Goal: Information Seeking & Learning: Check status

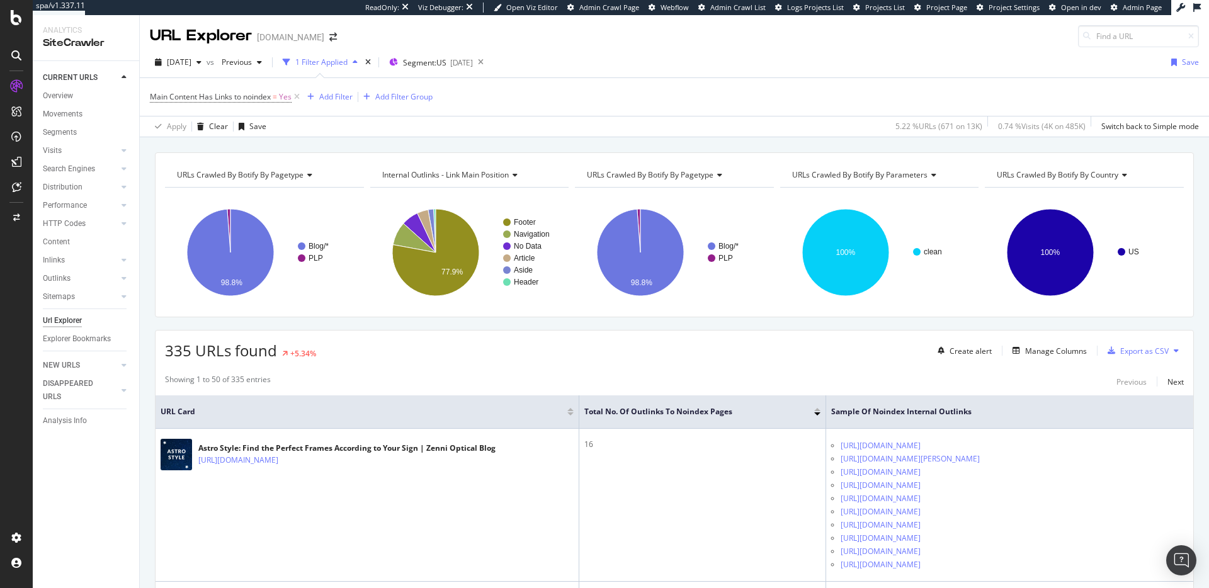
scroll to position [267, 0]
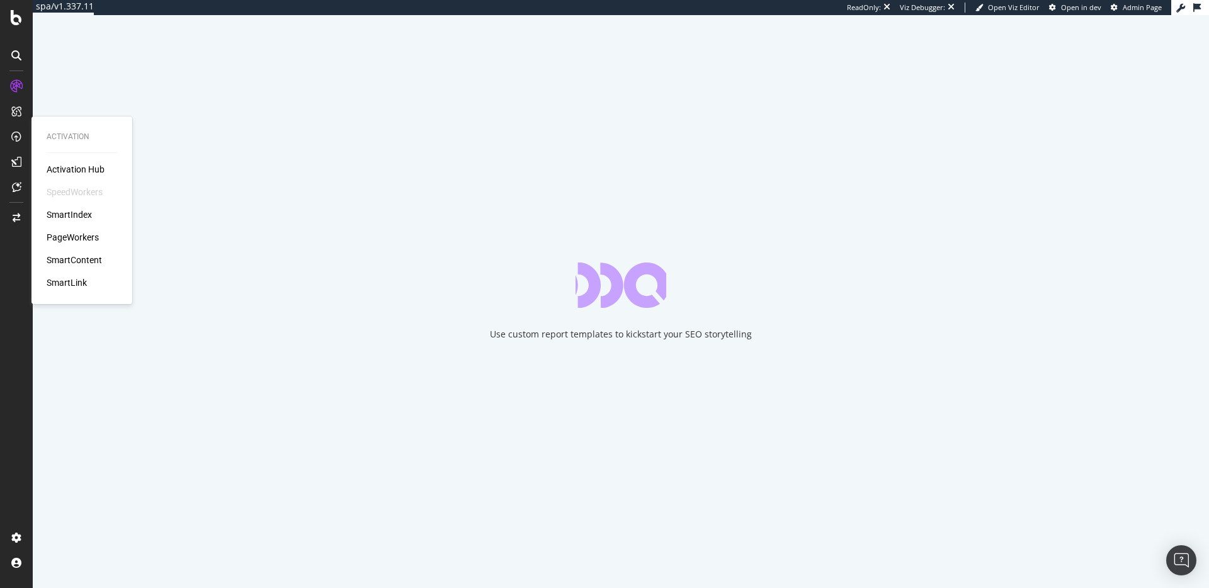
click at [54, 237] on div "PageWorkers" at bounding box center [73, 237] width 52 height 13
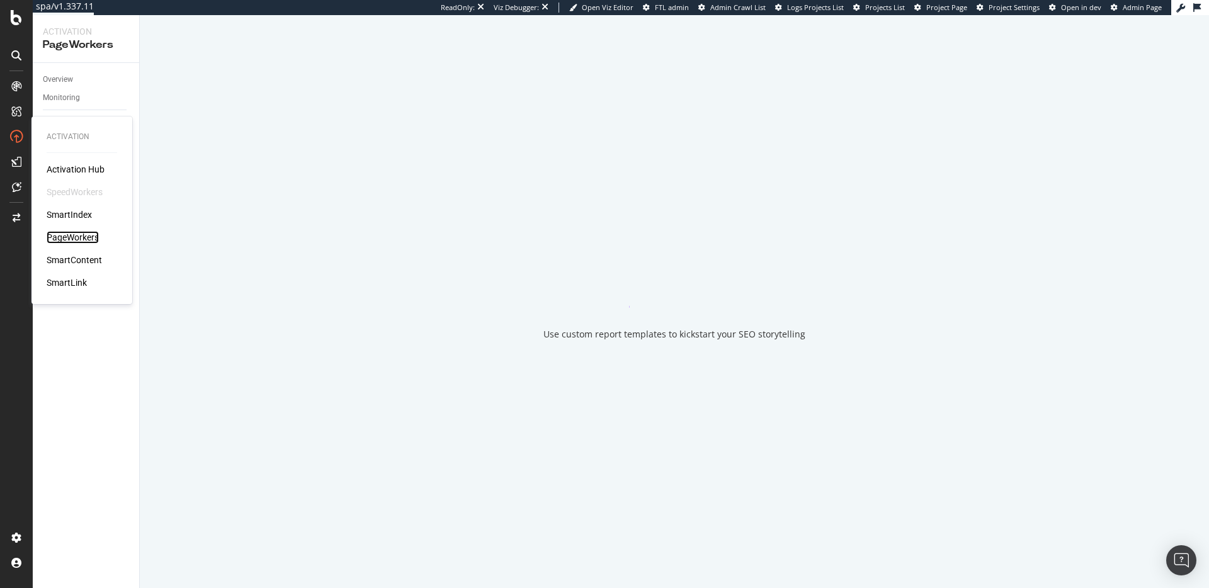
click at [72, 240] on div "PageWorkers" at bounding box center [73, 237] width 52 height 13
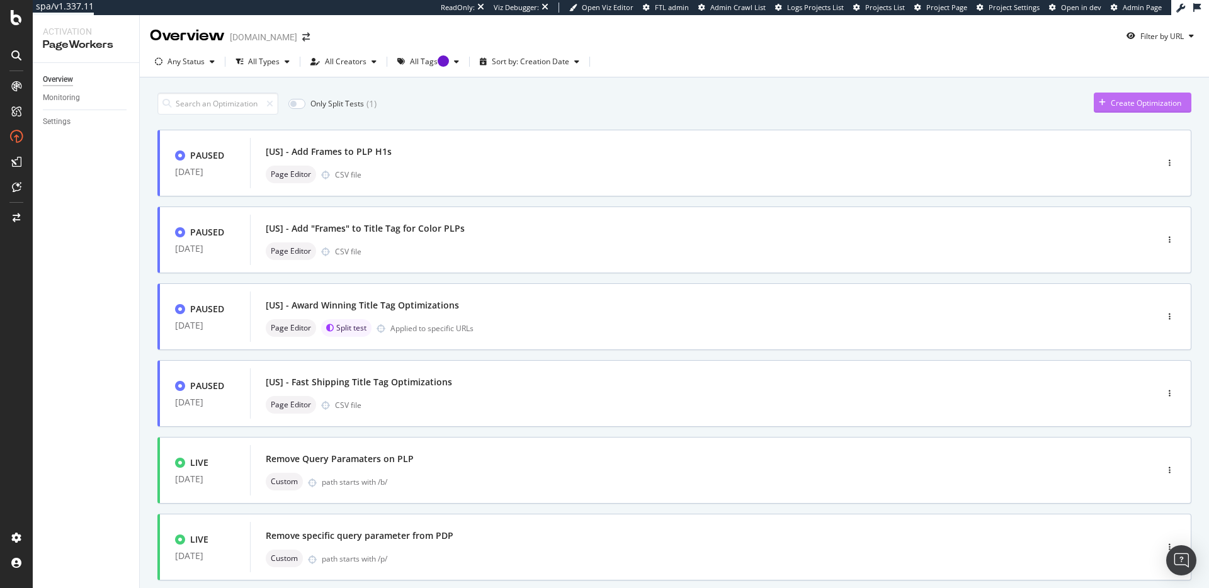
click at [1111, 103] on div "Create Optimization" at bounding box center [1146, 103] width 71 height 11
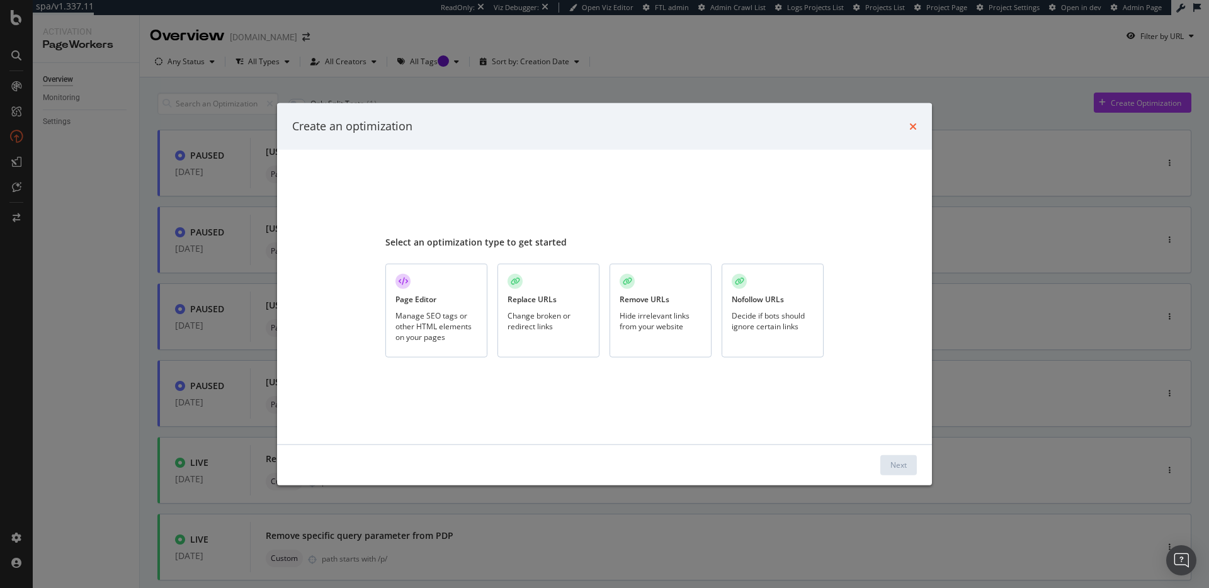
click at [912, 128] on icon "times" at bounding box center [913, 126] width 8 height 10
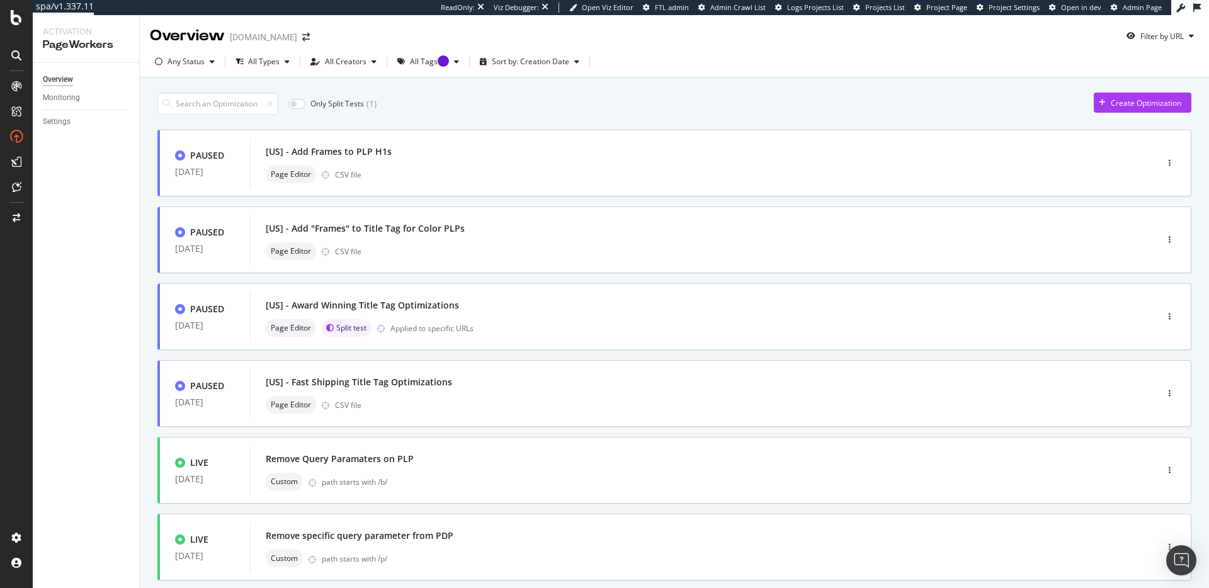
click at [959, 85] on div "Only Split Tests ( 1 ) Create Optimization PAUSED 24 Jul. 2025 [US] - Add Frame…" at bounding box center [674, 522] width 1069 height 891
click at [423, 150] on div "[US] - Add Frames to PLP H1s" at bounding box center [684, 152] width 837 height 18
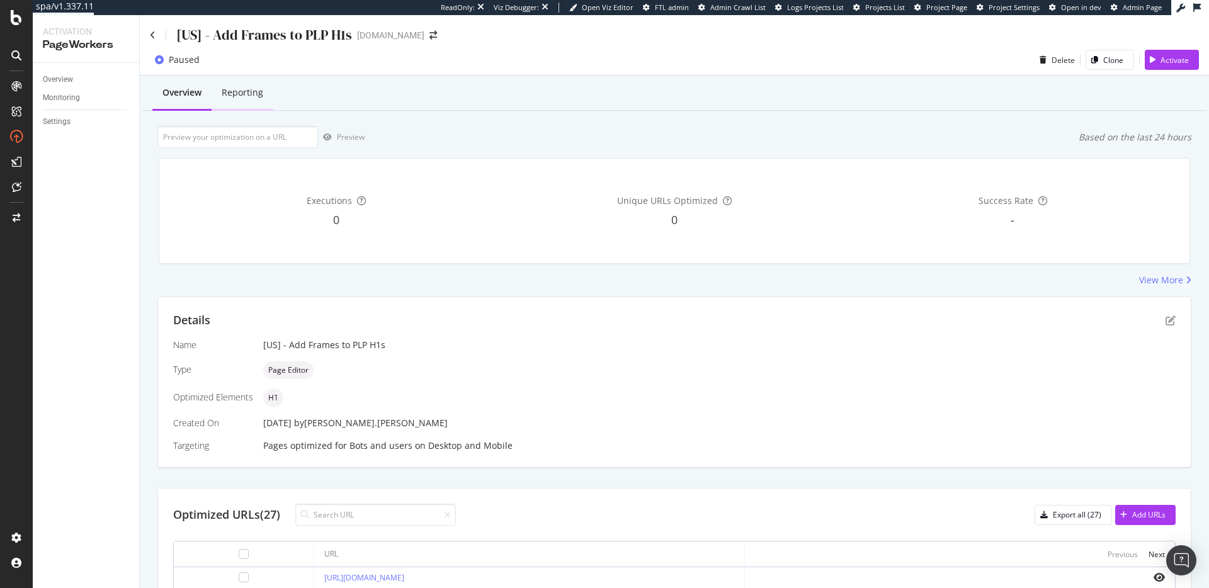
click at [244, 88] on div "Reporting" at bounding box center [243, 92] width 42 height 13
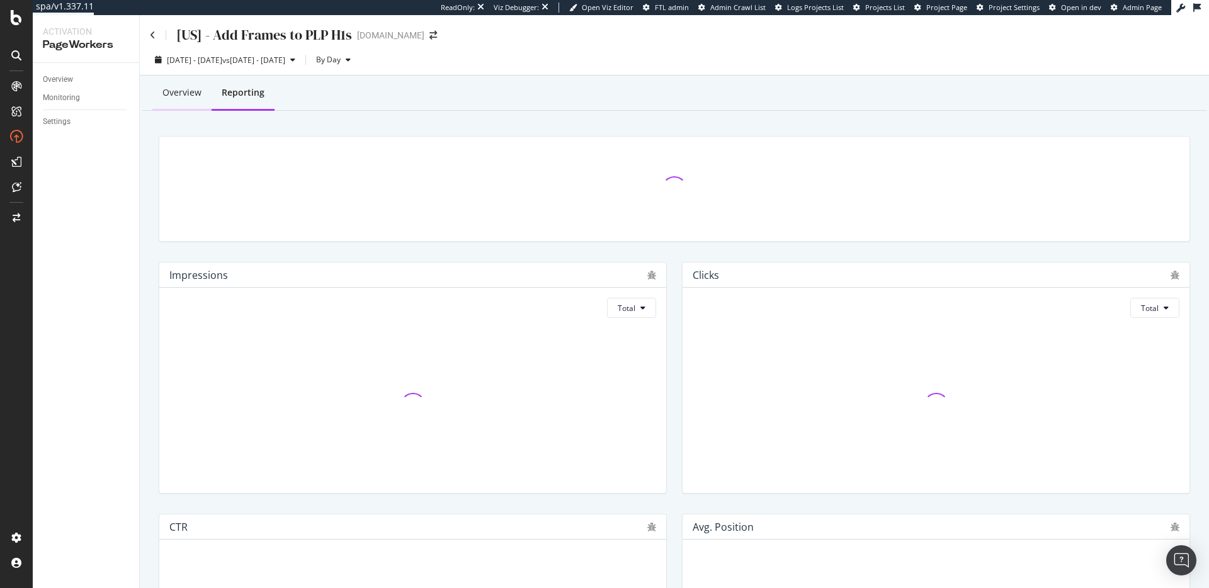
click at [190, 99] on div "Overview" at bounding box center [181, 92] width 39 height 13
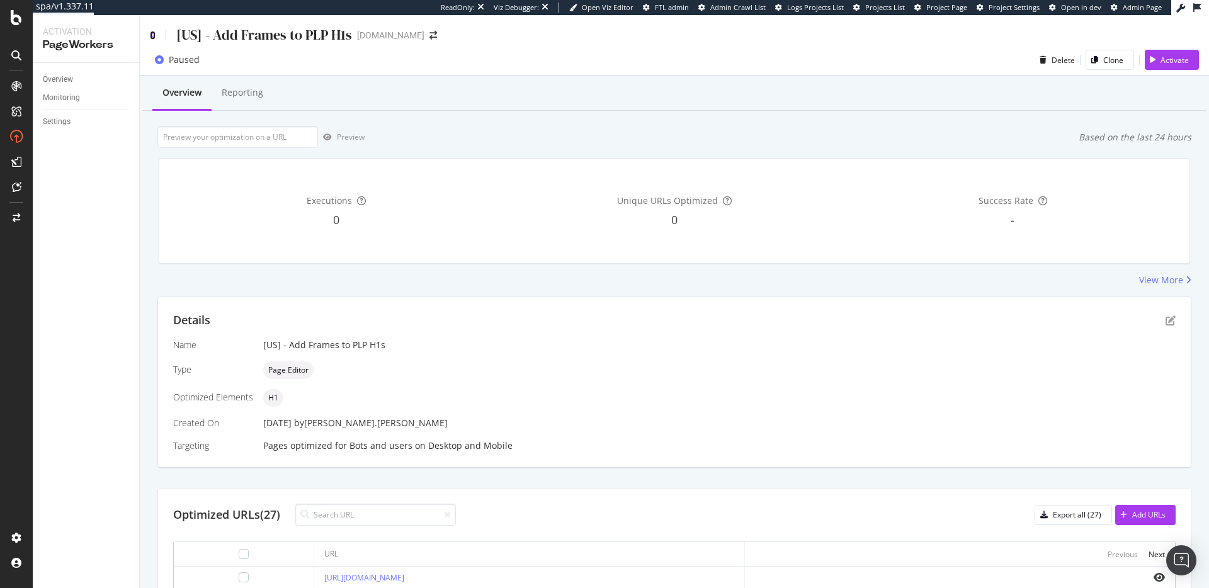
click at [150, 37] on icon at bounding box center [153, 35] width 6 height 9
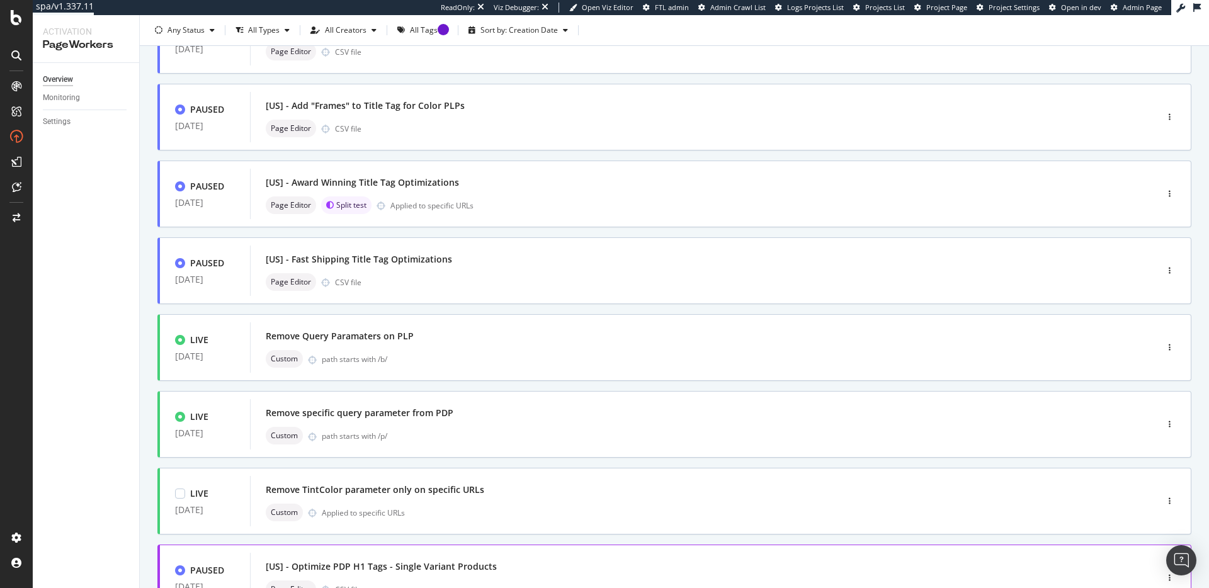
scroll to position [188, 0]
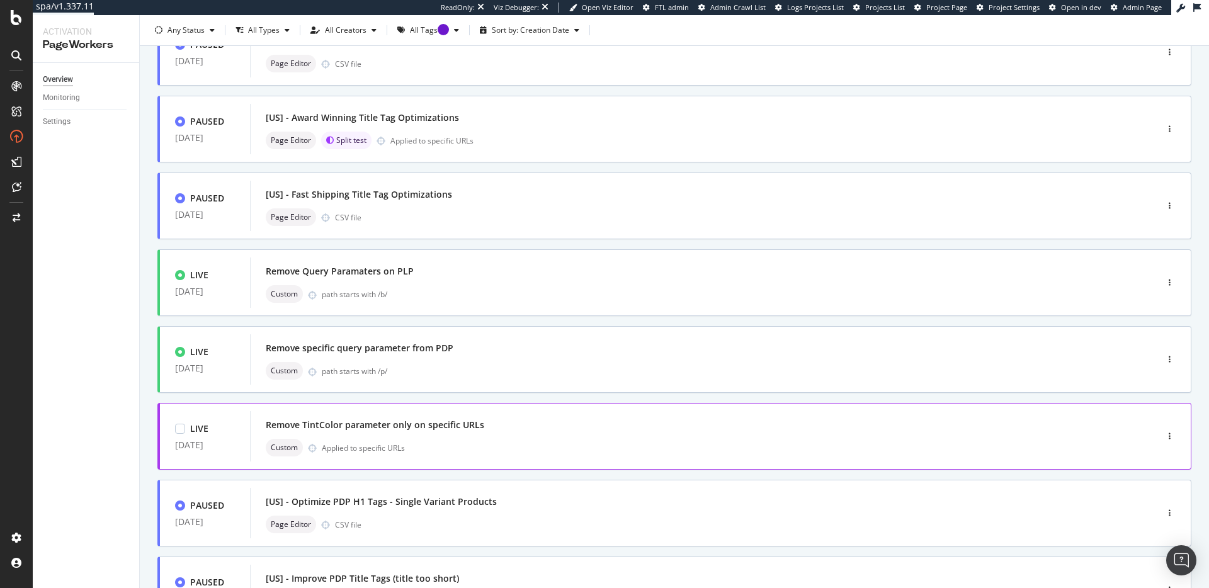
click at [568, 429] on div "Remove TintColor parameter only on specific URLs" at bounding box center [684, 425] width 837 height 18
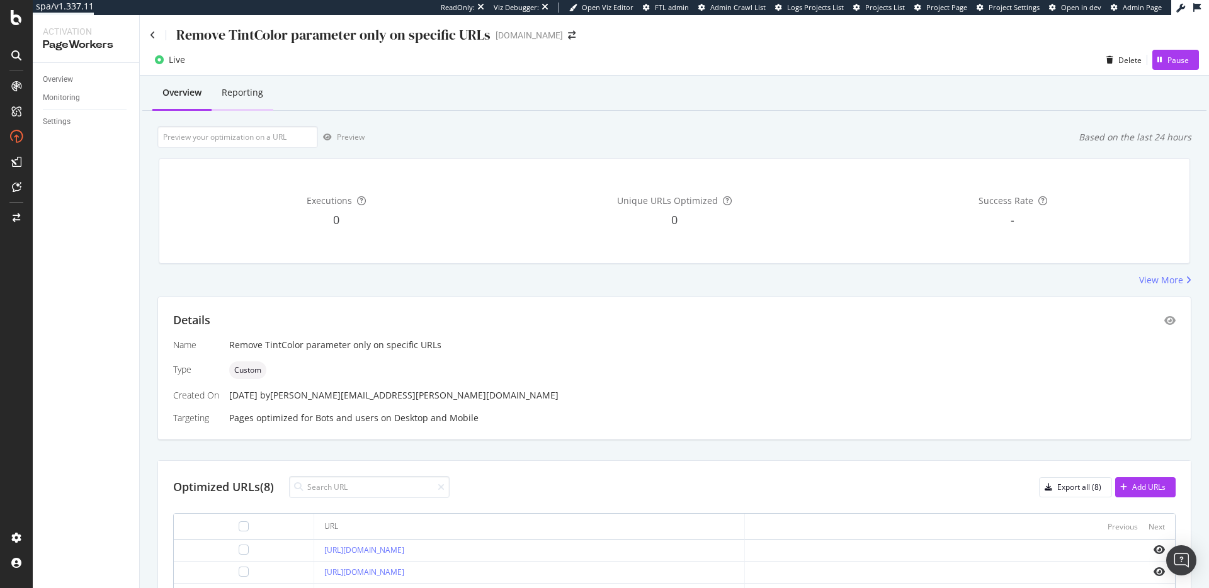
click at [252, 91] on div "Reporting" at bounding box center [243, 92] width 42 height 13
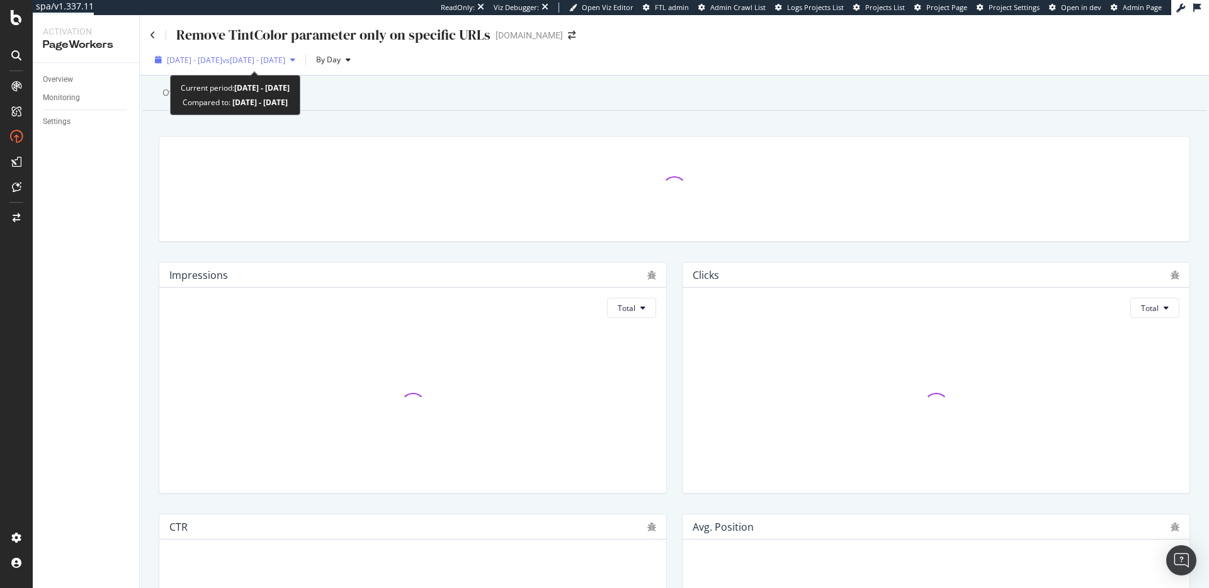
click at [285, 56] on span "vs 2025 Jul. 7th - Aug. 3rd" at bounding box center [253, 60] width 63 height 11
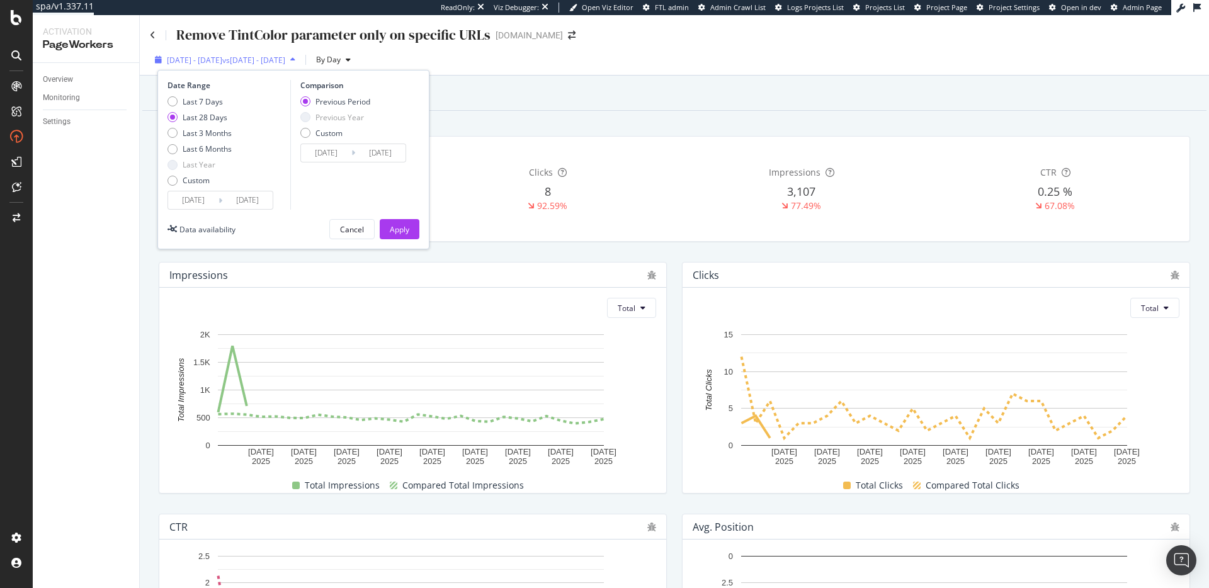
click at [285, 56] on span "vs 2025 Jul. 7th - Aug. 3rd" at bounding box center [253, 60] width 63 height 11
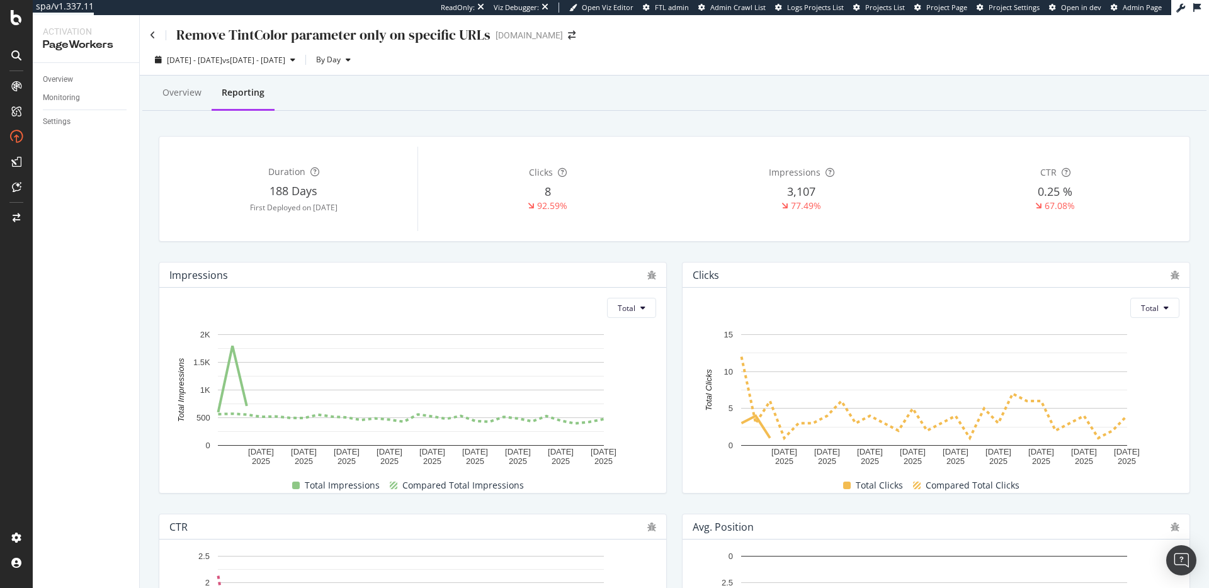
click at [458, 82] on div "Overview Reporting" at bounding box center [674, 94] width 1064 height 34
click at [180, 84] on div "Overview" at bounding box center [181, 93] width 59 height 35
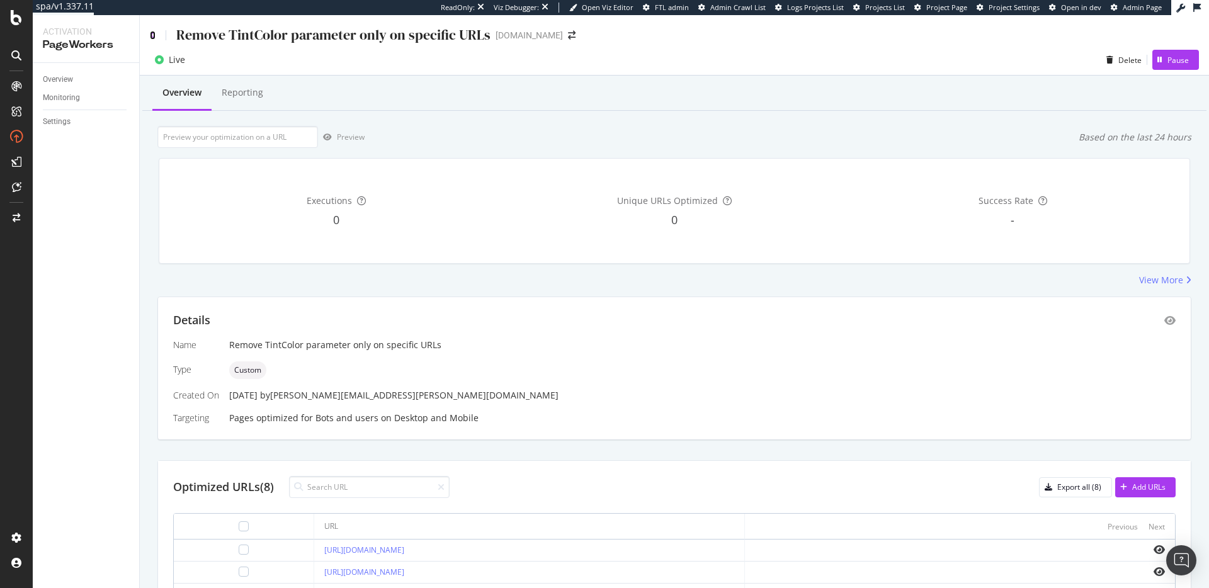
click at [153, 39] on icon at bounding box center [153, 35] width 6 height 9
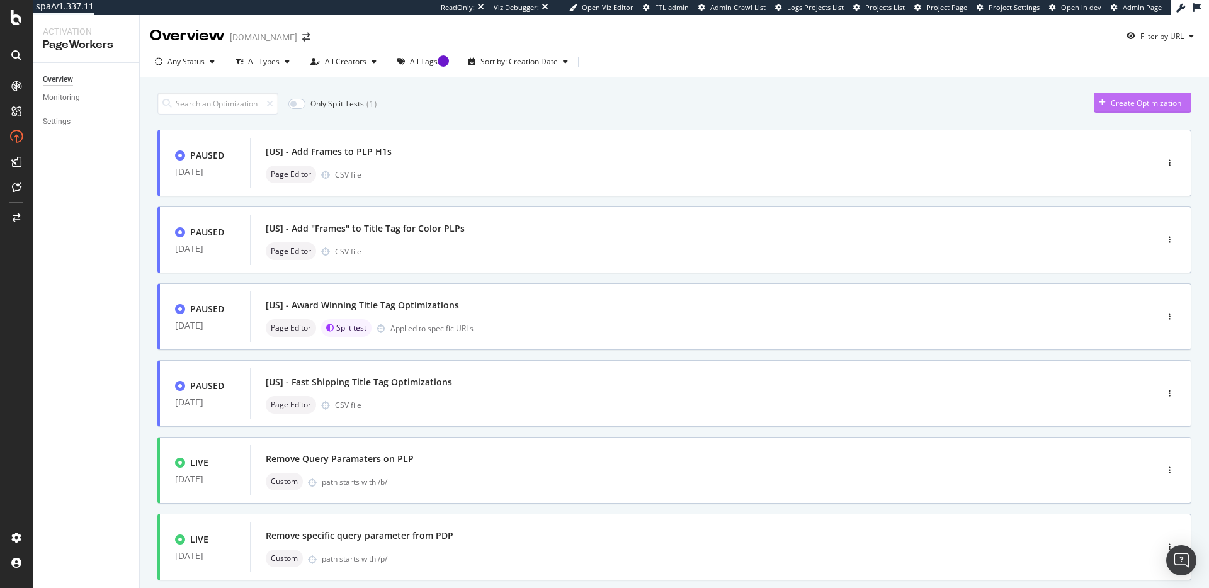
click at [1111, 103] on div "Create Optimization" at bounding box center [1146, 103] width 71 height 11
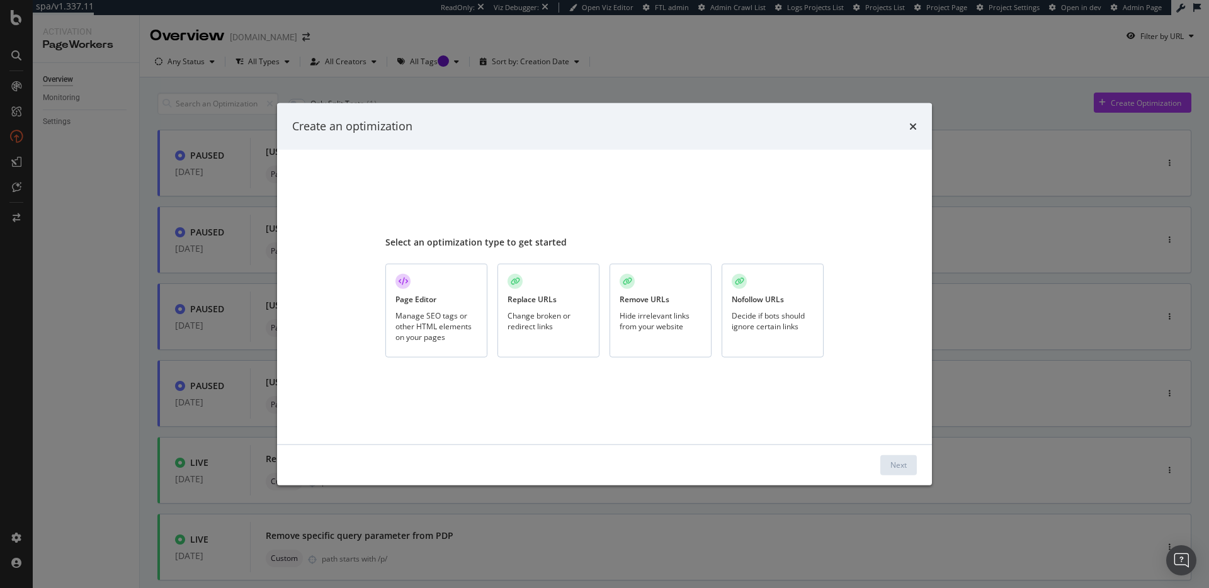
click at [436, 317] on div "Manage SEO tags or other HTML elements on your pages" at bounding box center [436, 326] width 82 height 32
click at [788, 336] on div "Nofollow URLs Decide if bots should ignore certain links" at bounding box center [772, 311] width 102 height 94
click at [888, 461] on button "Next" at bounding box center [898, 465] width 37 height 20
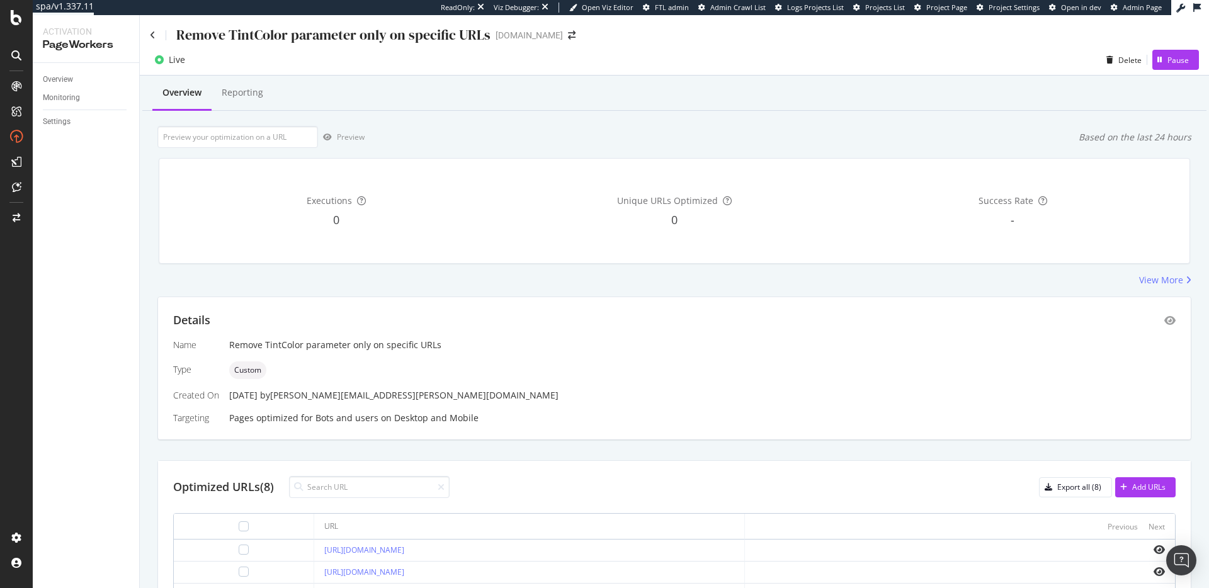
click at [142, 35] on div "Remove TintColor parameter only on specific URLs www.zennioptical.com" at bounding box center [674, 30] width 1069 height 30
click at [149, 34] on div "Remove TintColor parameter only on specific URLs www.zennioptical.com" at bounding box center [674, 30] width 1069 height 30
click at [152, 35] on icon at bounding box center [153, 35] width 6 height 9
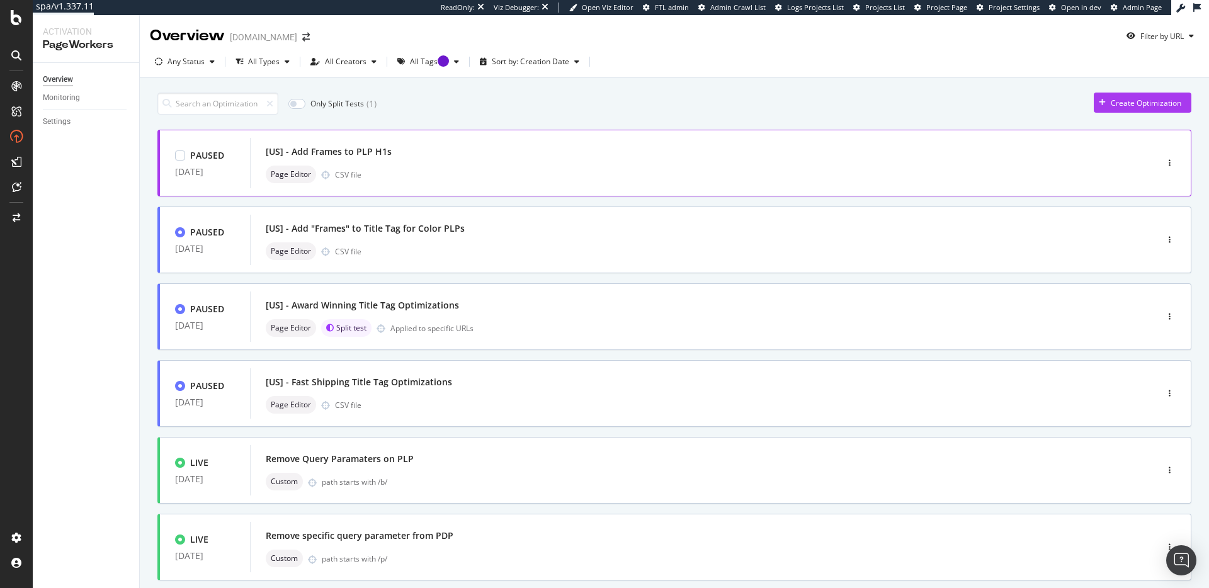
click at [546, 173] on div "Page Editor CSV file" at bounding box center [684, 175] width 837 height 18
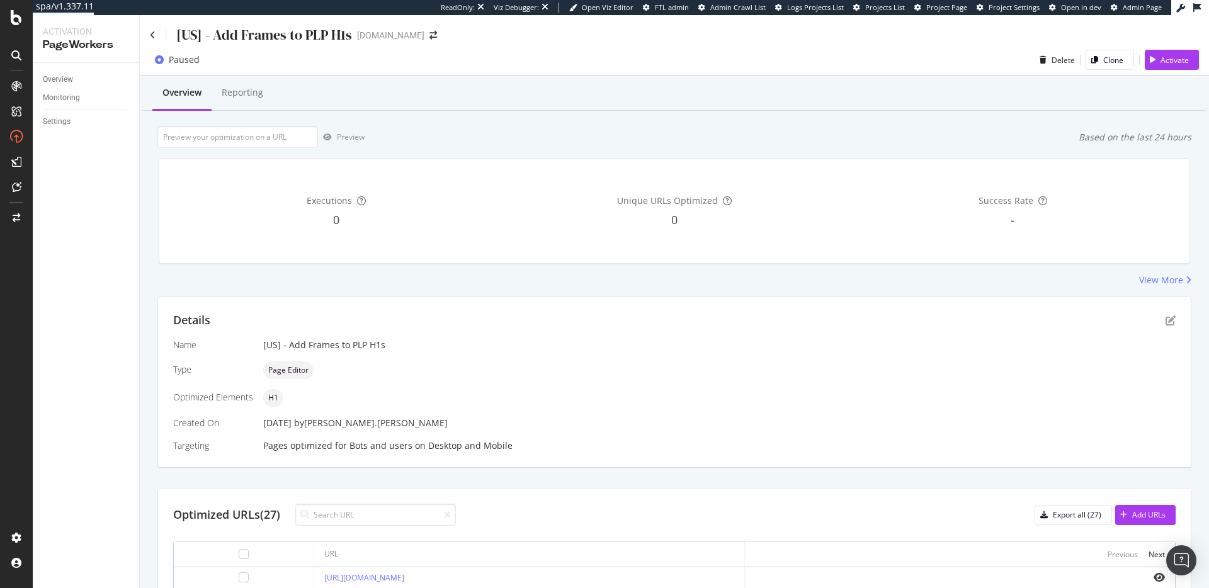
click at [145, 30] on div "[US] - Add Frames to PLP H1s www.zennioptical.com" at bounding box center [674, 30] width 1069 height 30
click at [155, 35] on icon at bounding box center [153, 35] width 6 height 9
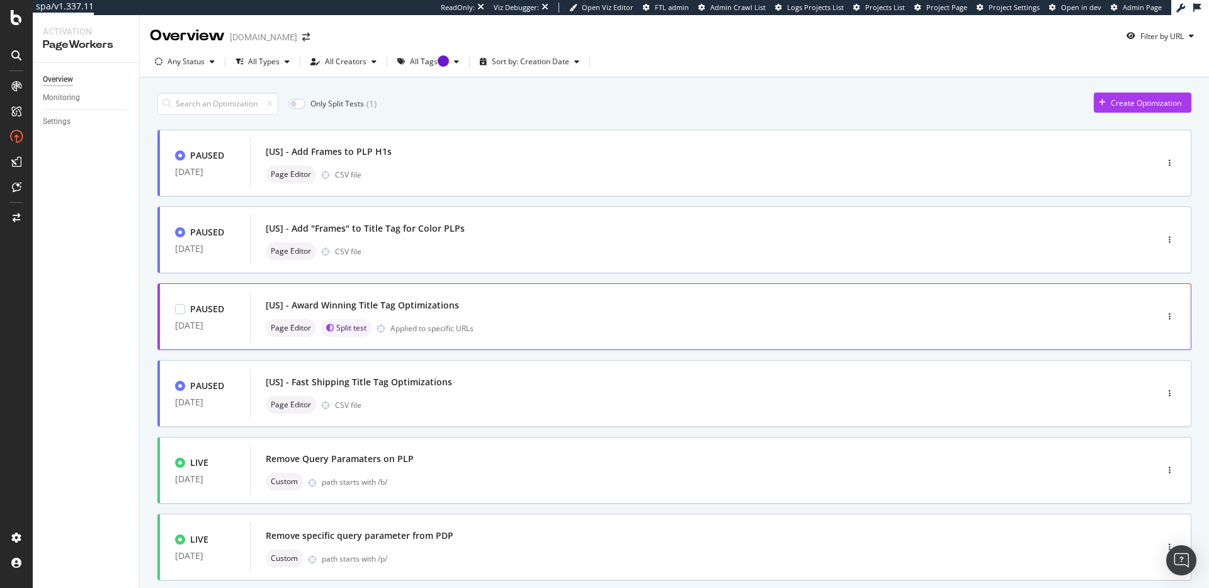
click at [570, 314] on div "[US] - Award Winning Title Tag Optimizations" at bounding box center [684, 306] width 837 height 18
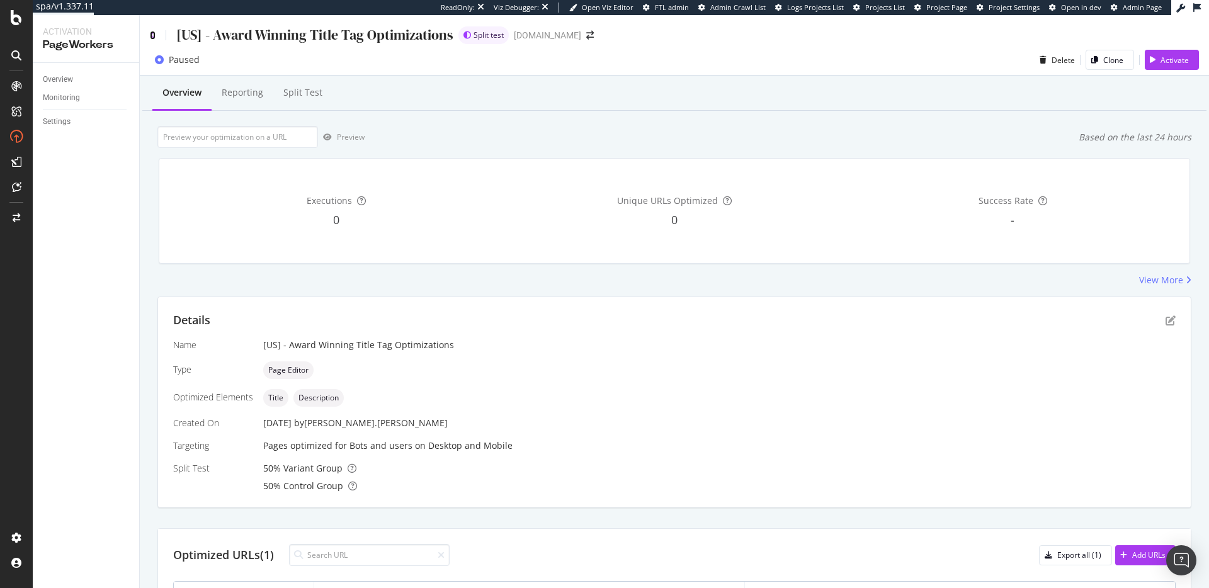
click at [152, 36] on icon at bounding box center [153, 35] width 6 height 9
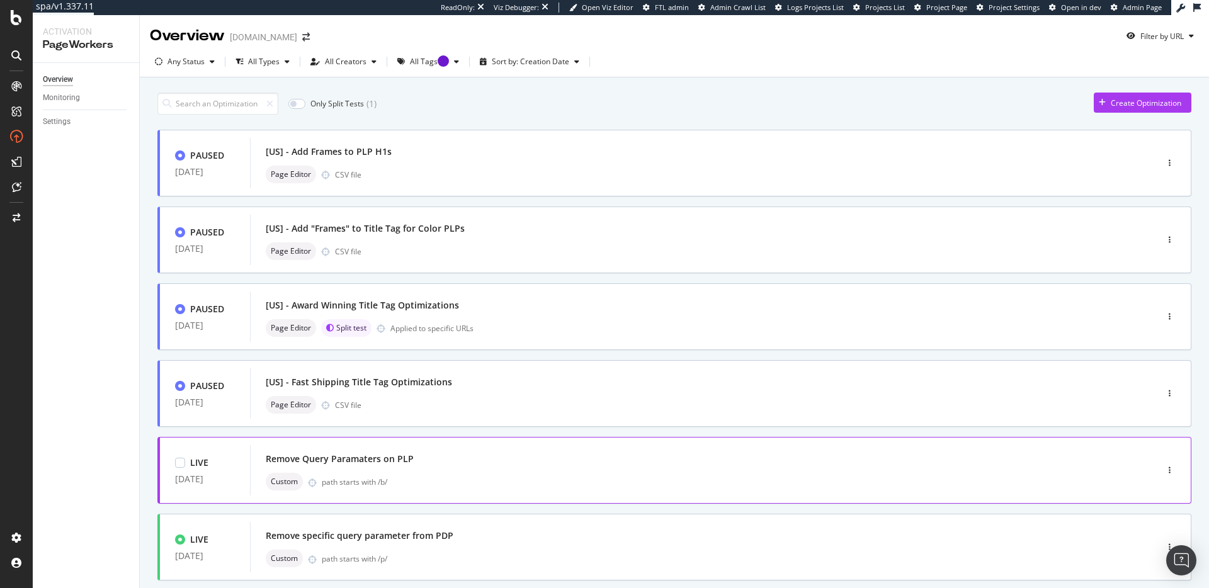
click at [514, 466] on div "Remove Query Paramaters on PLP" at bounding box center [684, 459] width 837 height 18
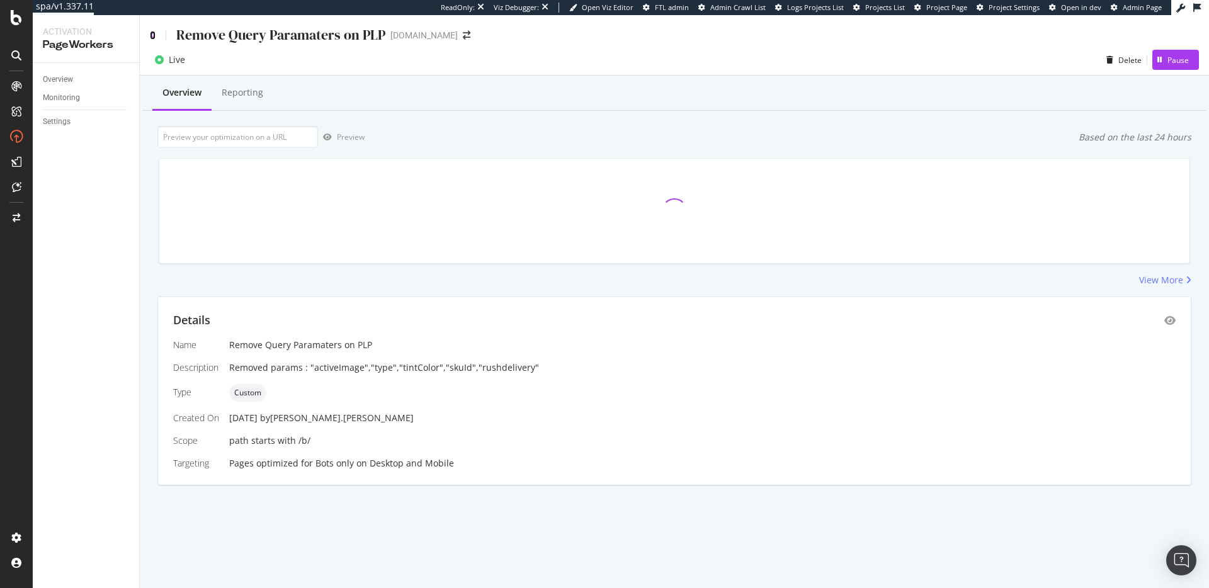
click at [153, 33] on icon at bounding box center [153, 35] width 6 height 9
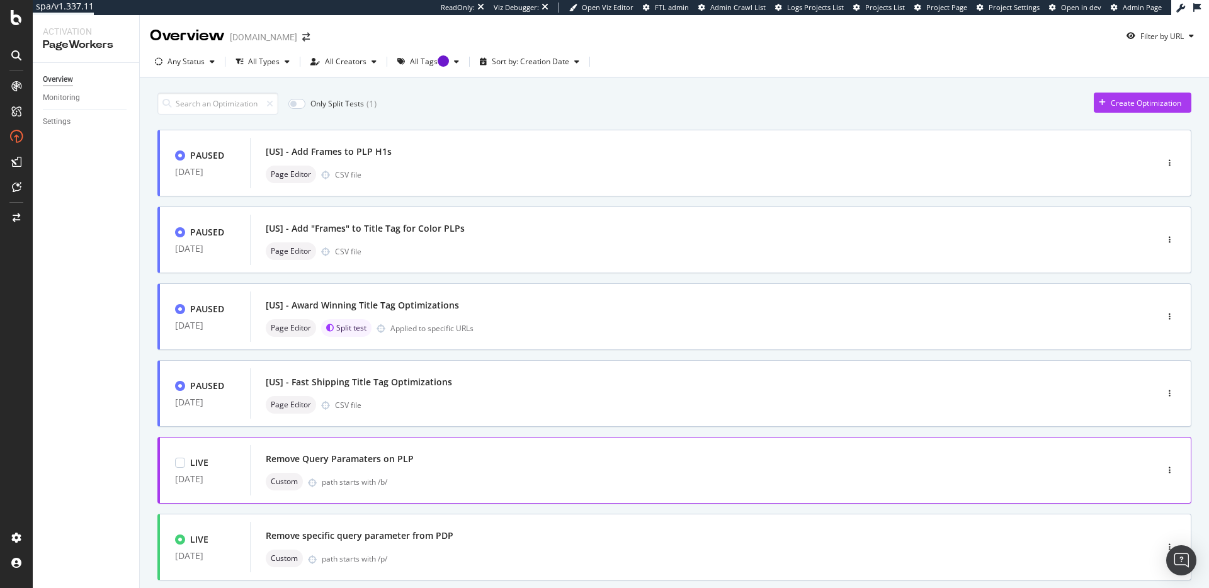
click at [499, 470] on div "Remove Query Paramaters on PLP Custom path starts with /b/" at bounding box center [684, 470] width 837 height 40
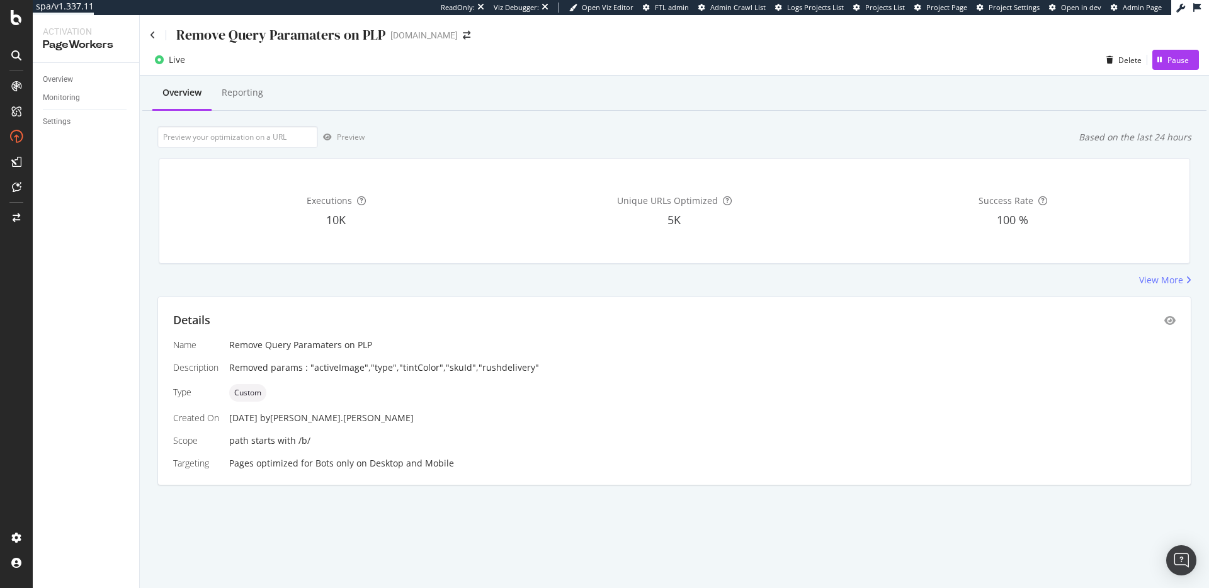
click at [156, 38] on div "Remove Query Paramaters on PLP" at bounding box center [267, 35] width 235 height 20
click at [154, 37] on icon at bounding box center [153, 35] width 6 height 9
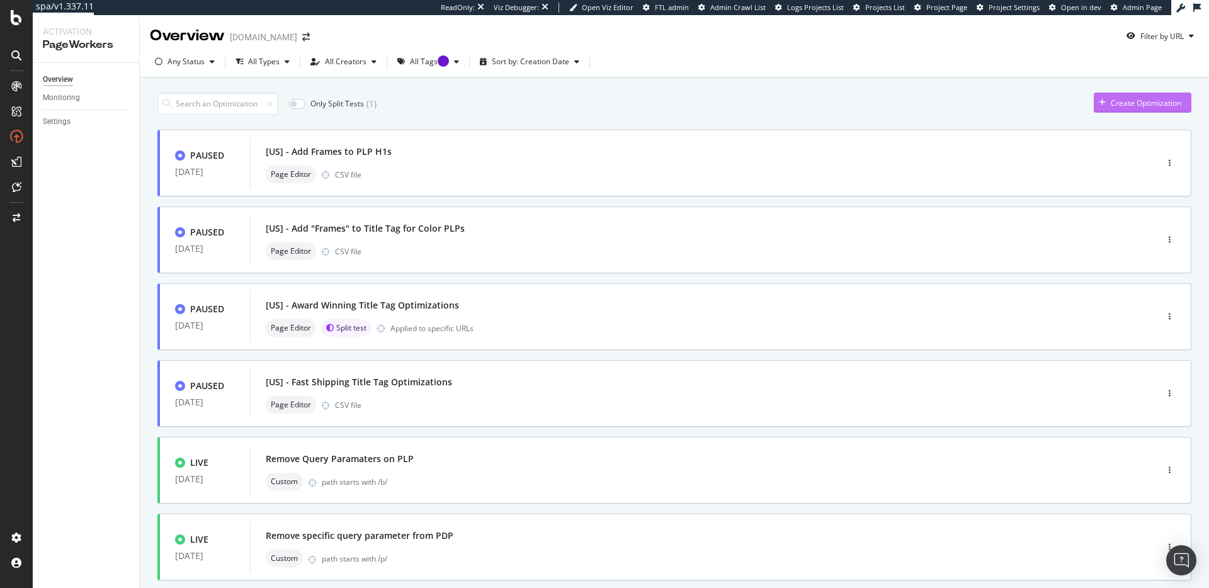
click at [1097, 99] on div "button" at bounding box center [1102, 103] width 17 height 8
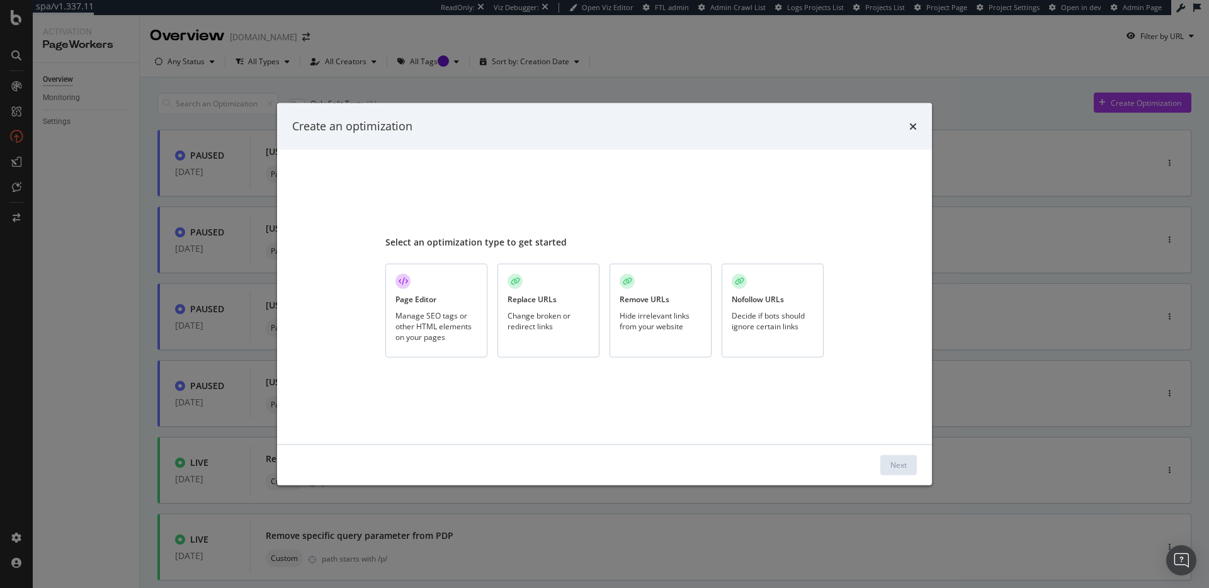
drag, startPoint x: 458, startPoint y: 314, endPoint x: 526, endPoint y: 335, distance: 71.7
click at [458, 314] on div "Manage SEO tags or other HTML elements on your pages" at bounding box center [436, 326] width 82 height 32
click at [902, 467] on div "Next" at bounding box center [898, 465] width 16 height 11
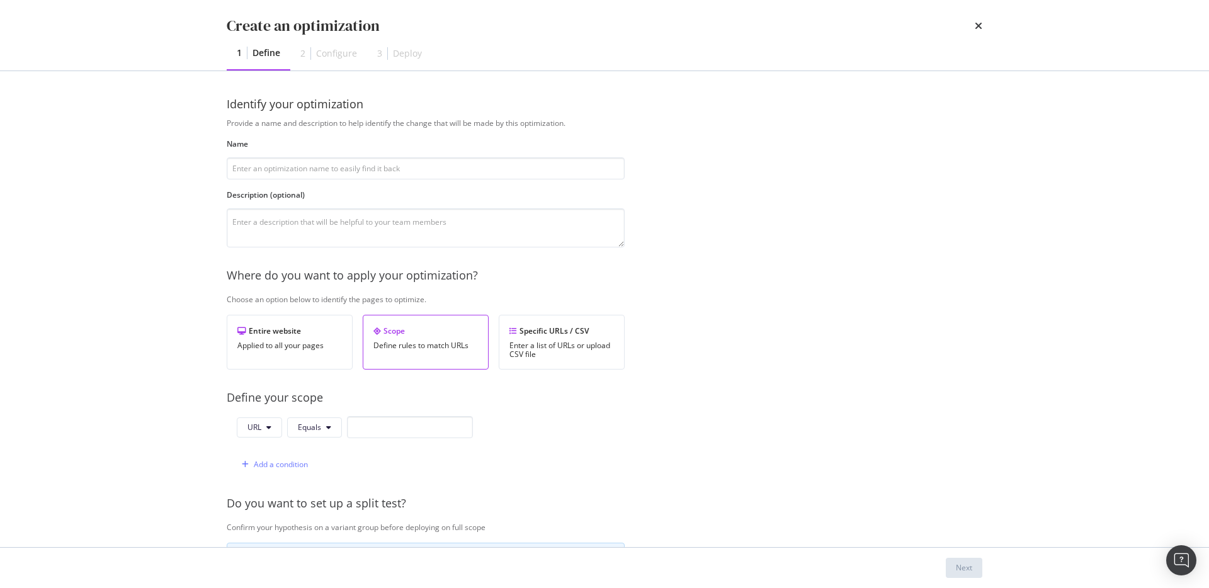
click at [829, 285] on div "Provide a name and description to help identify the change that will be made by…" at bounding box center [604, 457] width 755 height 679
click at [603, 337] on div "Specific URLs / CSV Enter a list of URLs or upload CSV file" at bounding box center [562, 342] width 126 height 55
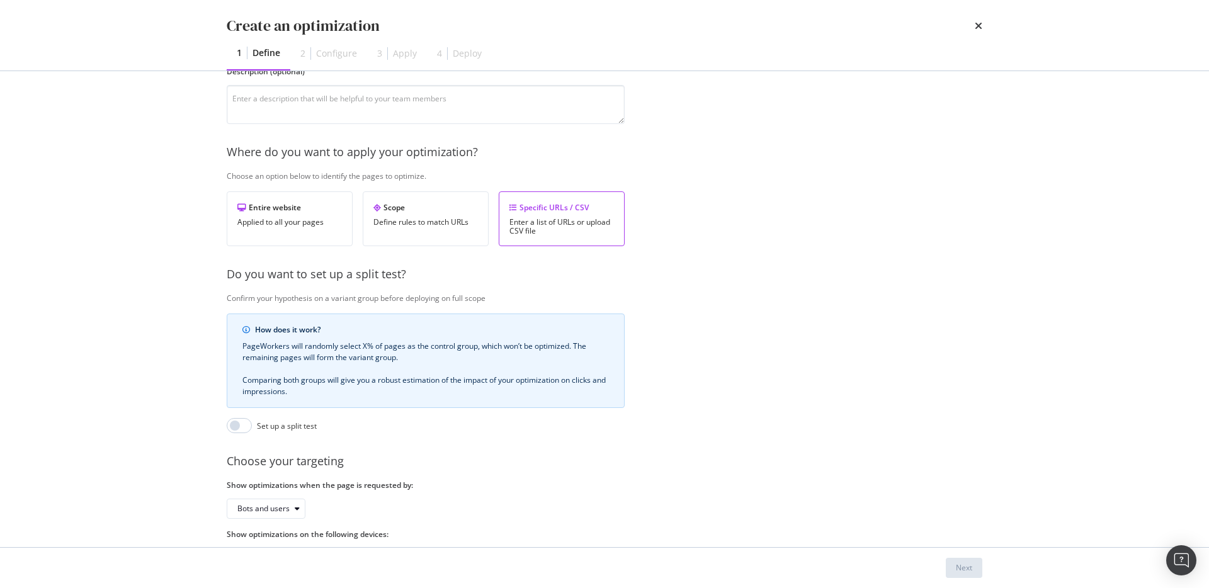
scroll to position [179, 0]
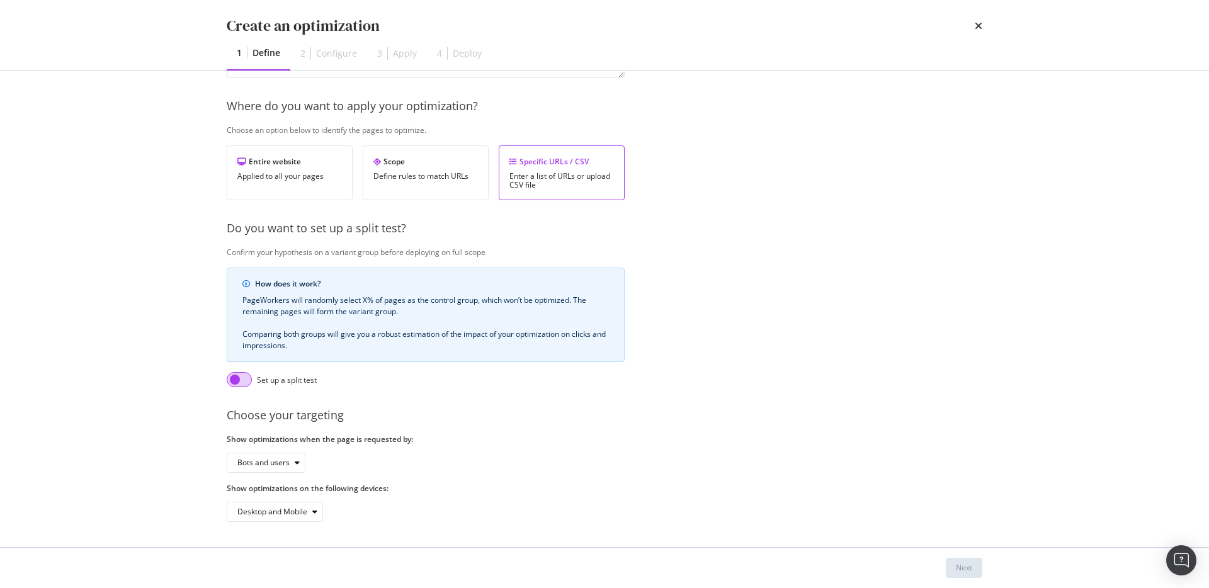
click at [240, 372] on input "modal" at bounding box center [239, 379] width 25 height 15
checkbox input "true"
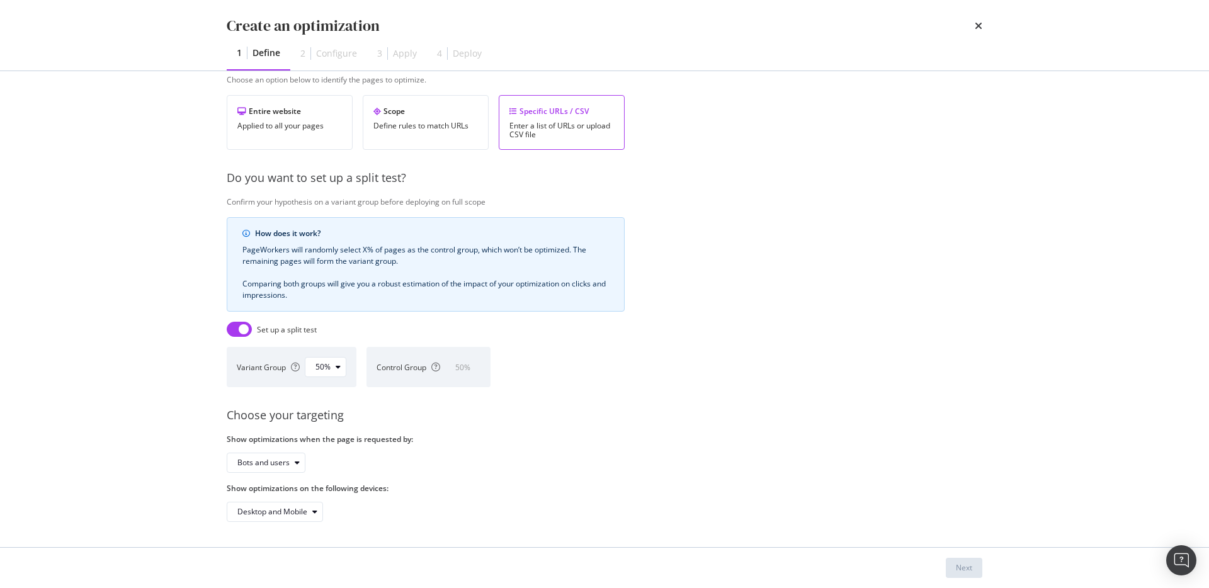
scroll to position [0, 0]
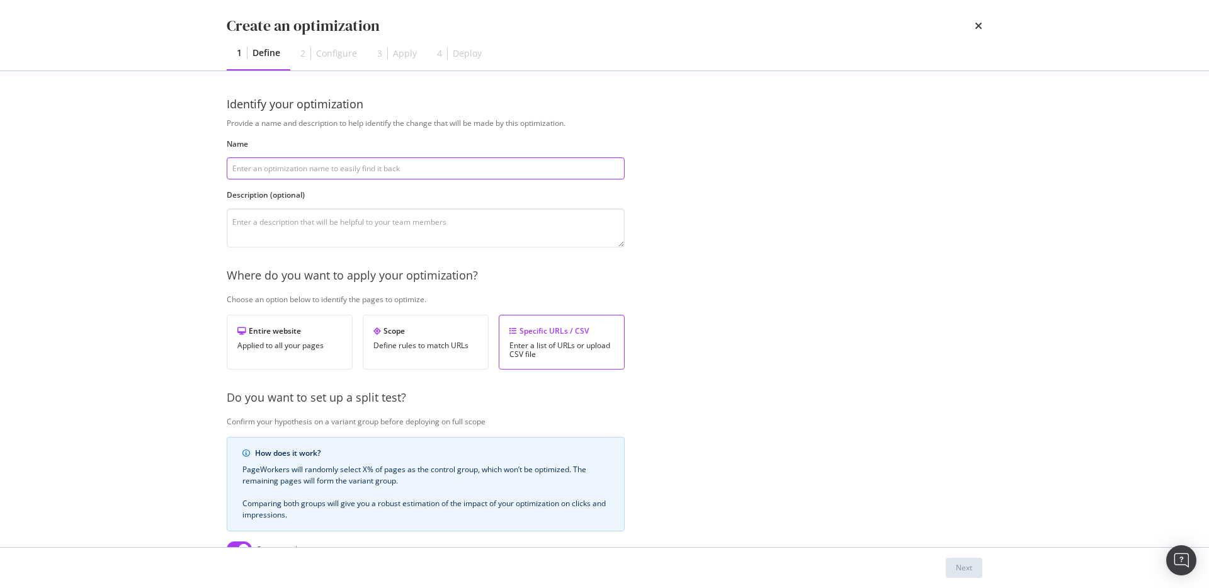
click at [385, 161] on input "modal" at bounding box center [426, 168] width 398 height 22
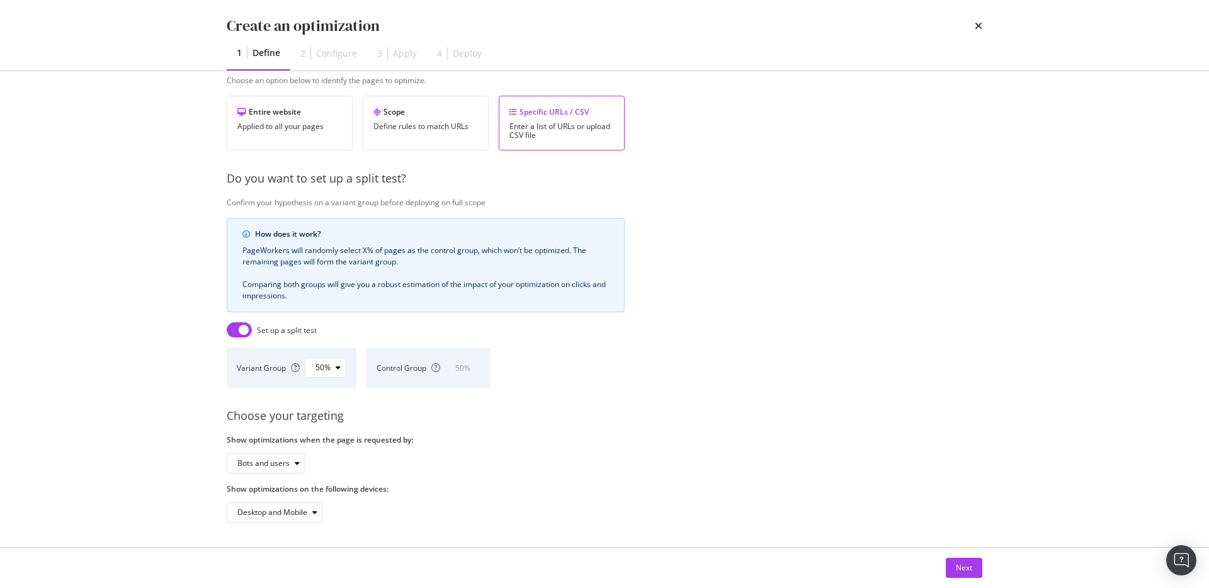
scroll to position [229, 0]
type input "Test Optimization"
click at [968, 567] on div "Next" at bounding box center [964, 567] width 16 height 11
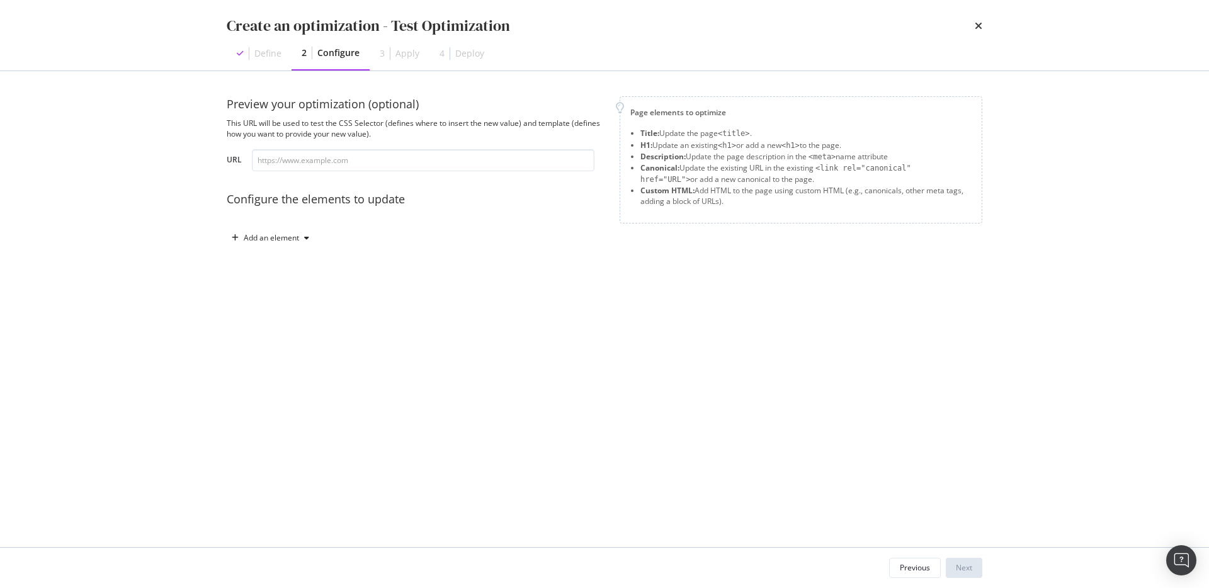
scroll to position [0, 0]
click at [306, 236] on icon "modal" at bounding box center [306, 238] width 5 height 8
click at [282, 260] on div "Title" at bounding box center [277, 262] width 85 height 16
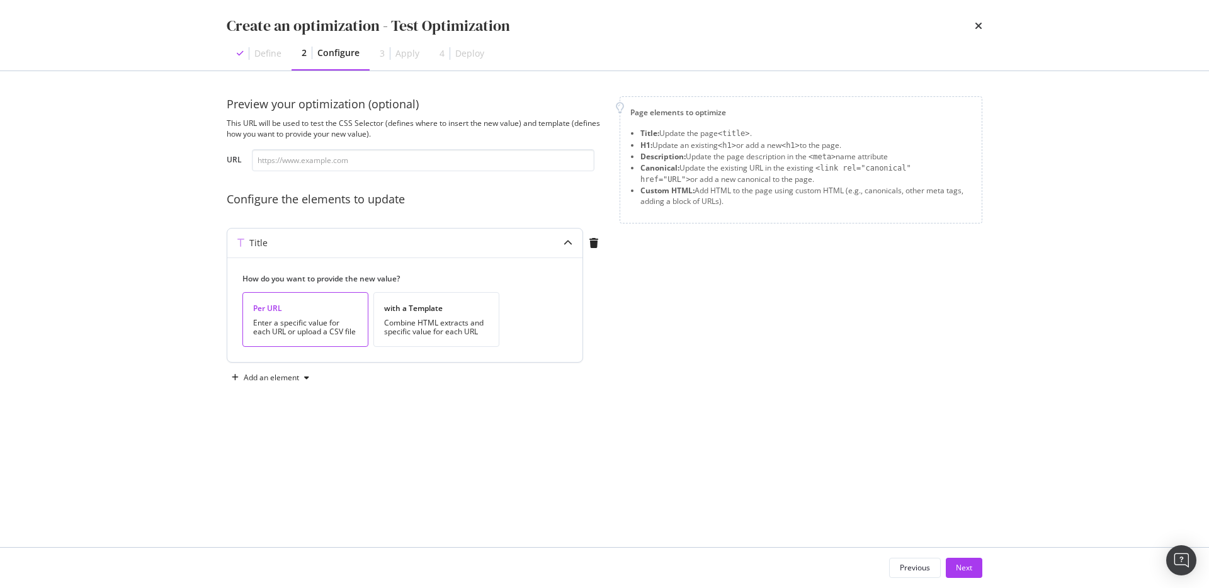
click at [342, 329] on div "Enter a specific value for each URL or upload a CSV file" at bounding box center [305, 328] width 105 height 18
click at [294, 375] on div "Add an element" at bounding box center [271, 378] width 55 height 8
click at [279, 401] on div "H1" at bounding box center [277, 401] width 85 height 16
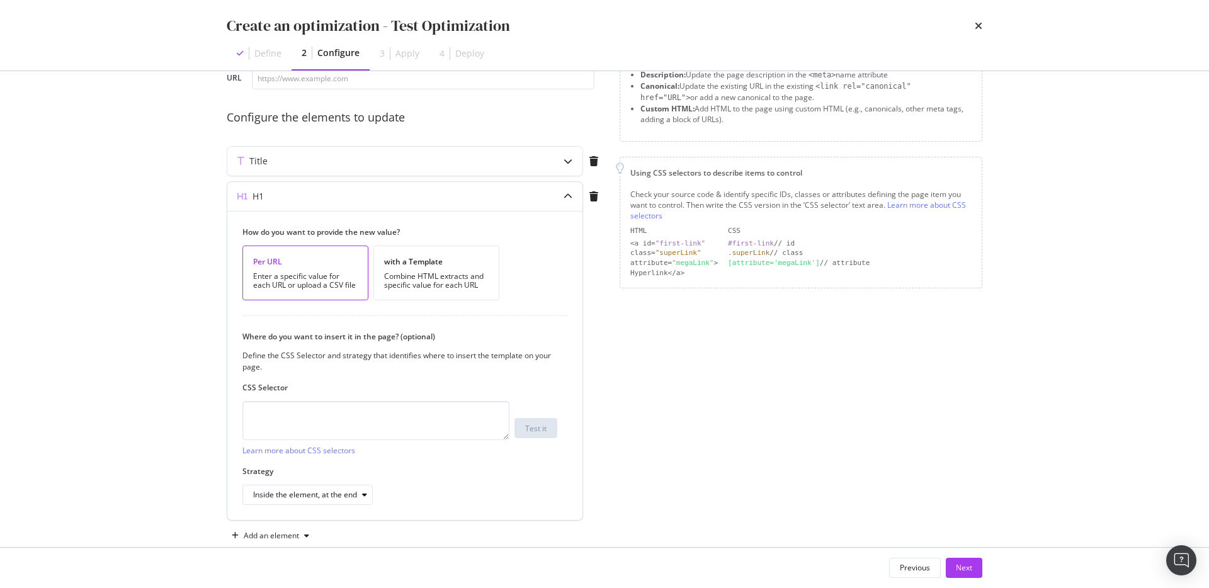
scroll to position [74, 0]
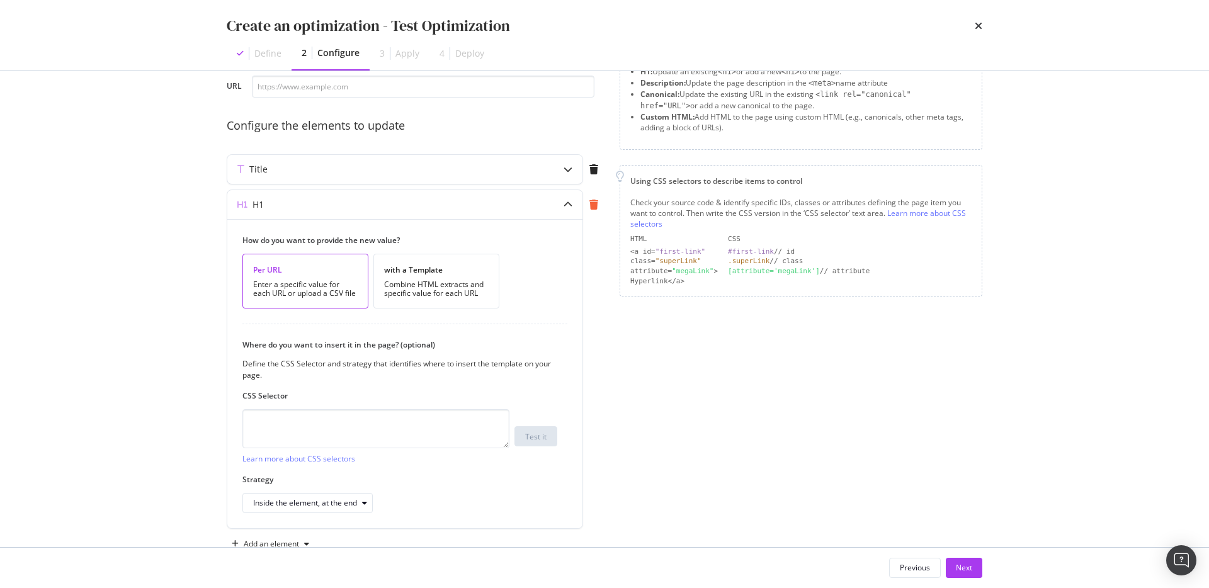
click at [593, 203] on icon "modal" at bounding box center [593, 205] width 9 height 10
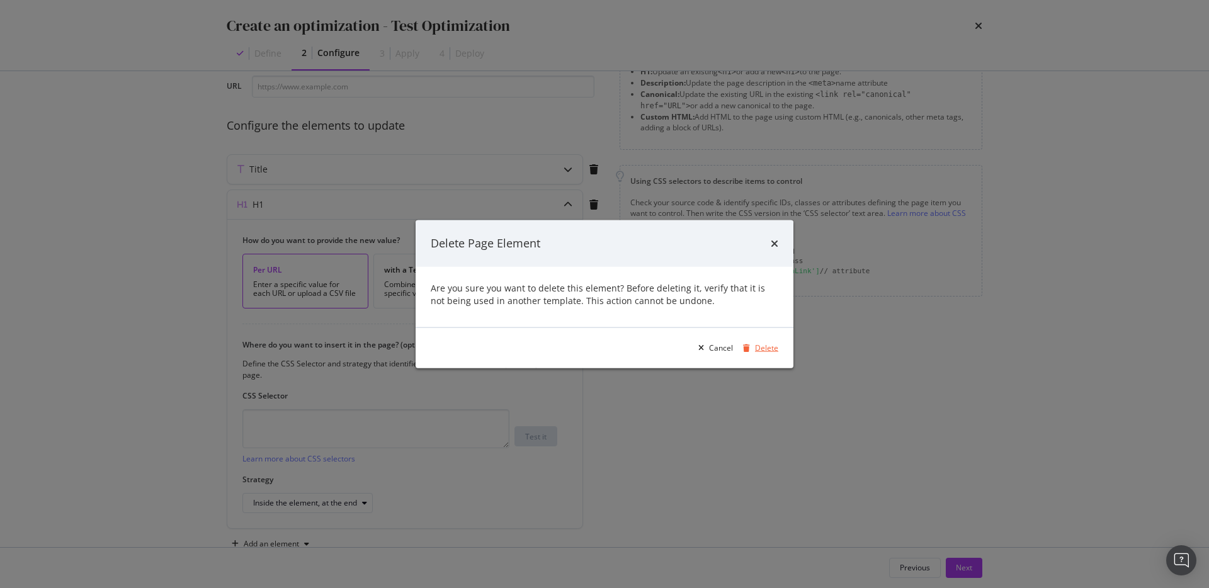
click at [752, 349] on div "modal" at bounding box center [746, 348] width 17 height 8
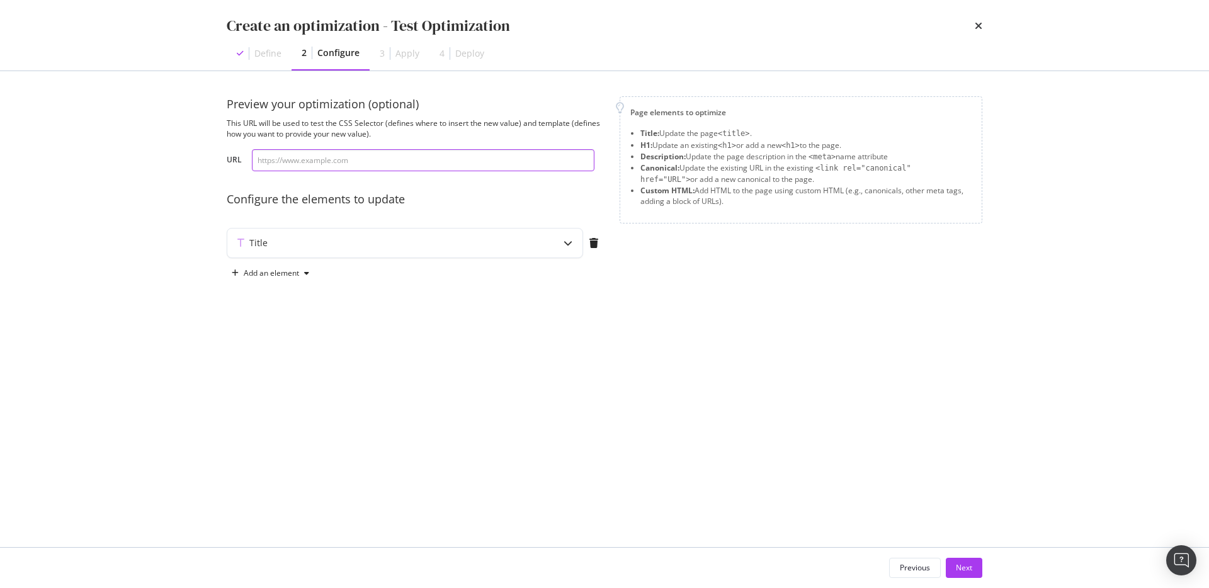
scroll to position [0, 0]
click at [549, 244] on div "Title" at bounding box center [404, 243] width 355 height 29
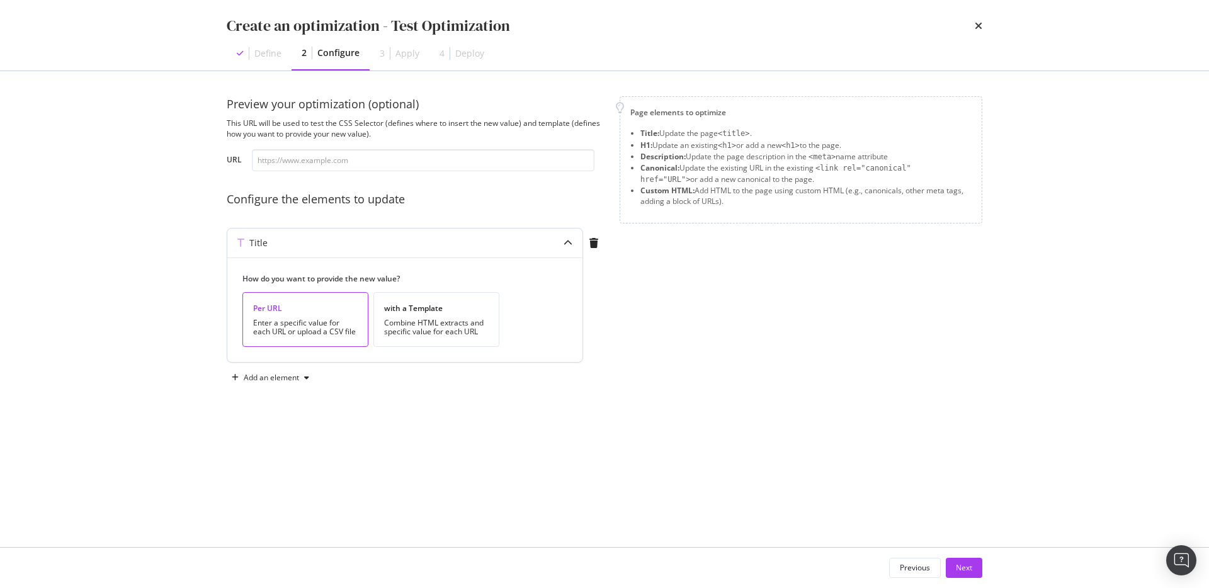
click at [318, 322] on div "Enter a specific value for each URL or upload a CSV file" at bounding box center [305, 328] width 105 height 18
click at [956, 569] on div "Next" at bounding box center [964, 567] width 16 height 11
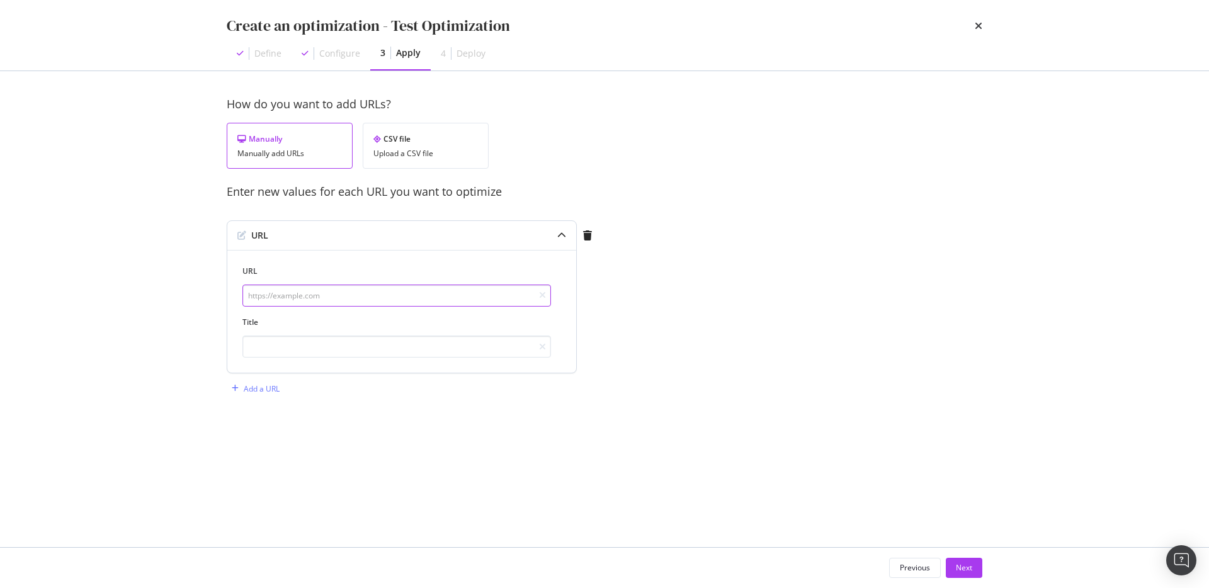
click at [395, 296] on input "modal" at bounding box center [396, 296] width 308 height 22
paste input "https://www.zennioptical.com/b/glasses-for-diamond-face"
type input "https://www.zennioptical.com/b/glasses-for-diamond-face"
click at [386, 352] on input "modal" at bounding box center [396, 347] width 308 height 22
type input "Title Test 1"
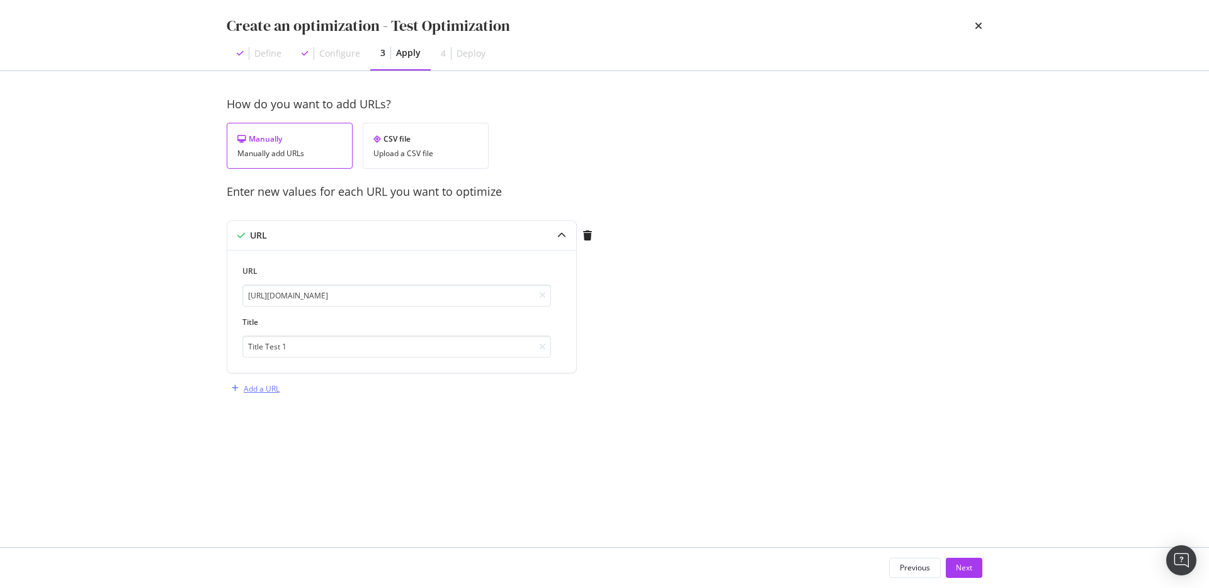
click at [261, 389] on div "Add a URL" at bounding box center [262, 388] width 36 height 11
click at [323, 460] on input "modal" at bounding box center [396, 454] width 308 height 22
paste input "https://www.zennioptical.com/b/glasses-for-diamond-face"
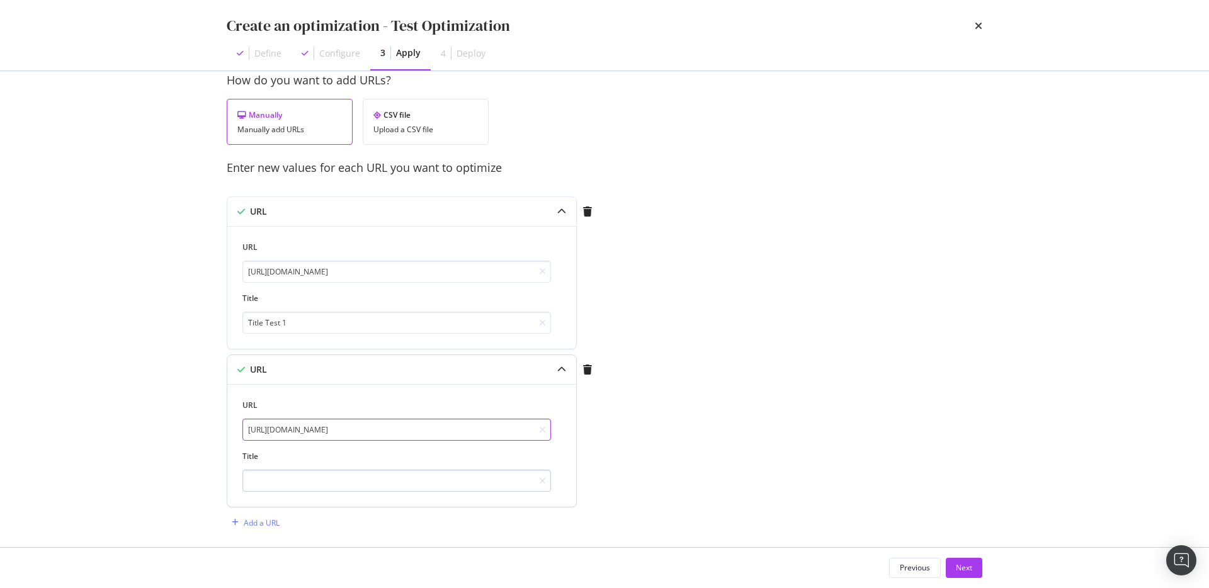
type input "https://www.zennioptical.com/b/glasses-for-diamond-face"
click at [342, 487] on input "modal" at bounding box center [396, 481] width 308 height 22
type input "Title Test 2"
click at [976, 571] on button "Next" at bounding box center [964, 568] width 37 height 20
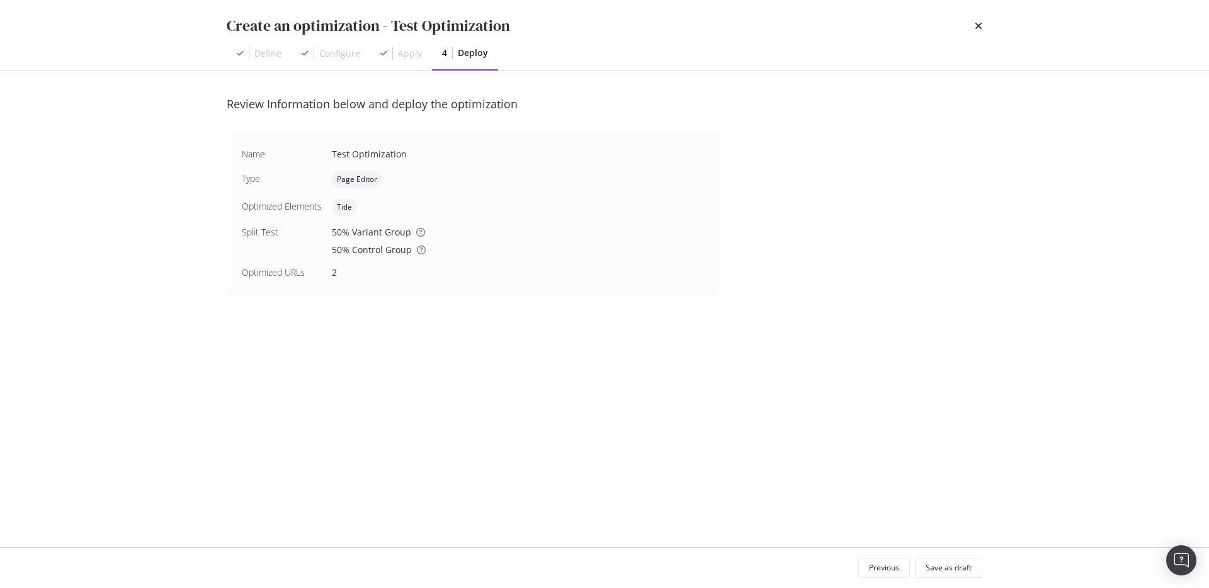
scroll to position [0, 0]
click at [981, 26] on icon "times" at bounding box center [979, 26] width 8 height 10
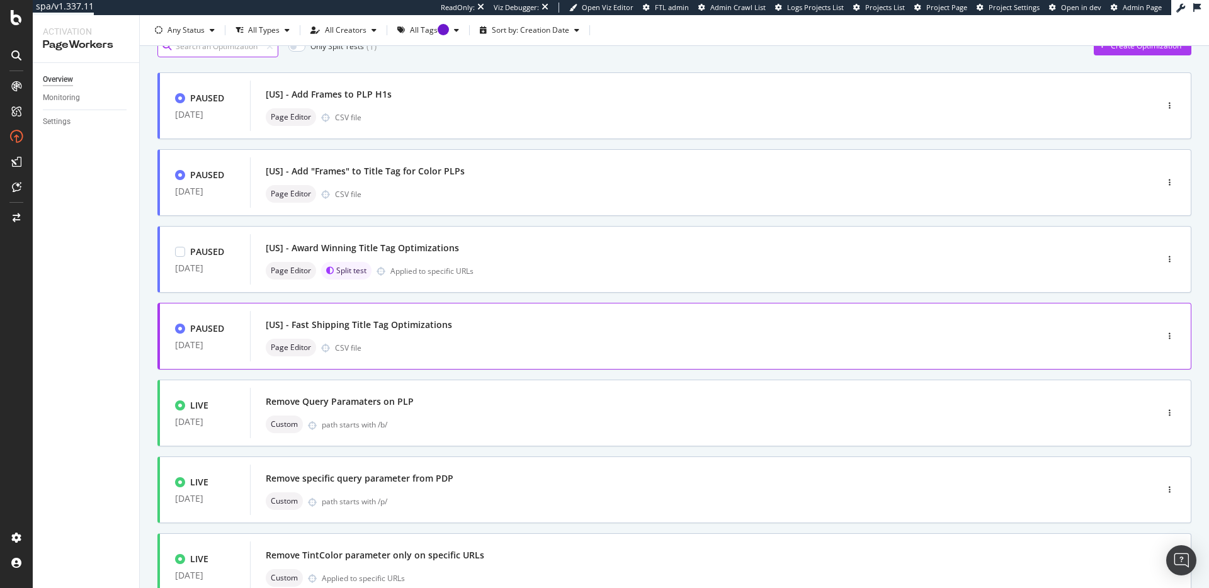
scroll to position [65, 0]
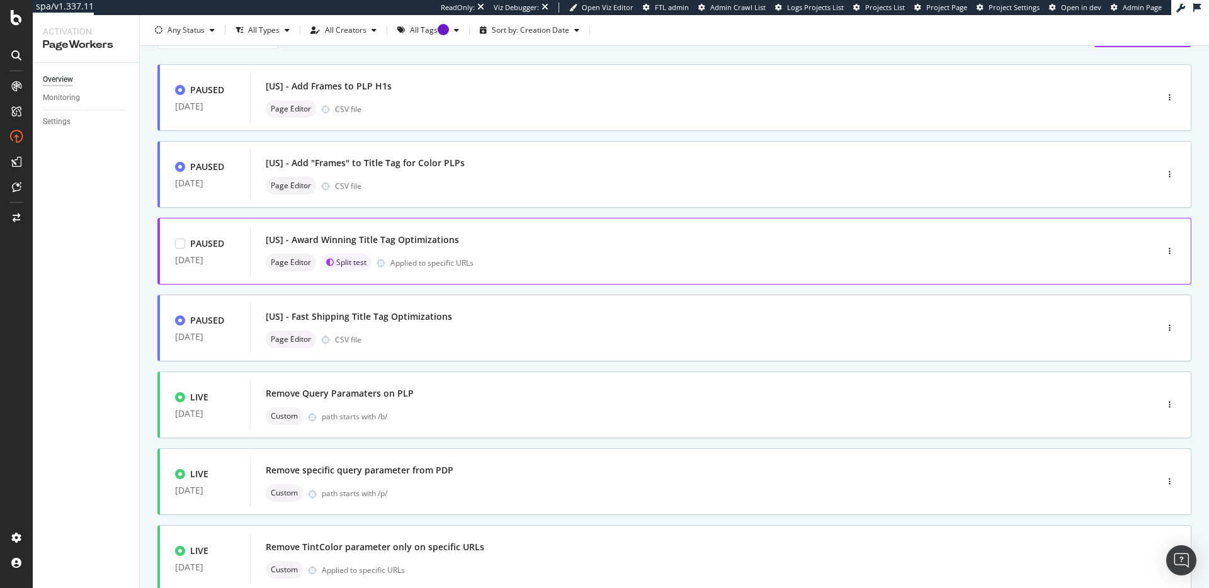
click at [518, 263] on div "Page Editor Split test Applied to specific URLs" at bounding box center [684, 263] width 837 height 18
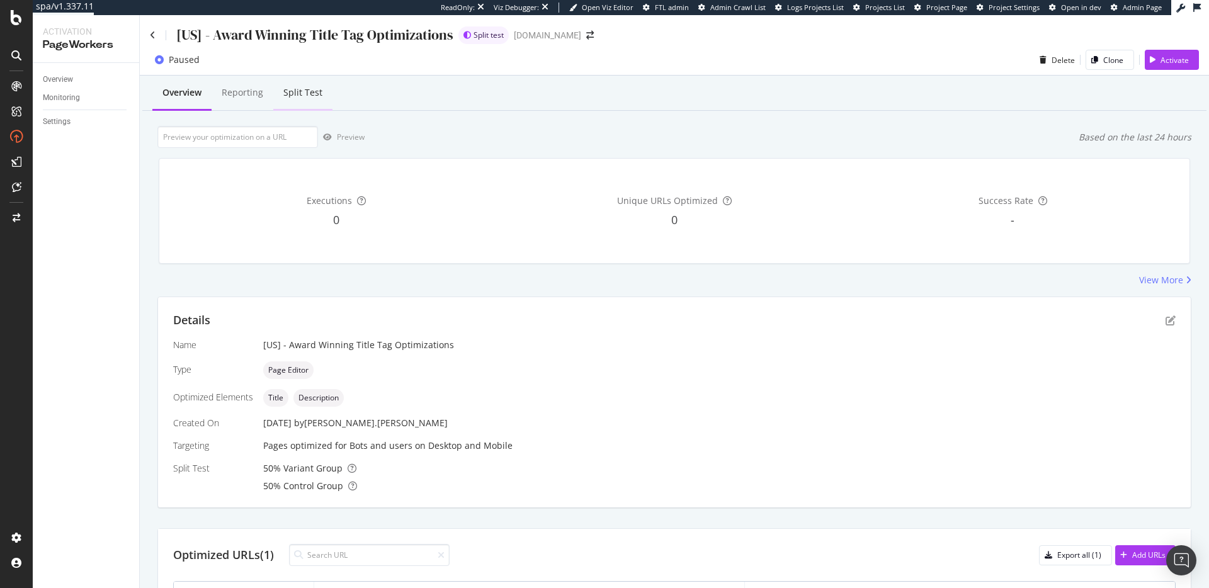
click at [307, 92] on div "Split Test" at bounding box center [302, 92] width 39 height 13
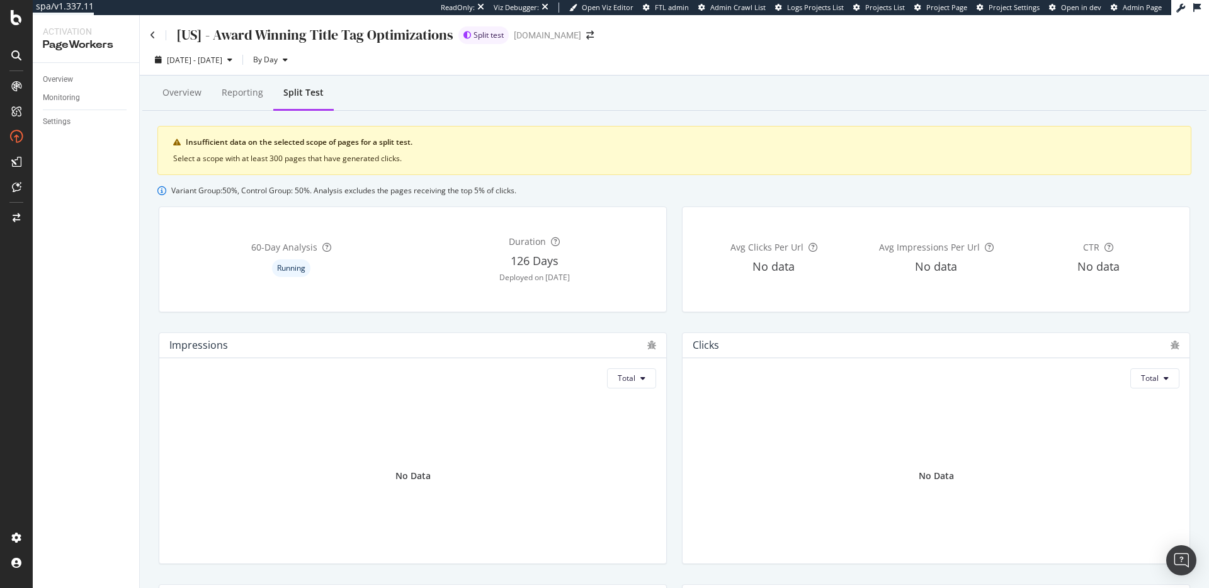
click at [143, 45] on div "2025 Aug. 3rd - Aug. 30th By Day" at bounding box center [674, 60] width 1069 height 31
click at [147, 36] on div "[US] - Award Winning Title Tag Optimizations Split test www.zennioptical.com" at bounding box center [674, 30] width 1069 height 30
click at [151, 35] on icon at bounding box center [153, 35] width 6 height 9
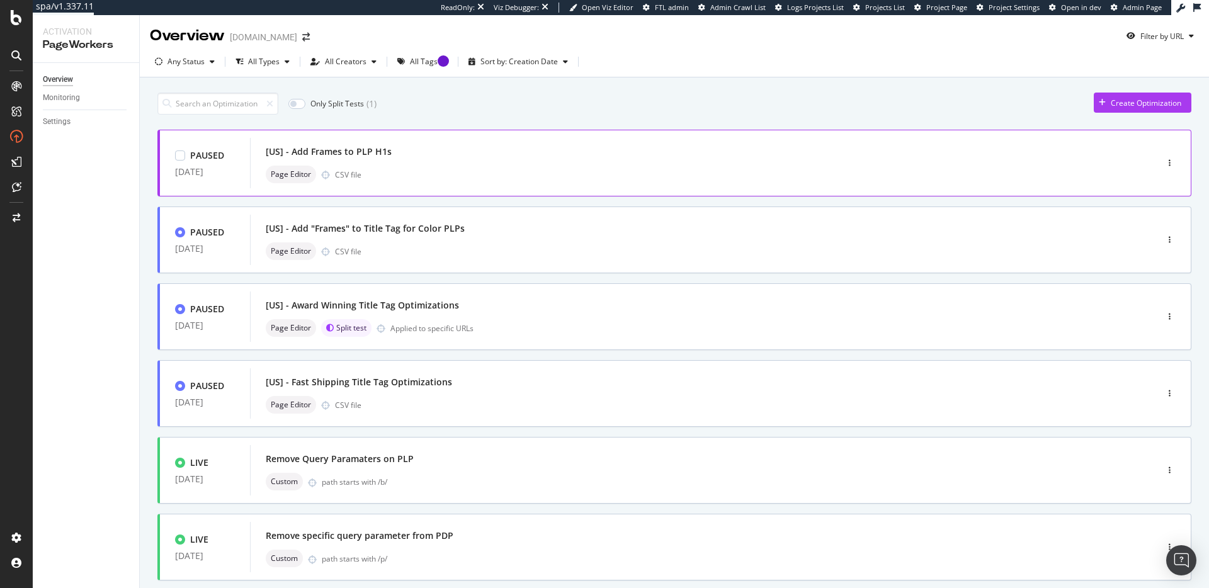
click at [384, 175] on div "Page Editor CSV file" at bounding box center [684, 175] width 837 height 18
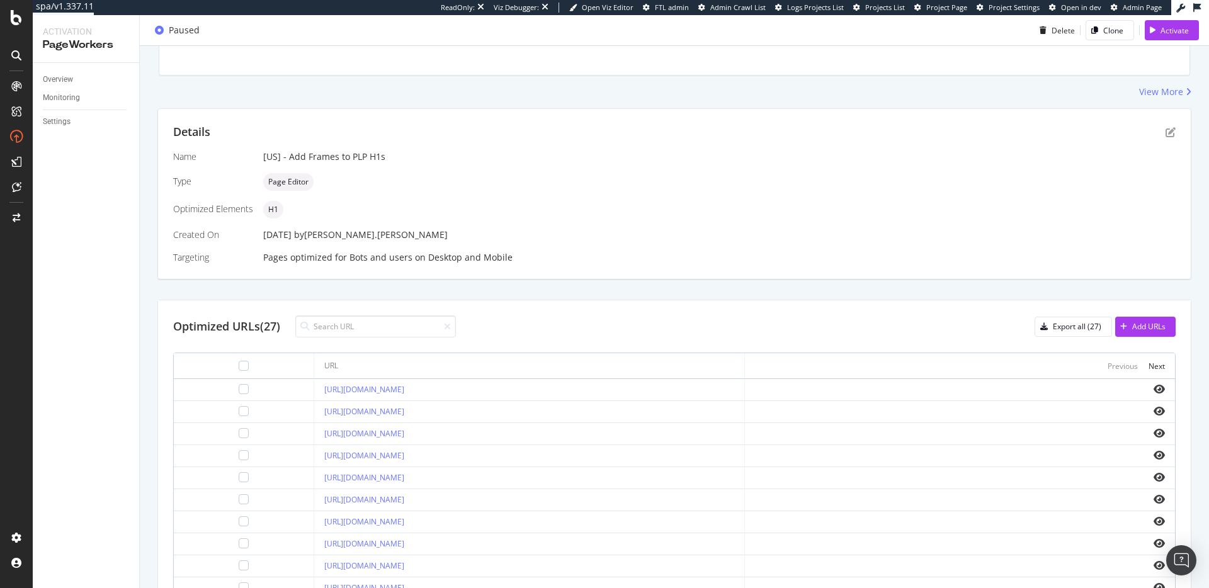
scroll to position [261, 0]
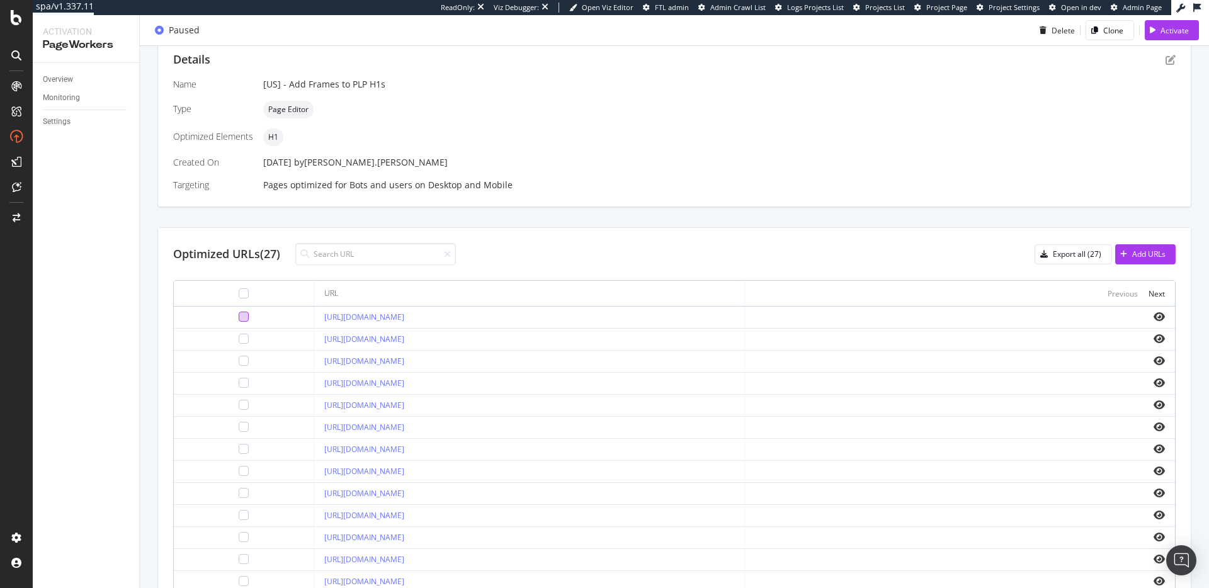
click at [239, 317] on div at bounding box center [244, 317] width 10 height 10
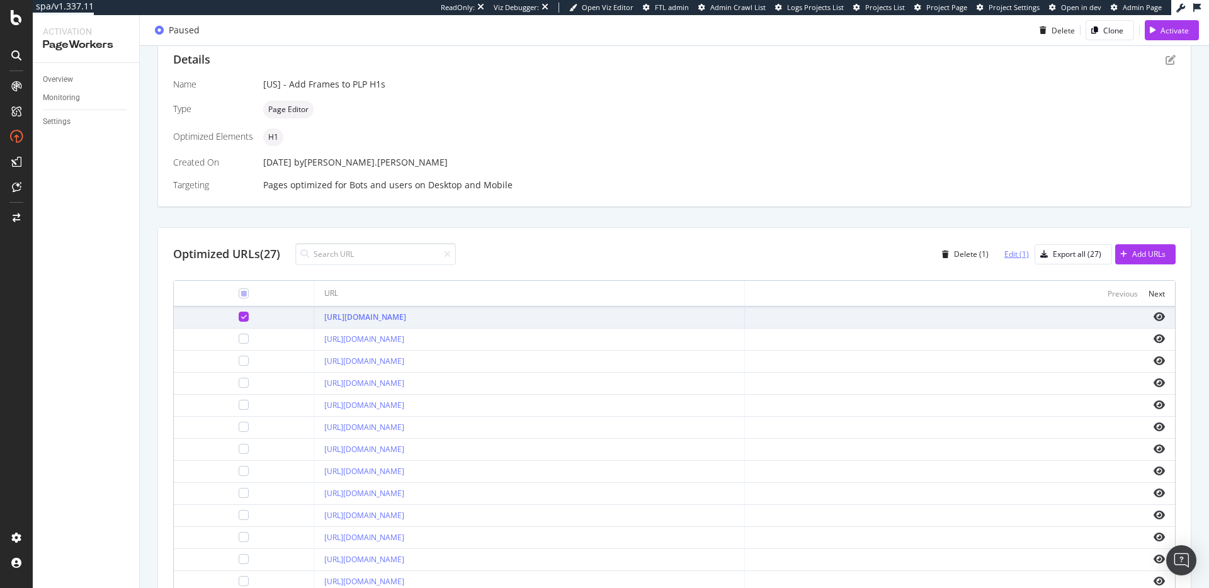
click at [1007, 256] on div "Edit (1)" at bounding box center [1016, 254] width 25 height 11
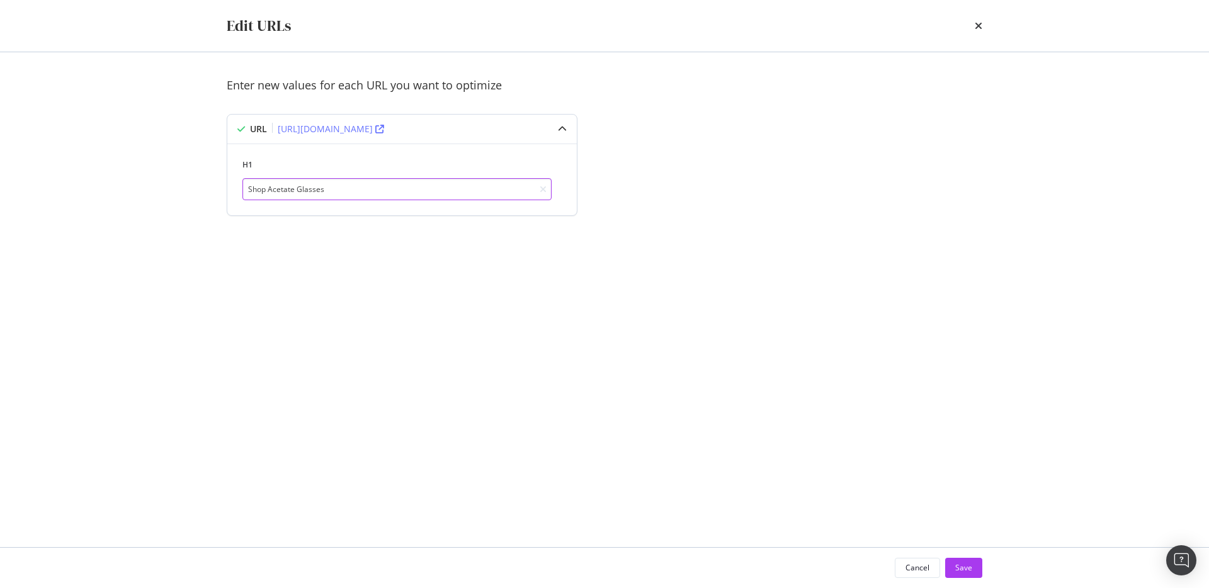
click at [481, 190] on input "Shop Acetate Glasses" at bounding box center [396, 189] width 309 height 22
click at [672, 162] on div "Enter new values for each URL you want to optimize URL https://www.zennioptical…" at bounding box center [604, 161] width 755 height 169
click at [980, 25] on icon "times" at bounding box center [979, 26] width 8 height 10
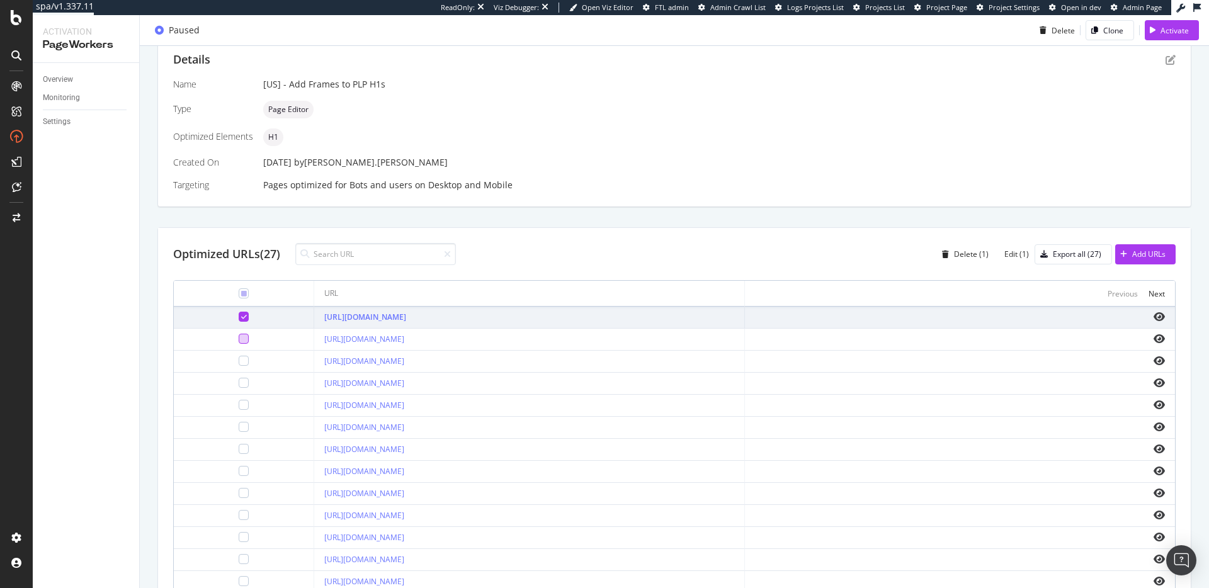
click at [239, 337] on div at bounding box center [244, 339] width 10 height 10
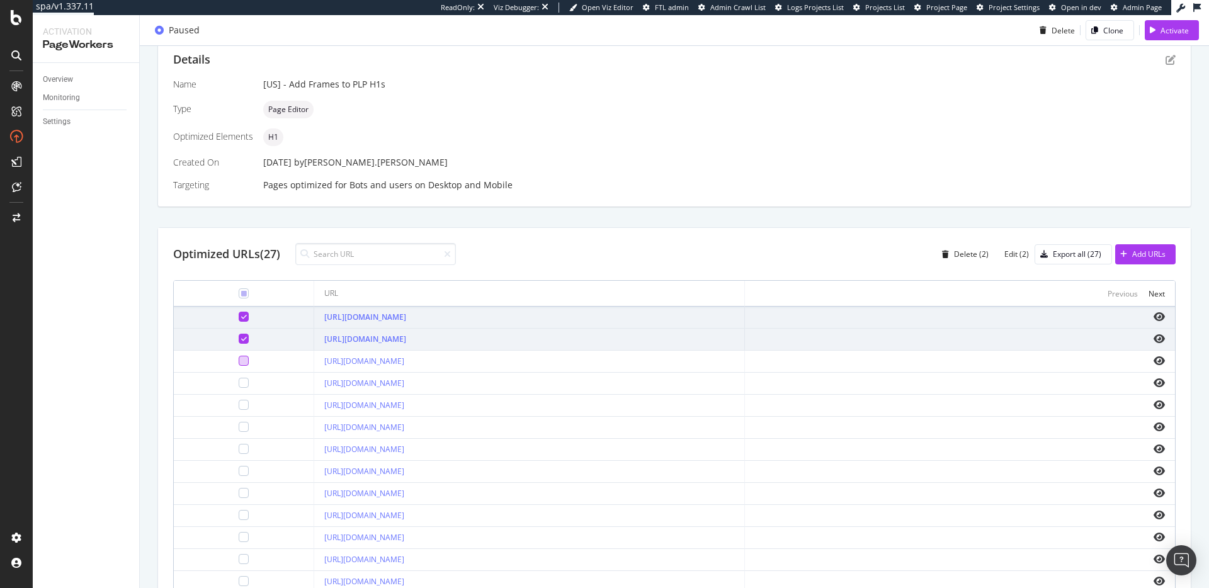
click at [239, 358] on div at bounding box center [244, 361] width 10 height 10
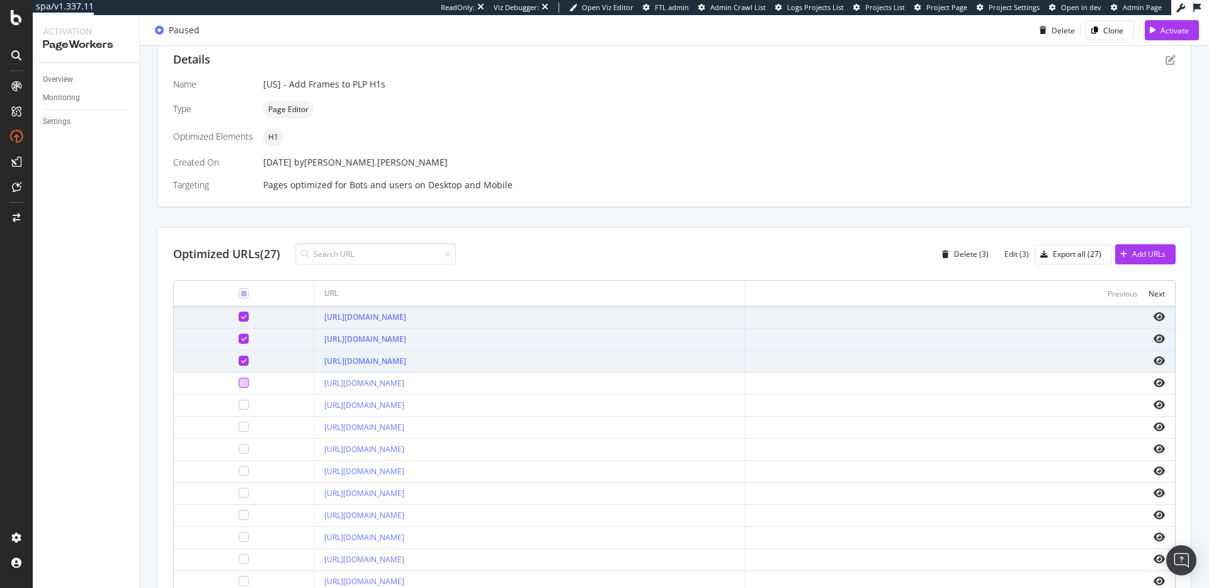
click at [239, 379] on div at bounding box center [244, 383] width 10 height 10
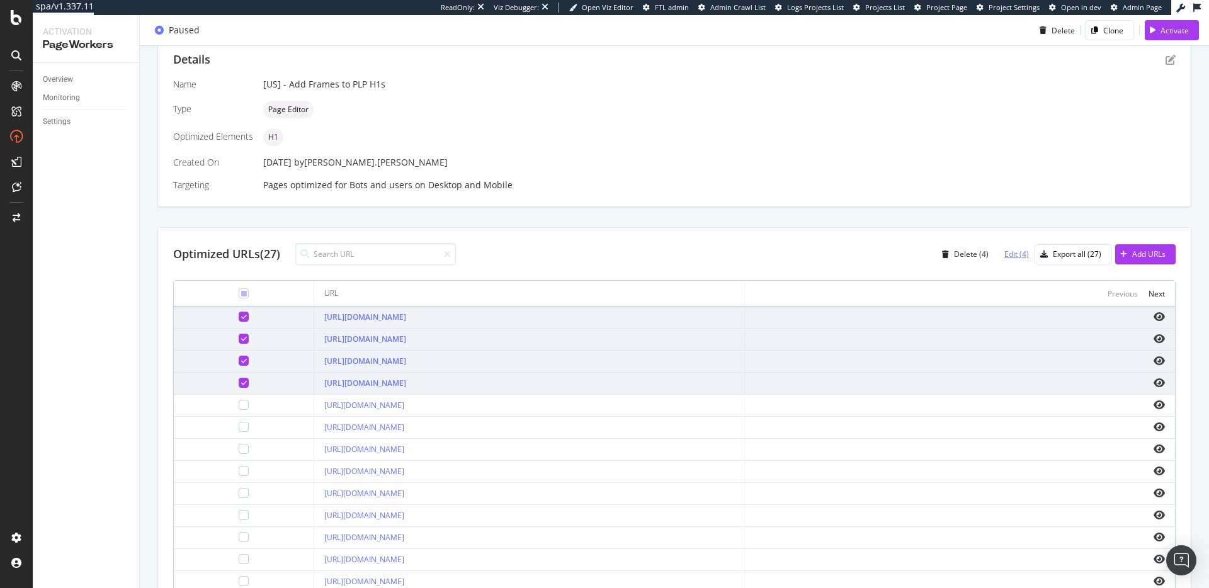
click at [1004, 252] on div "Edit (4)" at bounding box center [1016, 254] width 25 height 11
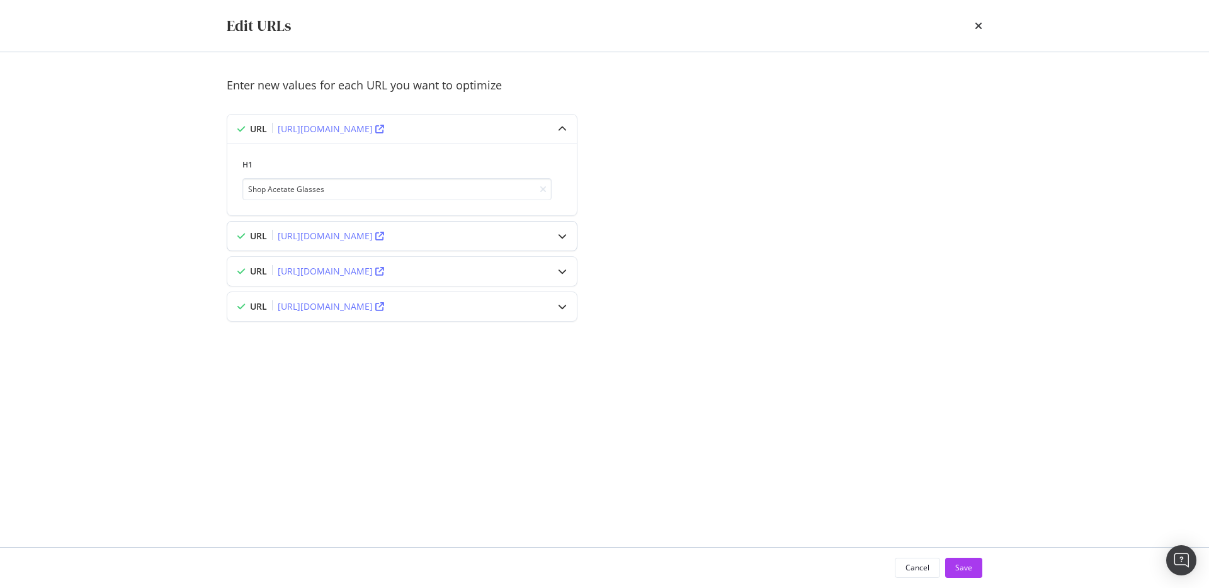
click at [558, 233] on icon "modal" at bounding box center [562, 236] width 9 height 9
click at [563, 236] on icon "modal" at bounding box center [562, 236] width 9 height 9
drag, startPoint x: 558, startPoint y: 131, endPoint x: 570, endPoint y: 127, distance: 13.3
click at [558, 131] on icon "modal" at bounding box center [562, 129] width 9 height 9
click at [979, 23] on icon "times" at bounding box center [979, 26] width 8 height 10
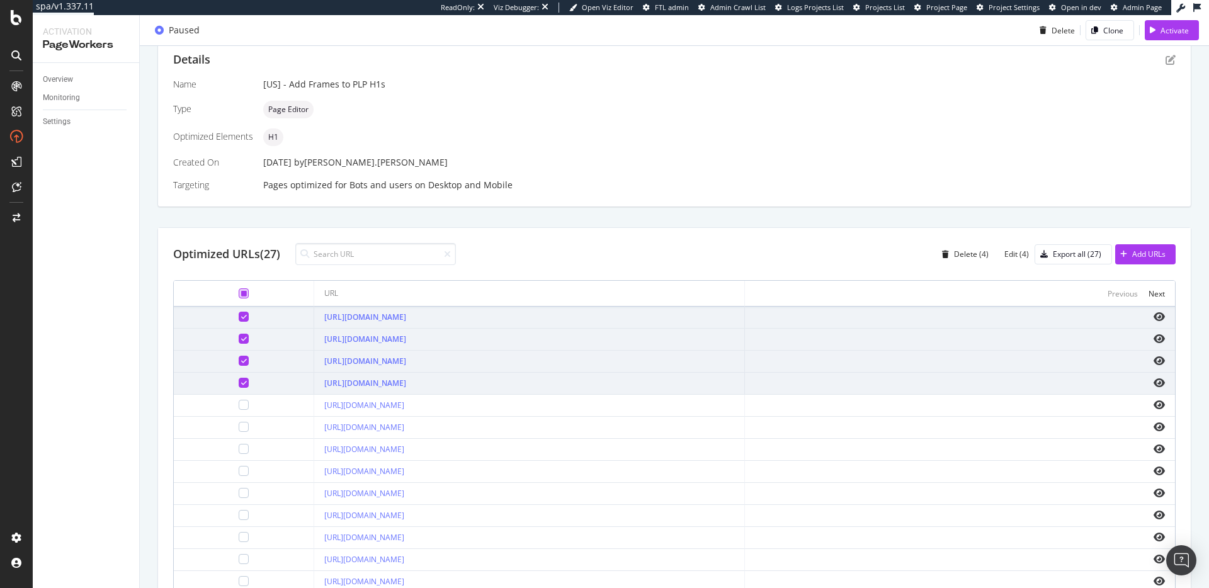
click at [241, 291] on icon at bounding box center [244, 293] width 6 height 6
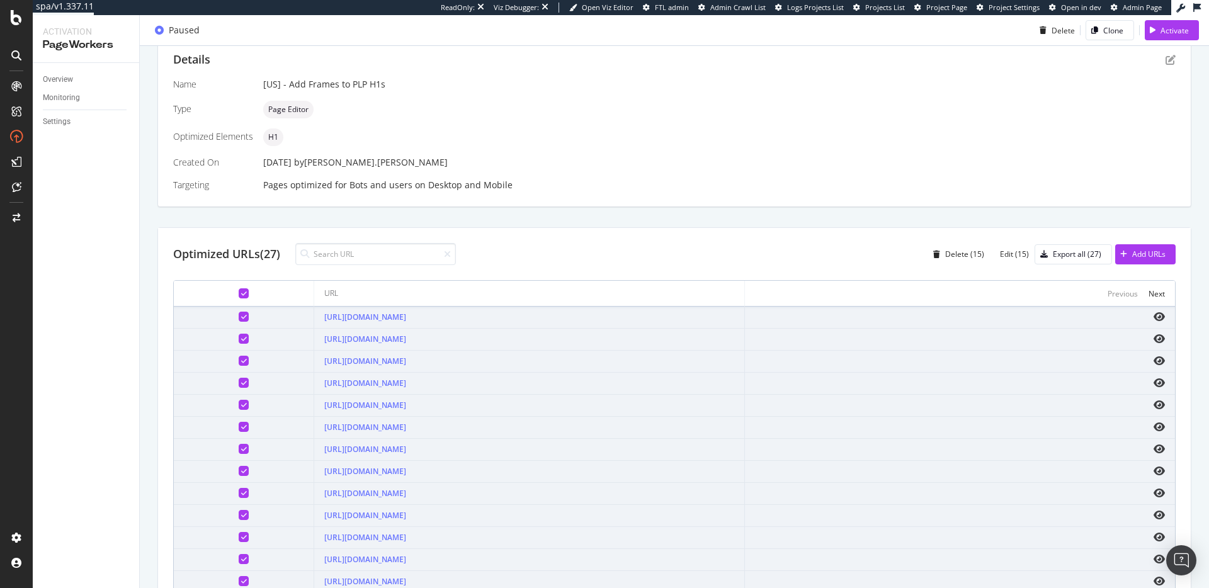
click at [241, 291] on icon at bounding box center [244, 293] width 6 height 6
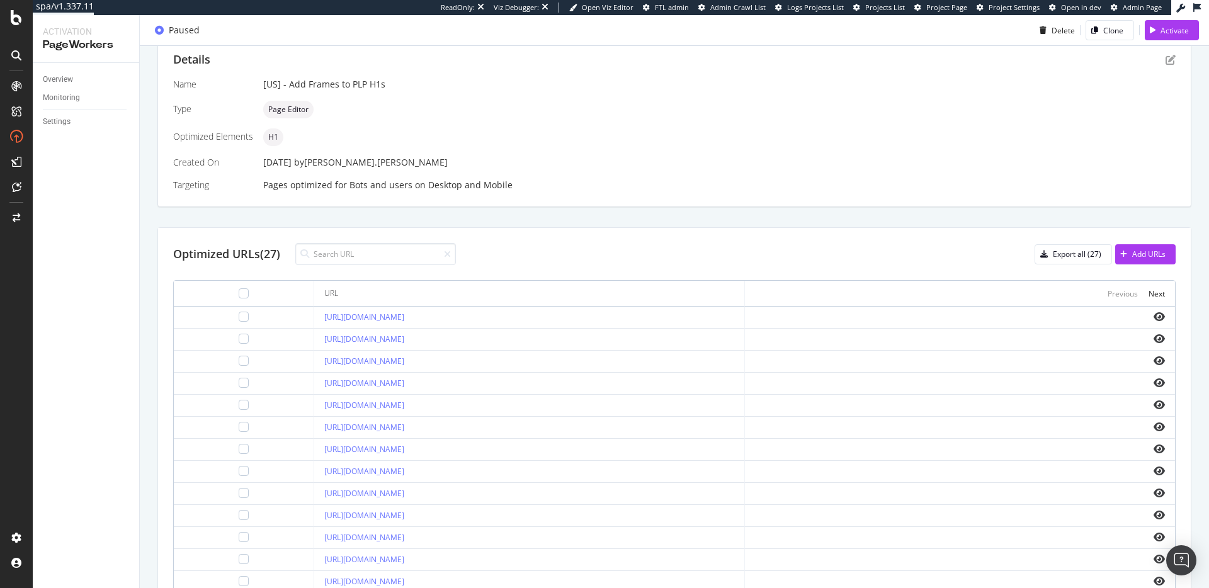
click at [714, 237] on div "Optimized URLs (27) Export all (27) Add URLs URL Previous Next https://www.zenn…" at bounding box center [674, 440] width 1033 height 425
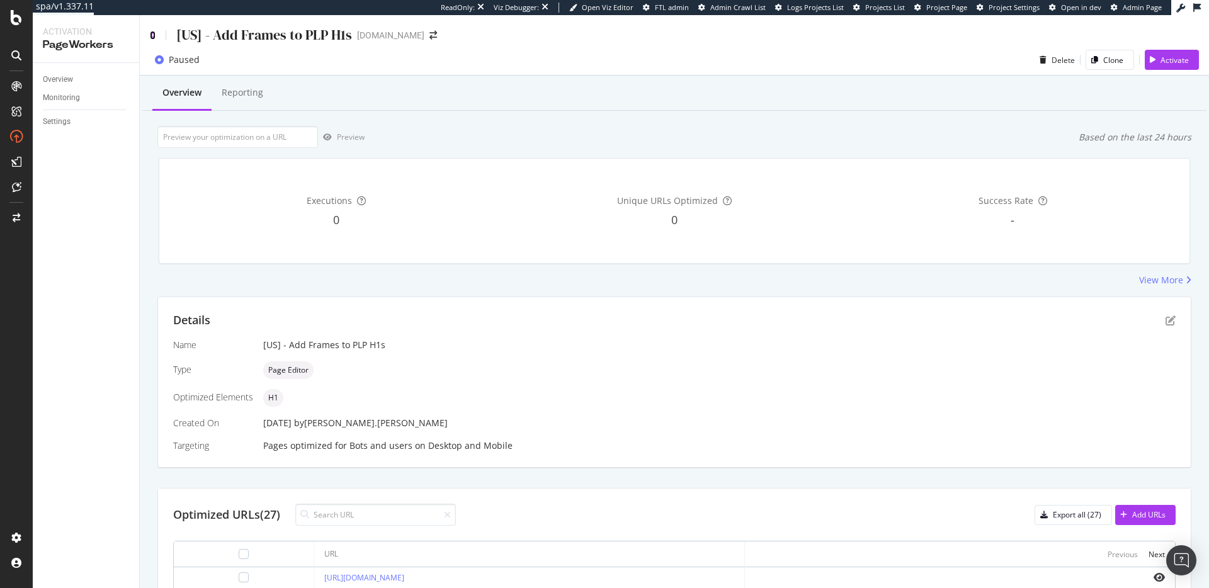
click at [153, 33] on icon at bounding box center [153, 35] width 6 height 9
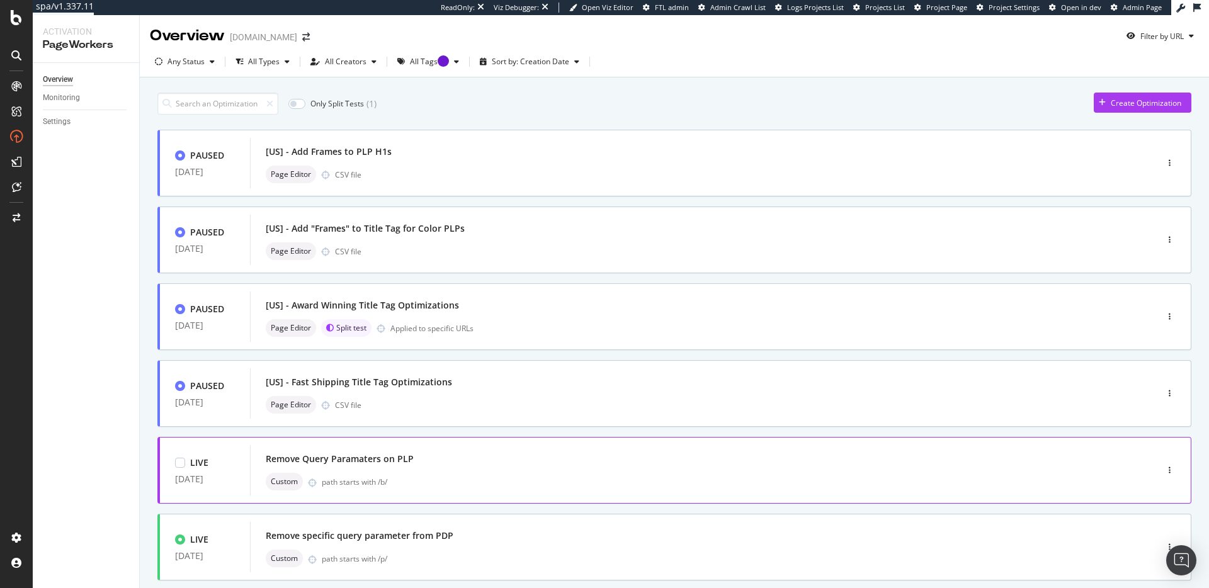
click at [466, 458] on div "Remove Query Paramaters on PLP" at bounding box center [684, 459] width 837 height 18
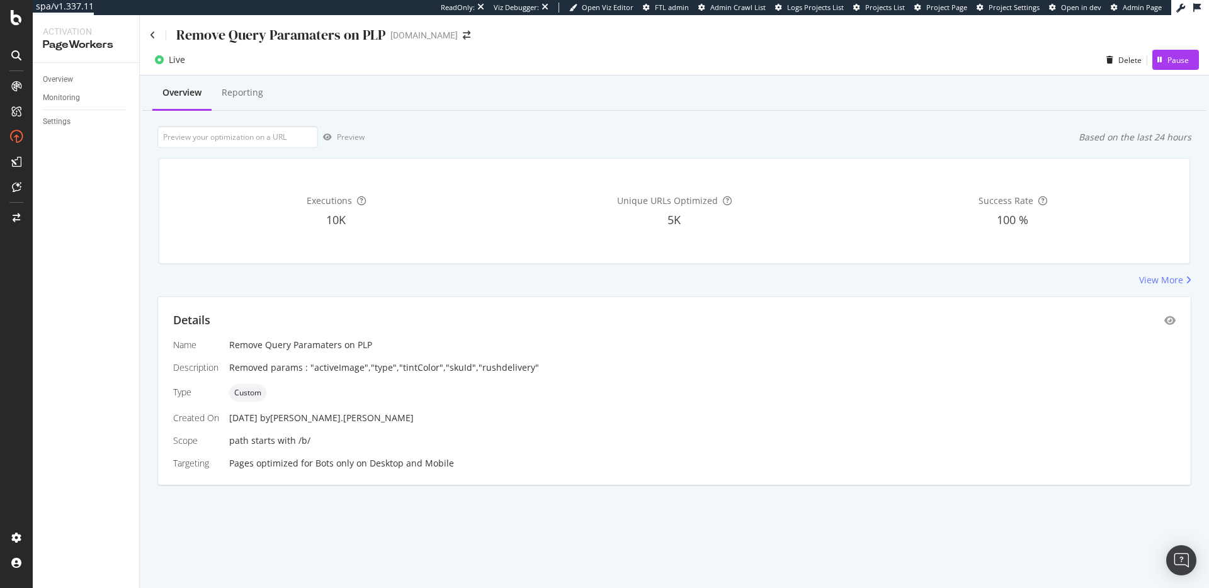
click at [157, 31] on div "Remove Query Paramaters on PLP" at bounding box center [267, 35] width 235 height 20
click at [155, 32] on icon at bounding box center [153, 35] width 6 height 9
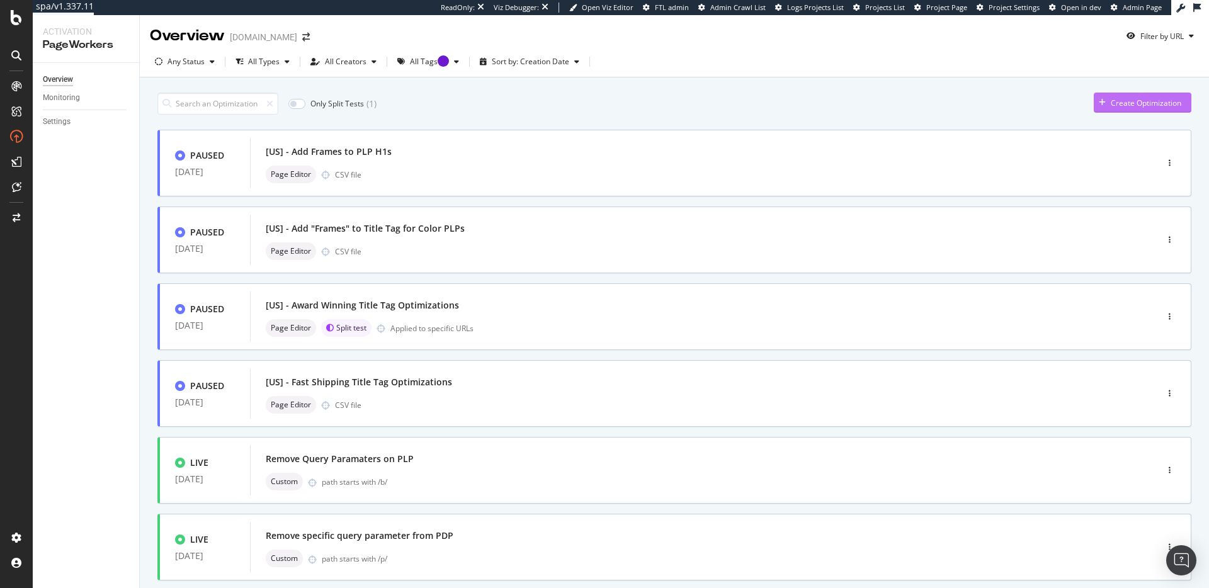
click at [1099, 104] on div "button" at bounding box center [1102, 103] width 17 height 8
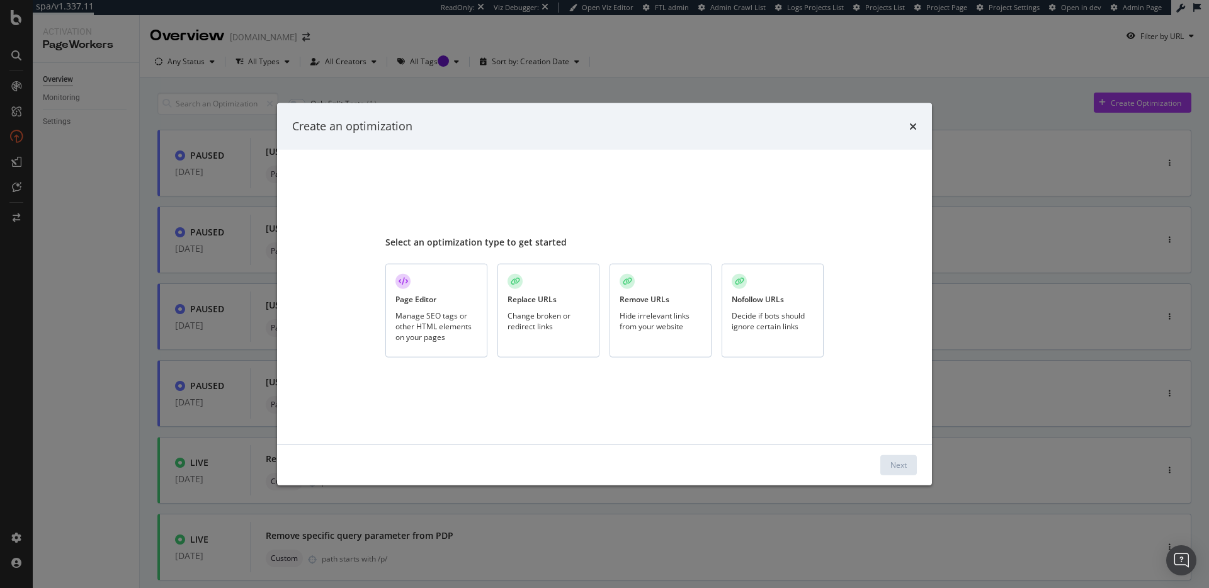
click at [420, 294] on div "Page Editor" at bounding box center [415, 299] width 41 height 11
click at [913, 465] on button "Next" at bounding box center [898, 465] width 37 height 20
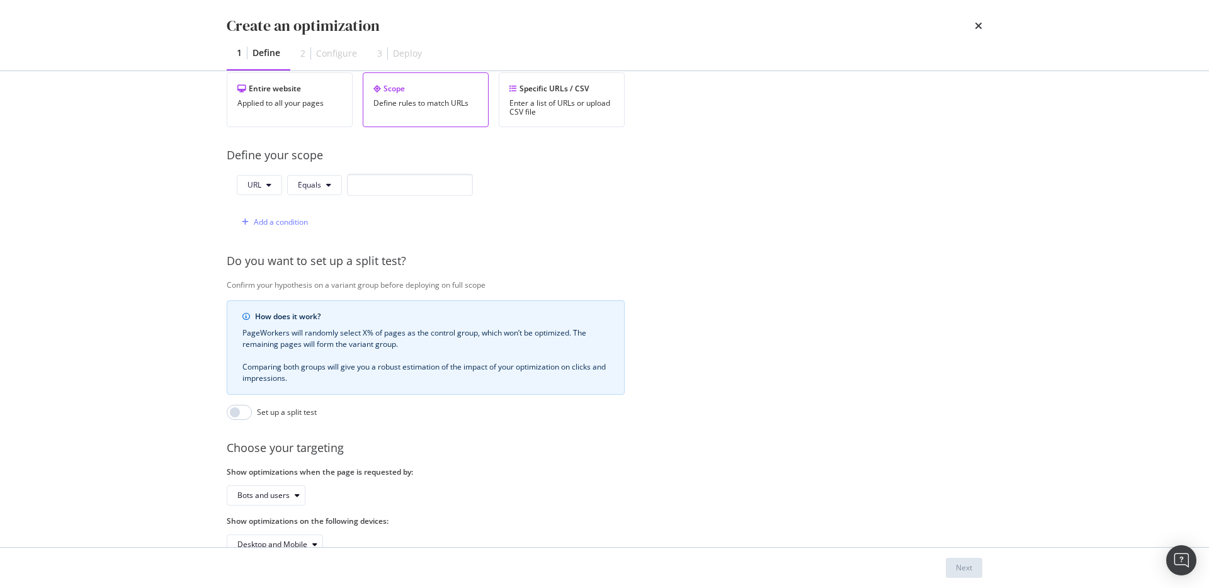
scroll to position [152, 0]
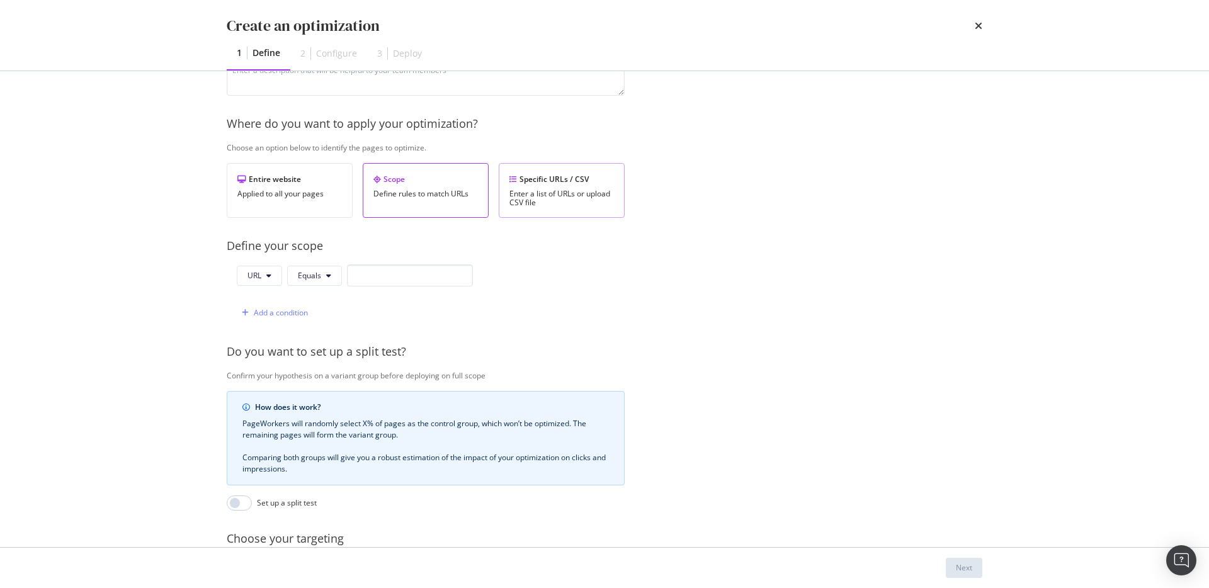
click at [603, 184] on div "Specific URLs / CSV" at bounding box center [561, 179] width 105 height 11
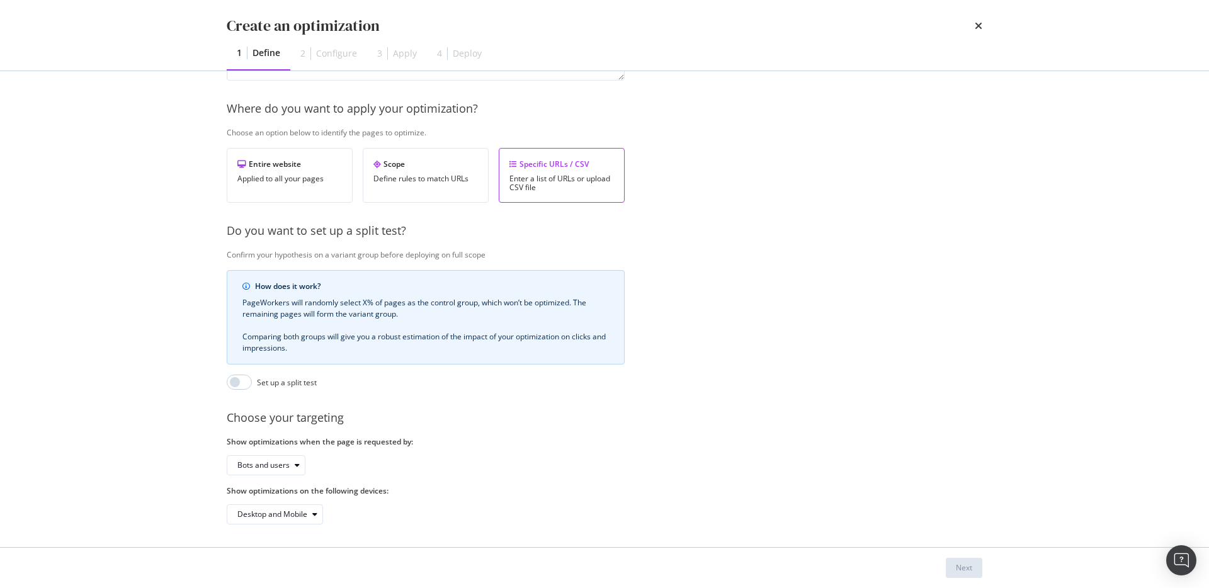
scroll to position [179, 0]
click at [515, 483] on label "Show optimizations on the following devices:" at bounding box center [426, 488] width 398 height 11
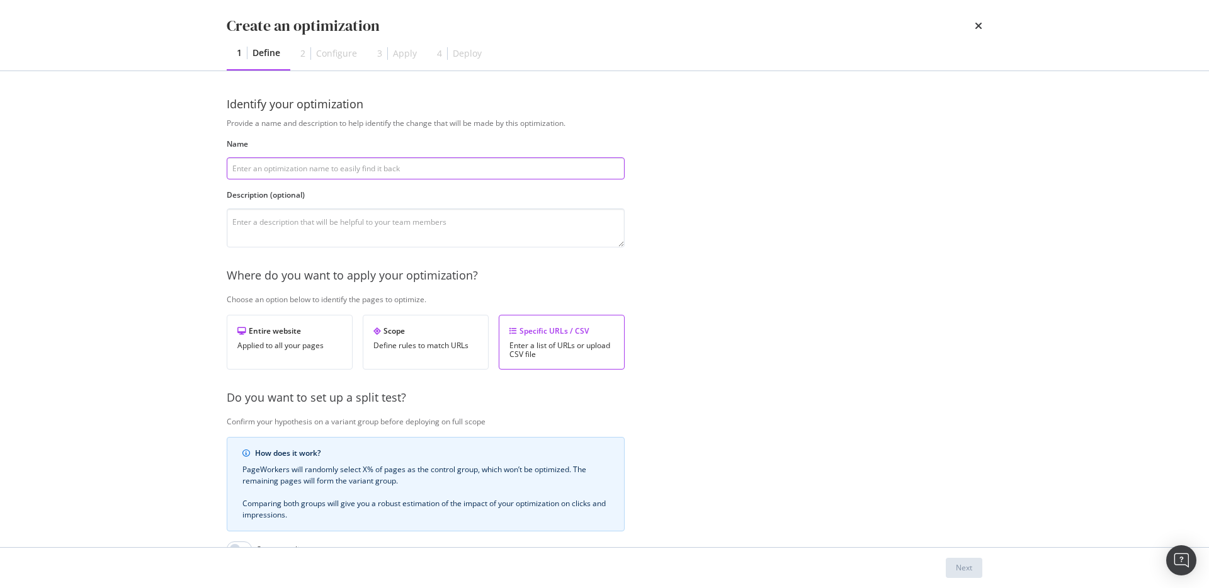
click at [378, 165] on input "modal" at bounding box center [426, 168] width 398 height 22
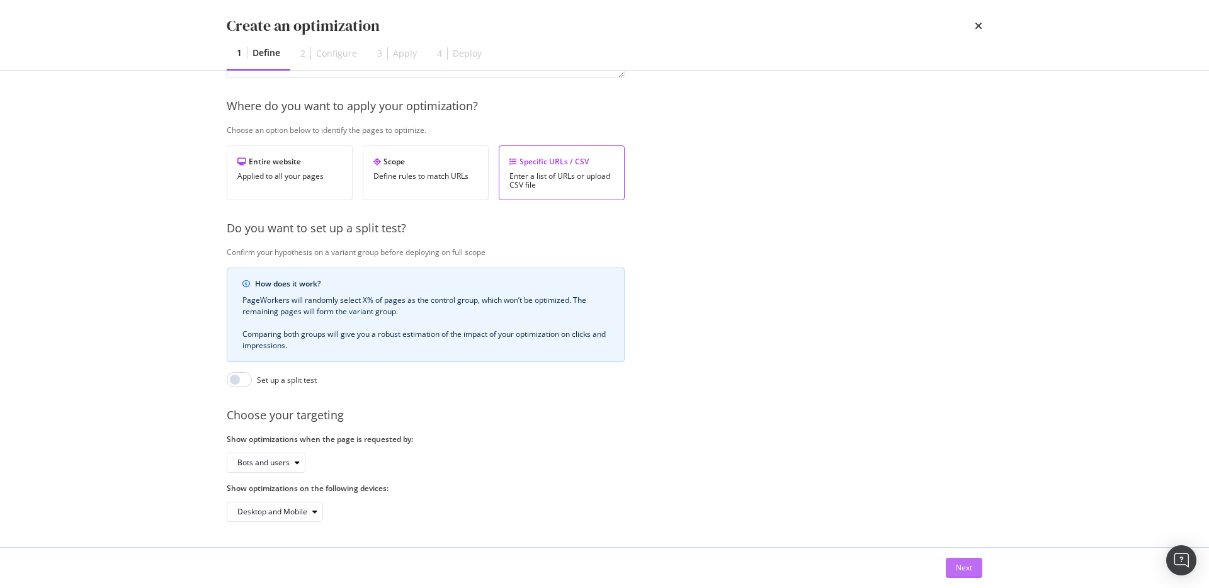
type input "test"
click at [951, 563] on button "Next" at bounding box center [964, 568] width 37 height 20
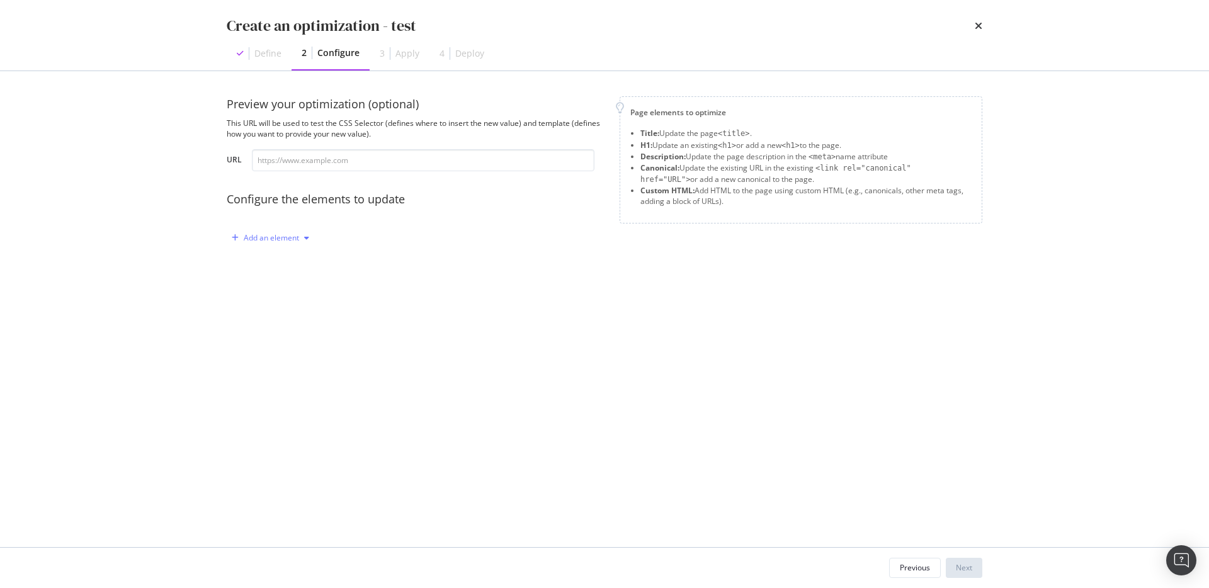
click at [297, 236] on div "Add an element" at bounding box center [271, 238] width 55 height 8
drag, startPoint x: 377, startPoint y: 239, endPoint x: 278, endPoint y: 111, distance: 161.6
click at [376, 236] on div "Add an element" at bounding box center [416, 238] width 378 height 20
click at [266, 52] on div "Define" at bounding box center [267, 53] width 27 height 13
click at [920, 556] on div "Previous Next" at bounding box center [604, 568] width 806 height 40
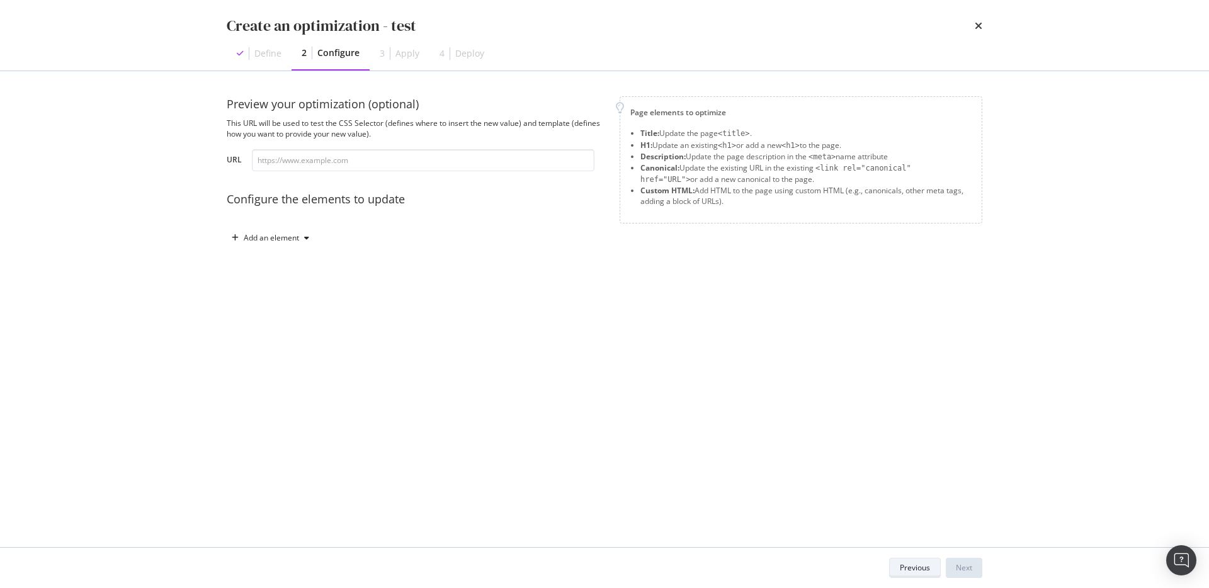
click at [915, 566] on div "Previous" at bounding box center [915, 567] width 30 height 11
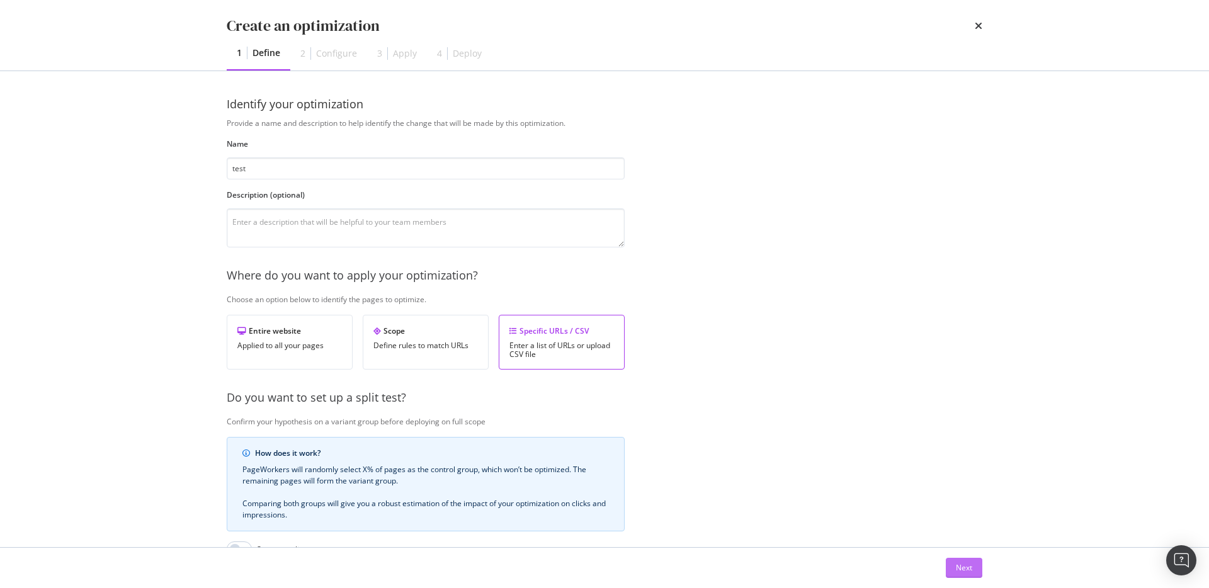
click at [969, 567] on div "Next" at bounding box center [964, 567] width 16 height 11
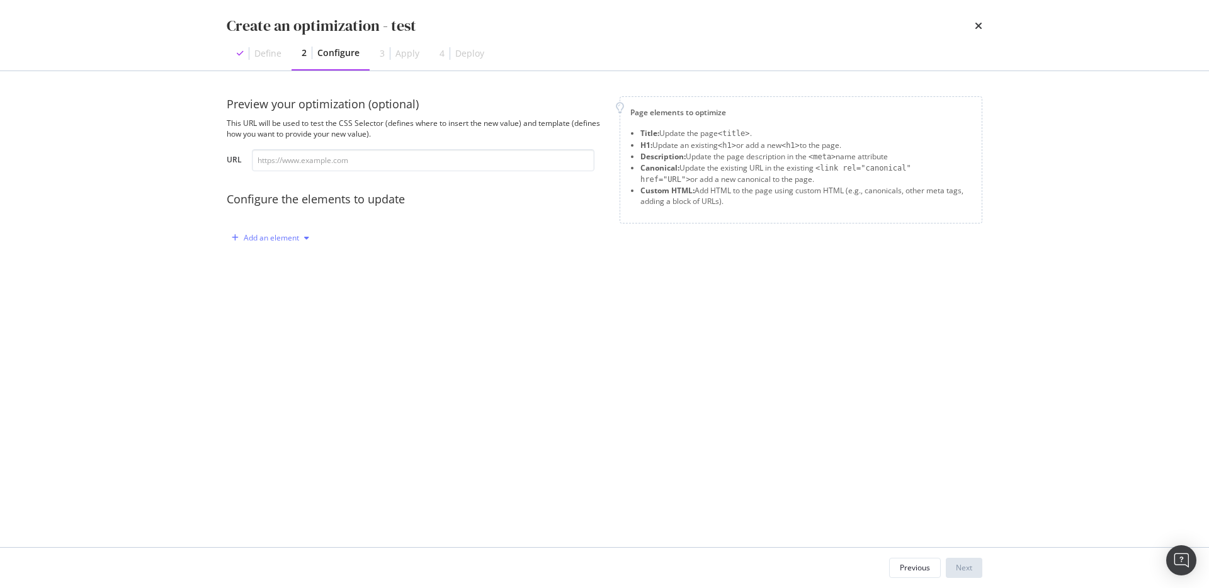
click at [294, 241] on div "Add an element" at bounding box center [271, 238] width 55 height 8
click at [295, 259] on div "Title" at bounding box center [277, 262] width 85 height 16
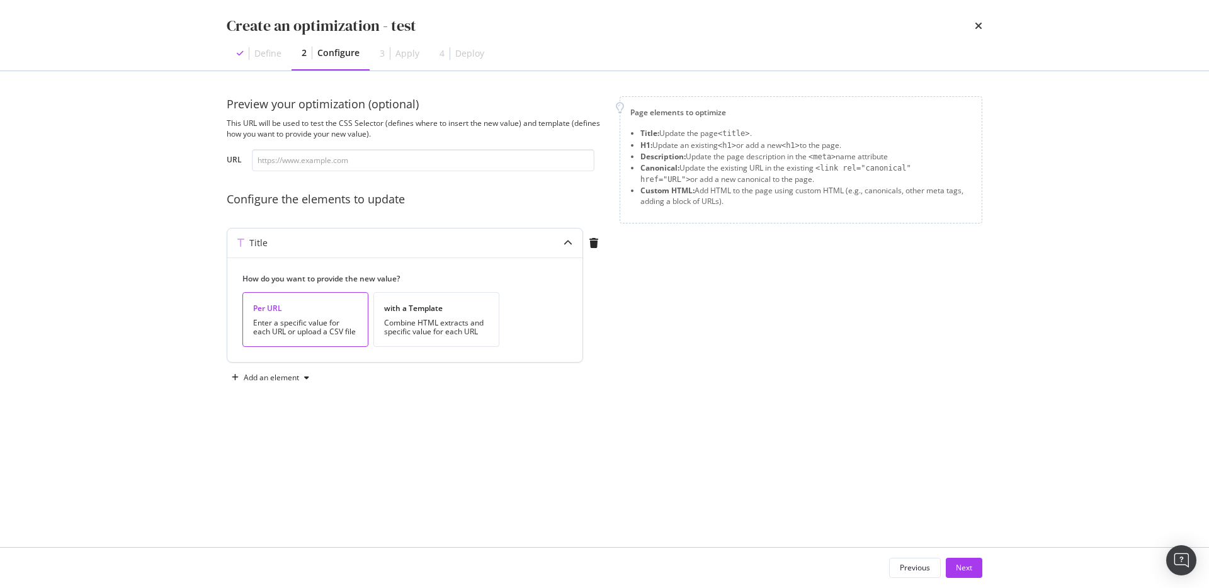
click at [338, 325] on div "Enter a specific value for each URL or upload a CSV file" at bounding box center [305, 328] width 105 height 18
click at [428, 336] on div "Combine HTML extracts and specific value for each URL" at bounding box center [436, 328] width 105 height 18
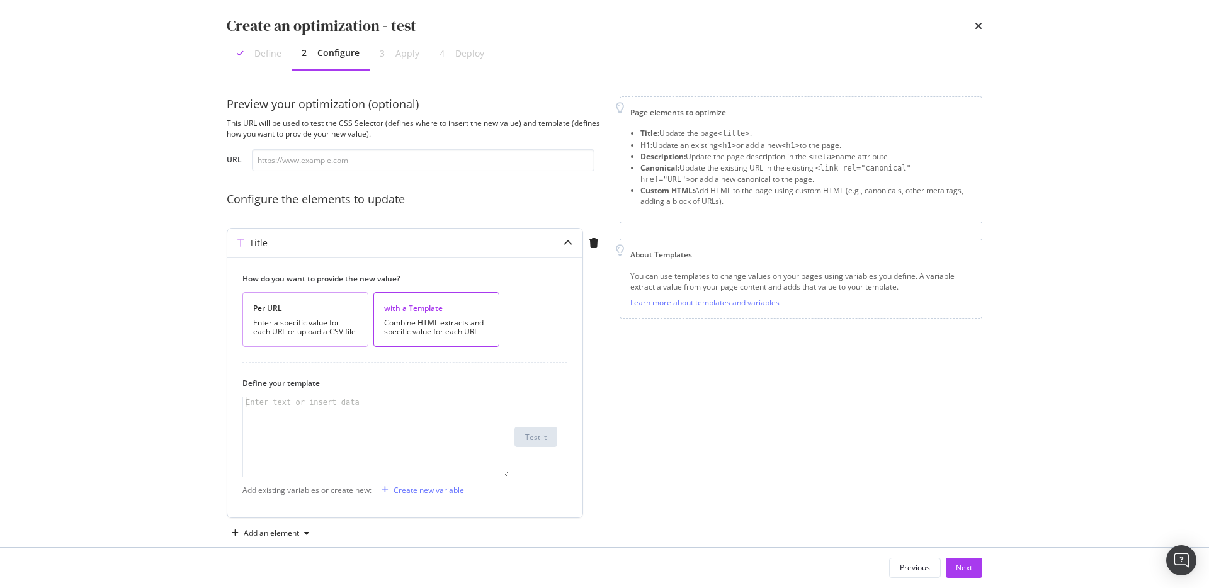
click at [315, 325] on div "Enter a specific value for each URL or upload a CSV file" at bounding box center [305, 328] width 105 height 18
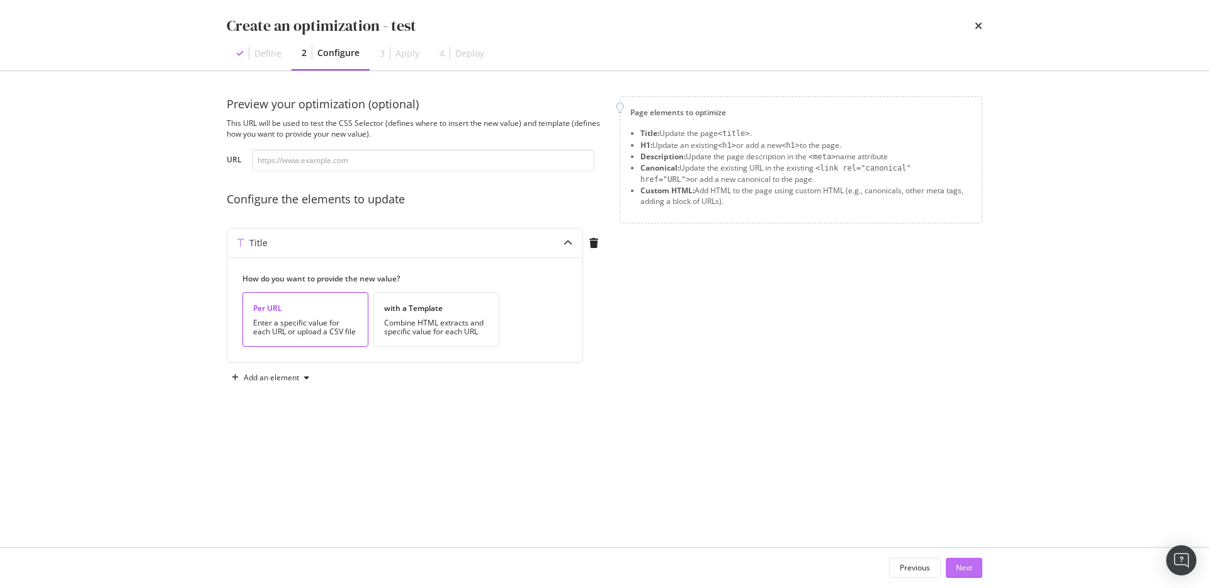
click at [959, 572] on div "Next" at bounding box center [964, 567] width 16 height 11
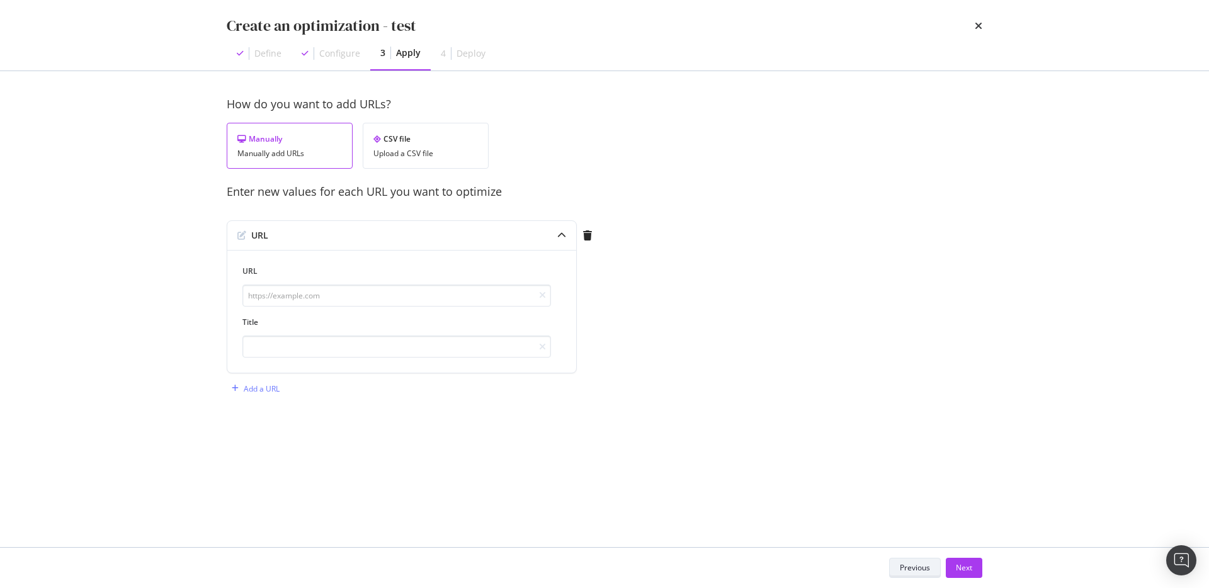
click at [900, 569] on div "Previous" at bounding box center [915, 567] width 30 height 11
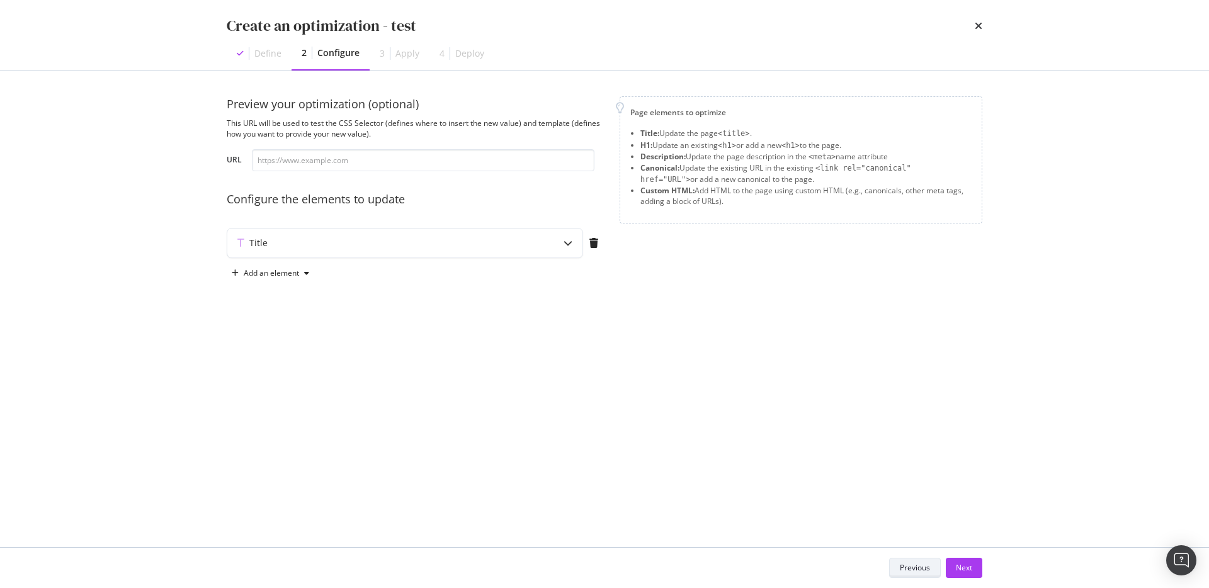
click at [898, 568] on button "Previous" at bounding box center [915, 568] width 52 height 20
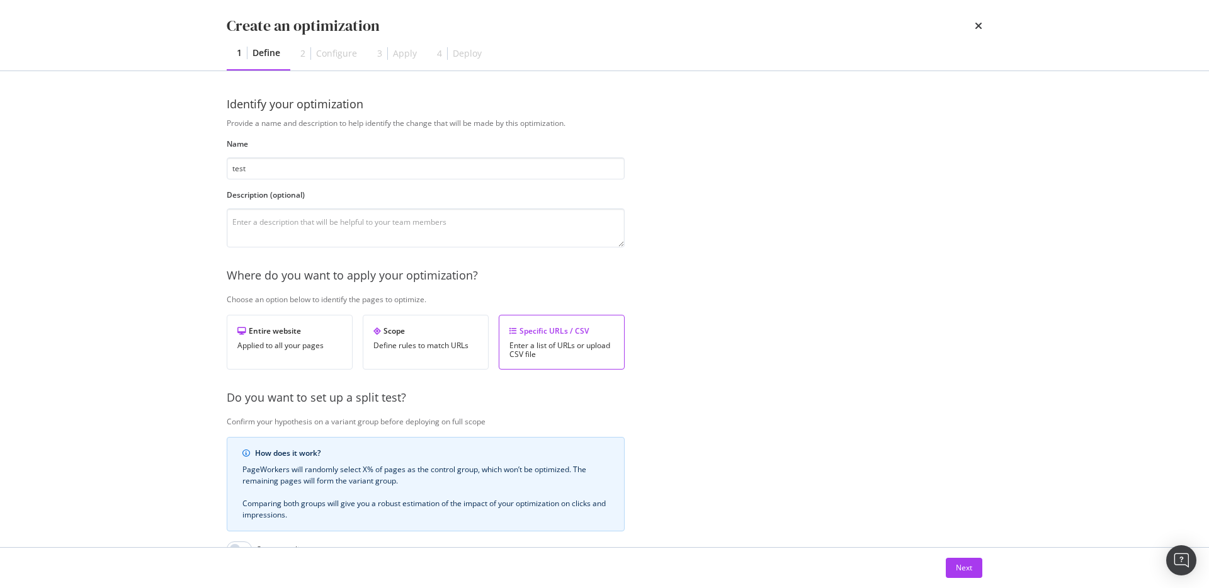
click at [898, 567] on div "Next" at bounding box center [604, 568] width 755 height 20
click at [980, 26] on icon "times" at bounding box center [979, 26] width 8 height 10
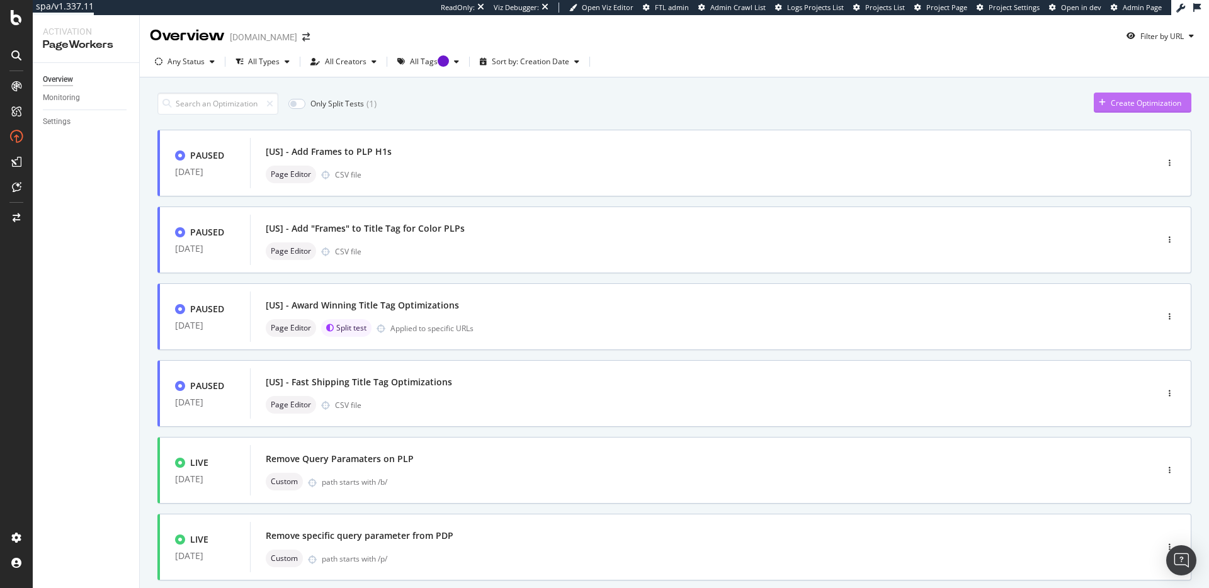
click at [1100, 101] on div "button" at bounding box center [1102, 103] width 17 height 8
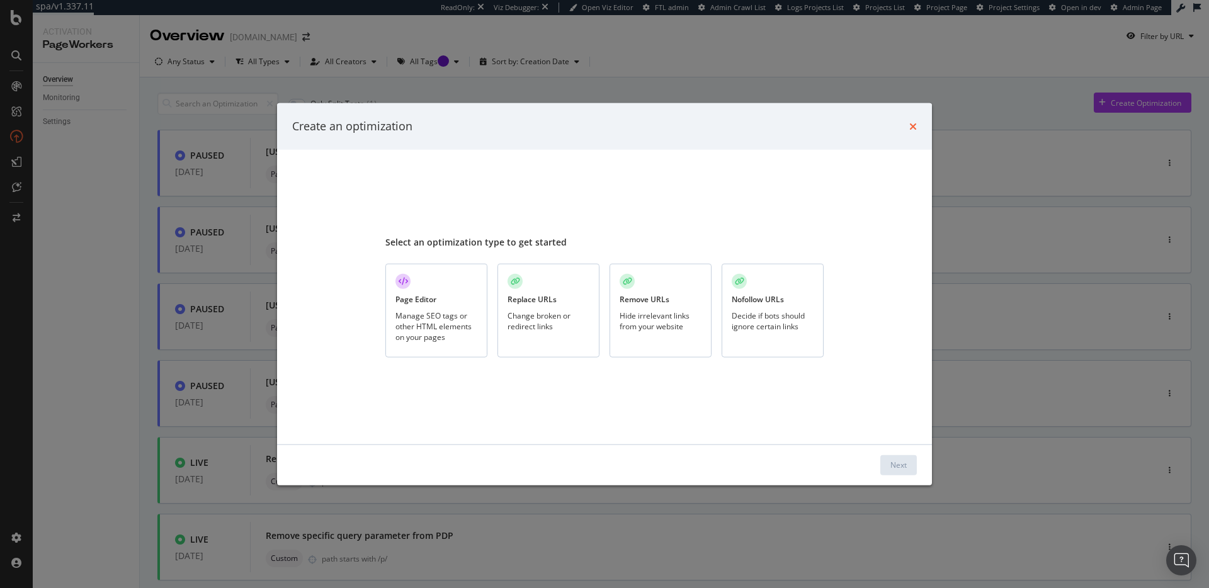
click at [911, 127] on icon "times" at bounding box center [913, 126] width 8 height 10
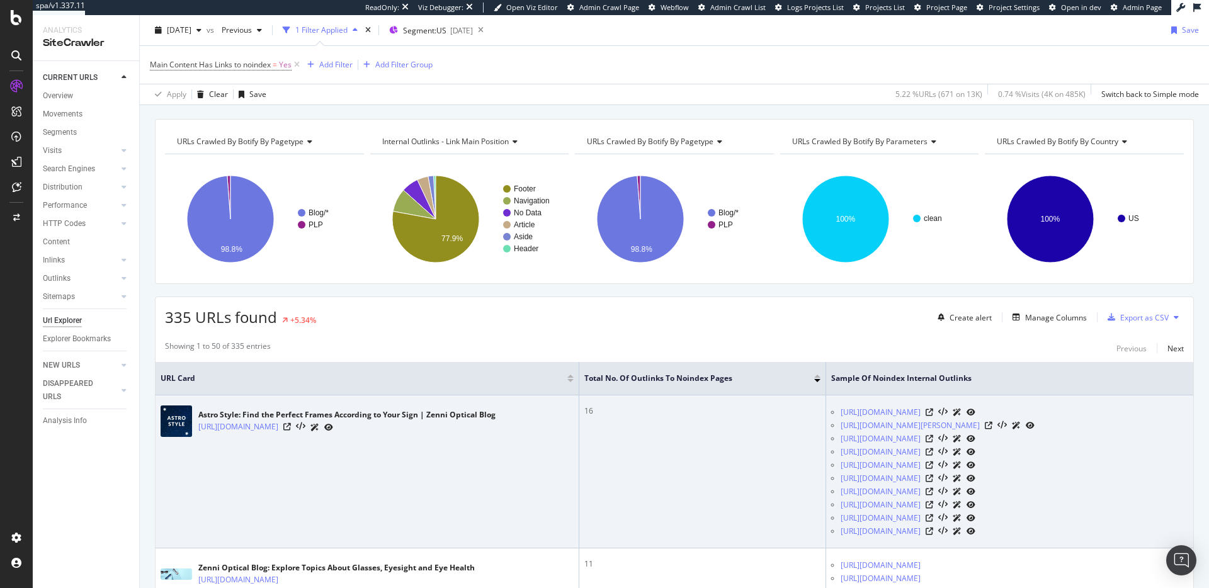
scroll to position [42, 0]
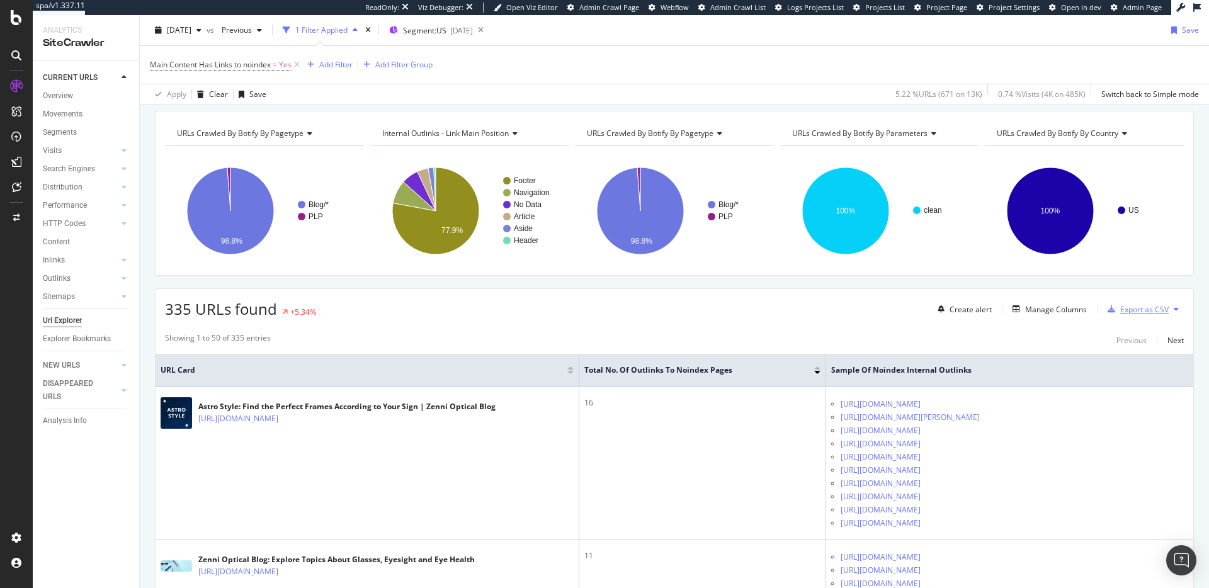
click at [1120, 311] on div "Export as CSV" at bounding box center [1144, 309] width 48 height 11
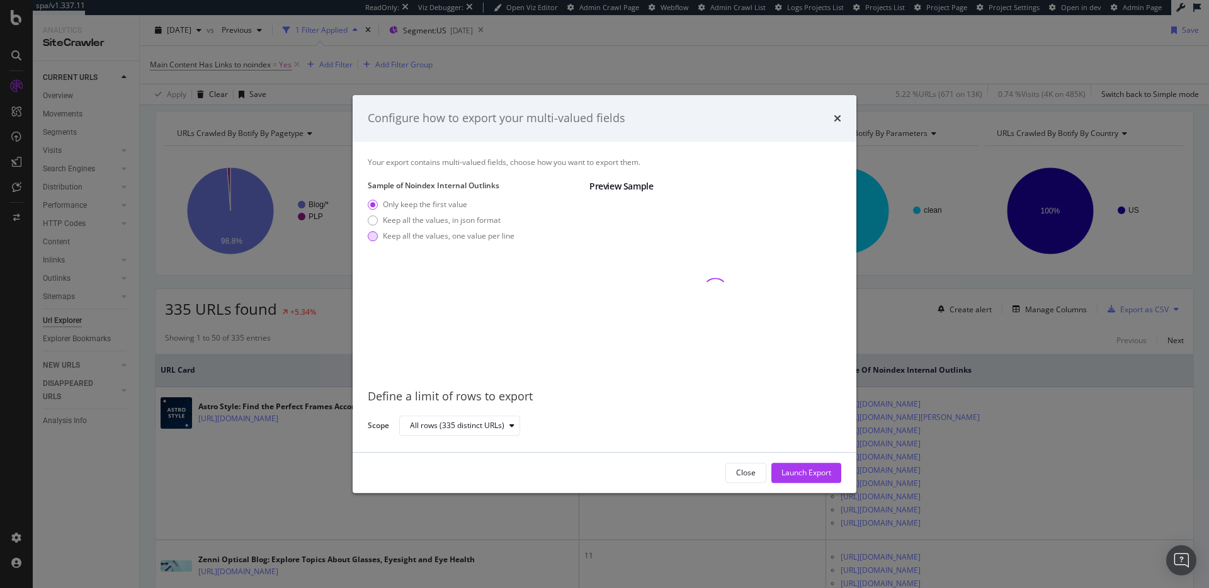
click at [448, 233] on div "Keep all the values, one value per line" at bounding box center [449, 235] width 132 height 11
click at [796, 473] on div "Launch Export" at bounding box center [806, 472] width 50 height 11
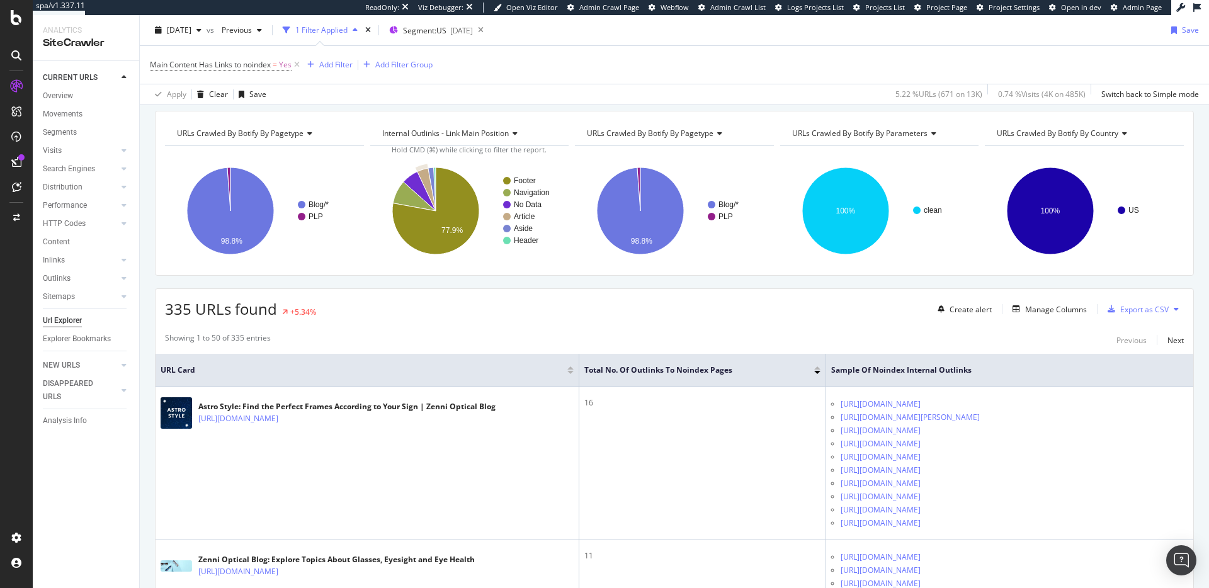
click at [1127, 307] on div "Export as CSV" at bounding box center [1144, 309] width 48 height 11
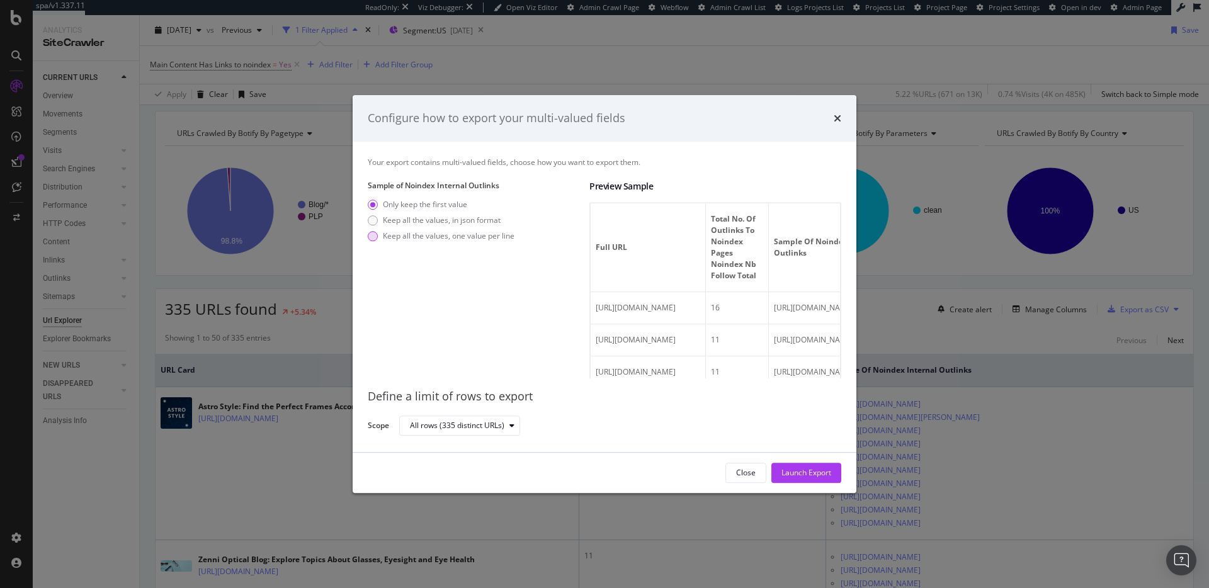
click at [438, 233] on div "Keep all the values, one value per line" at bounding box center [449, 235] width 132 height 11
click at [815, 470] on div "Launch Export" at bounding box center [806, 472] width 50 height 11
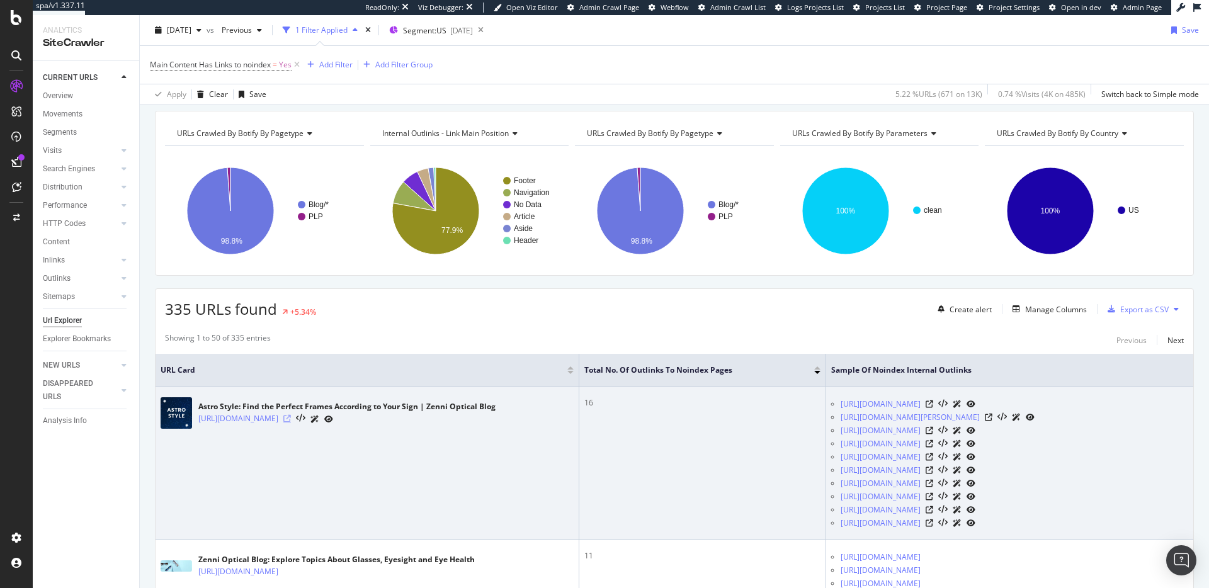
click at [291, 419] on icon at bounding box center [287, 419] width 8 height 8
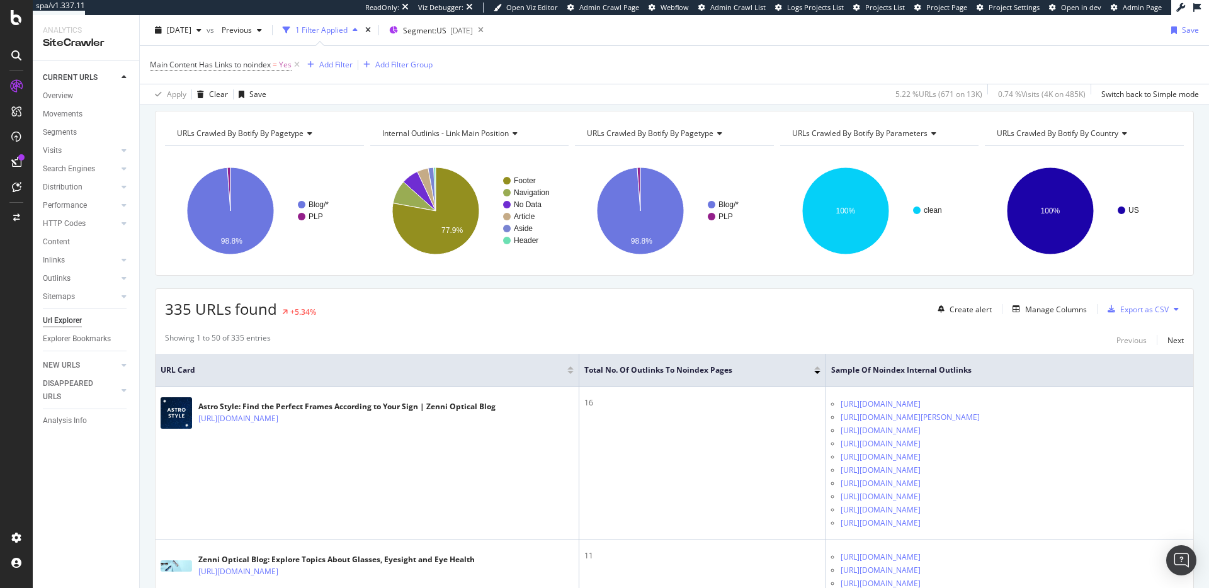
scroll to position [0, 0]
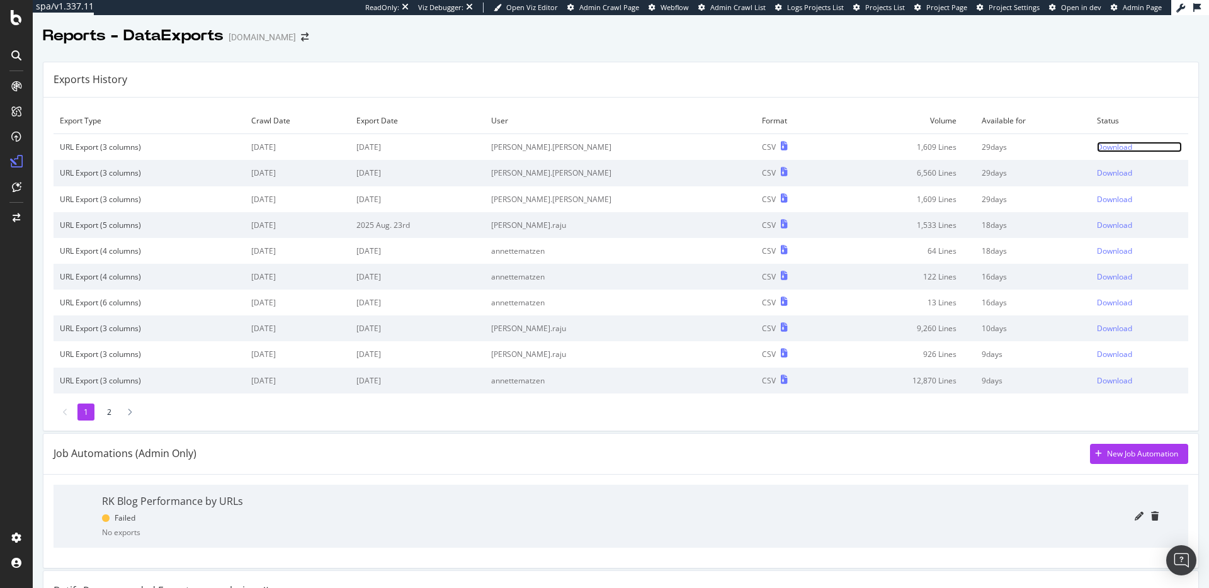
click at [1097, 143] on div "Download" at bounding box center [1114, 147] width 35 height 11
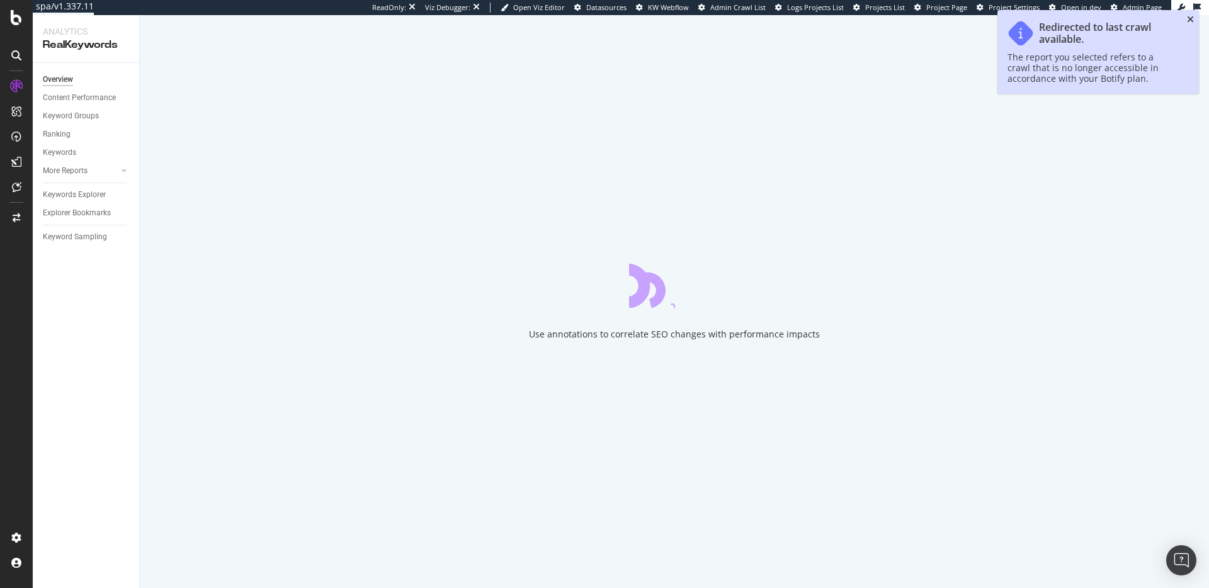
click at [1191, 21] on icon "close toast" at bounding box center [1190, 19] width 7 height 9
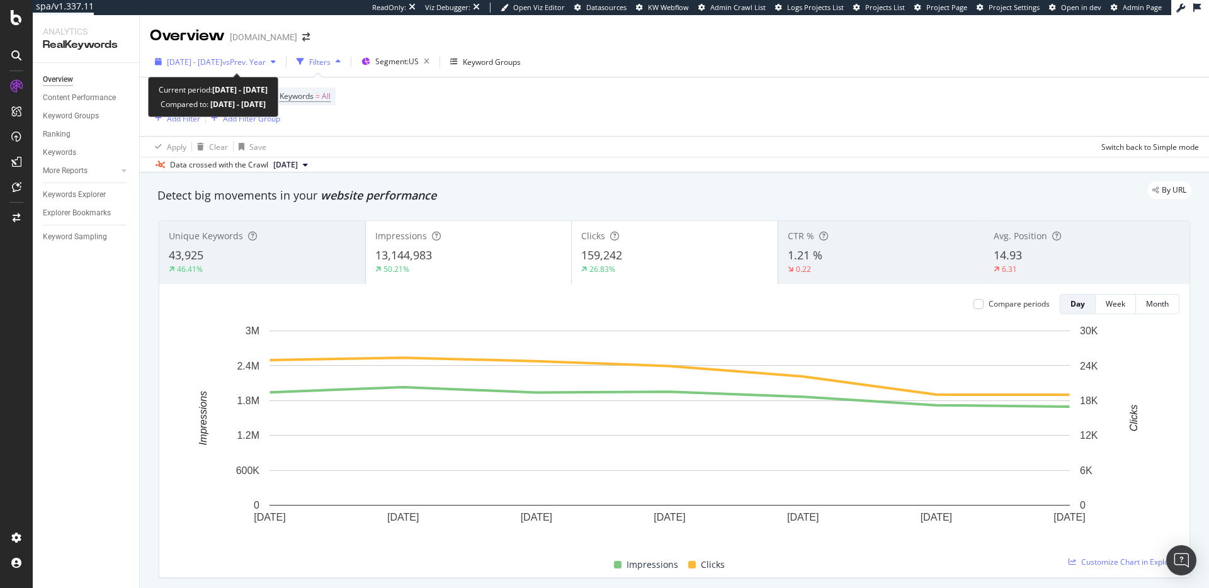
click at [266, 57] on span "vs Prev. Year" at bounding box center [243, 62] width 43 height 11
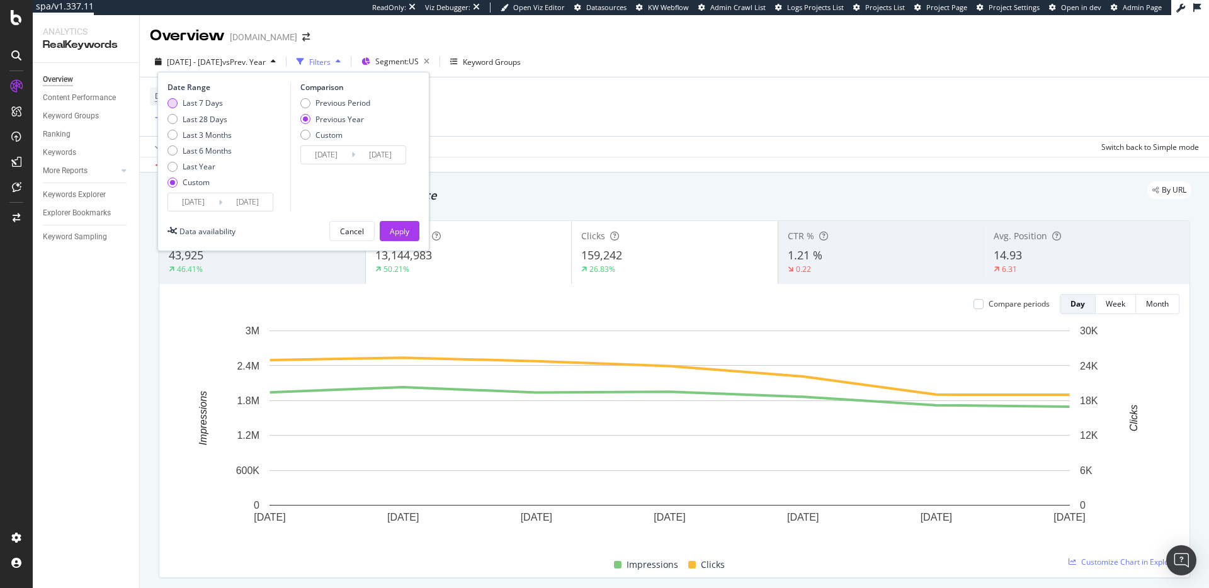
click at [208, 103] on div "Last 7 Days" at bounding box center [203, 103] width 40 height 11
type input "2025/08/25"
type input "2025/08/31"
type input "2024/08/26"
type input "2024/09/01"
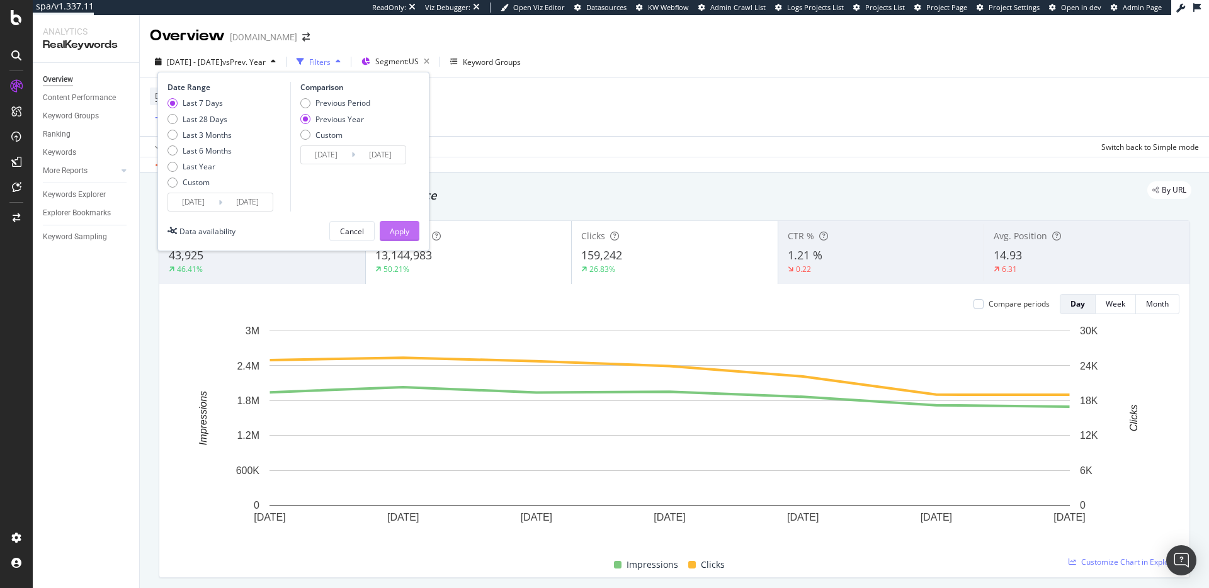
click at [408, 232] on div "Apply" at bounding box center [400, 231] width 20 height 11
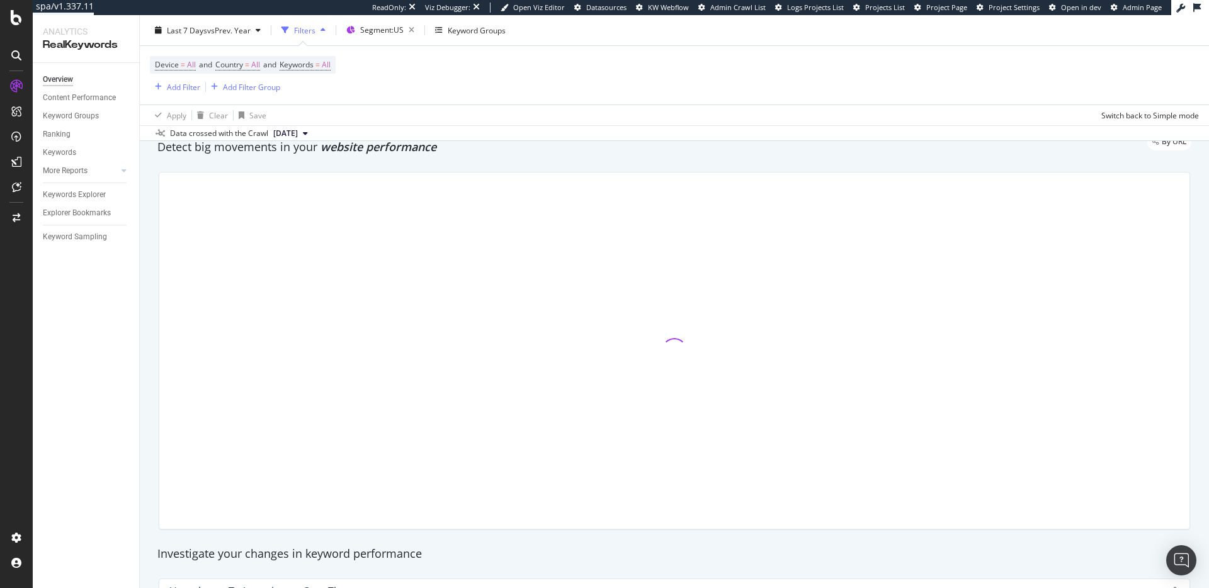
scroll to position [25, 0]
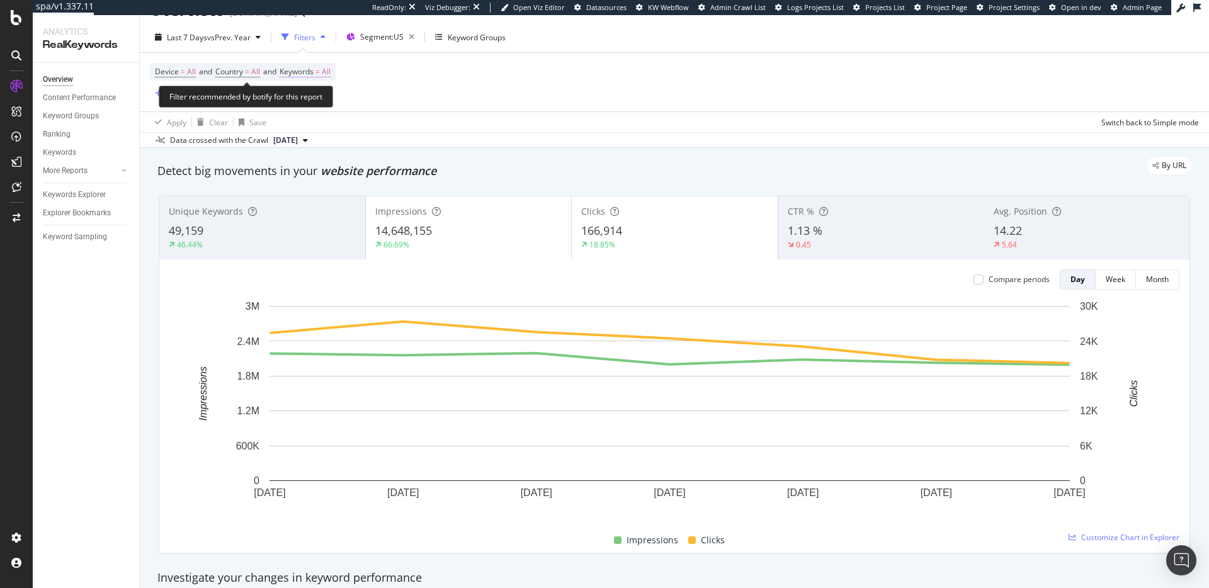
click at [322, 76] on span "Keywords = All" at bounding box center [305, 71] width 51 height 11
click at [321, 98] on div "button" at bounding box center [319, 102] width 15 height 8
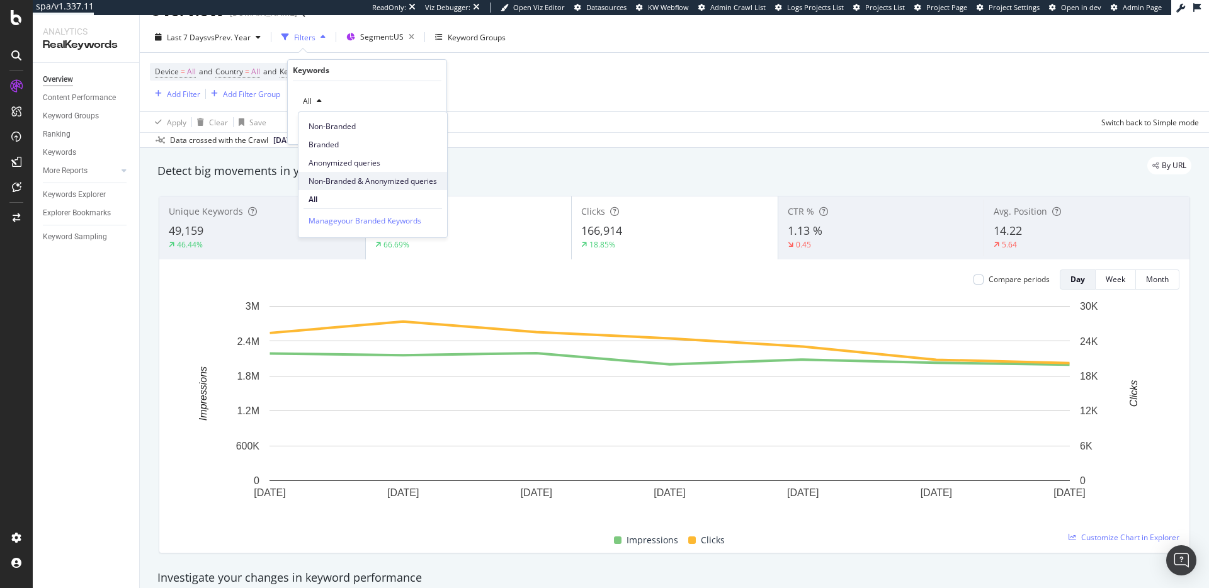
click at [359, 181] on span "Non-Branded & Anonymized queries" at bounding box center [372, 181] width 128 height 11
click at [450, 124] on div "Non-Branded & Anonymized queries Cancel Add filter Apply" at bounding box center [372, 112] width 169 height 63
click at [441, 127] on div "Apply" at bounding box center [437, 128] width 20 height 11
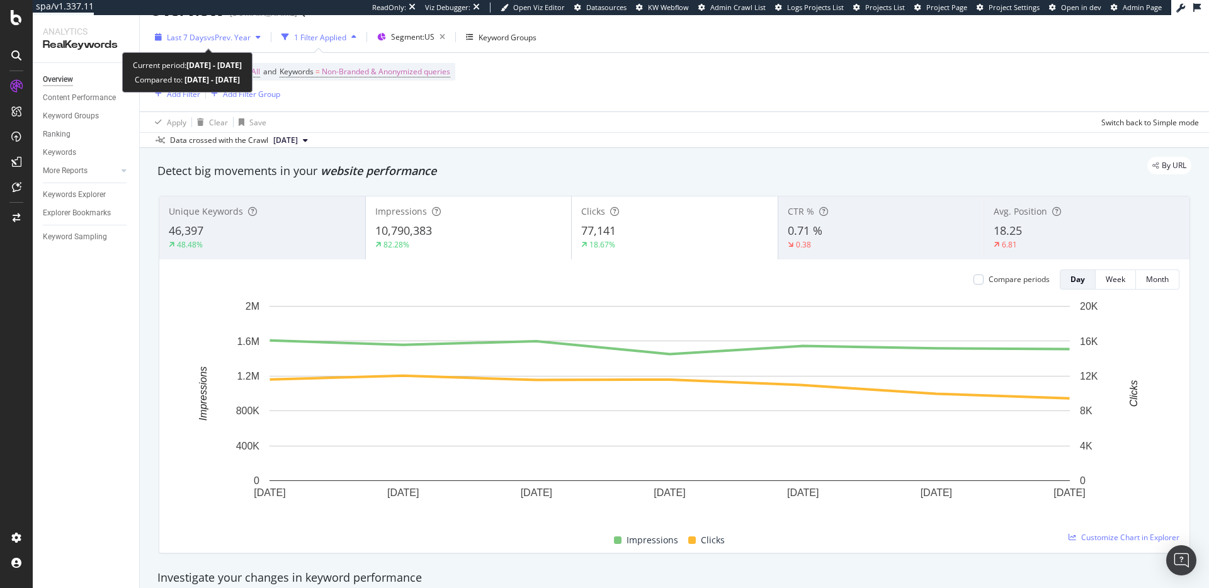
click at [231, 37] on span "vs Prev. Year" at bounding box center [228, 37] width 43 height 11
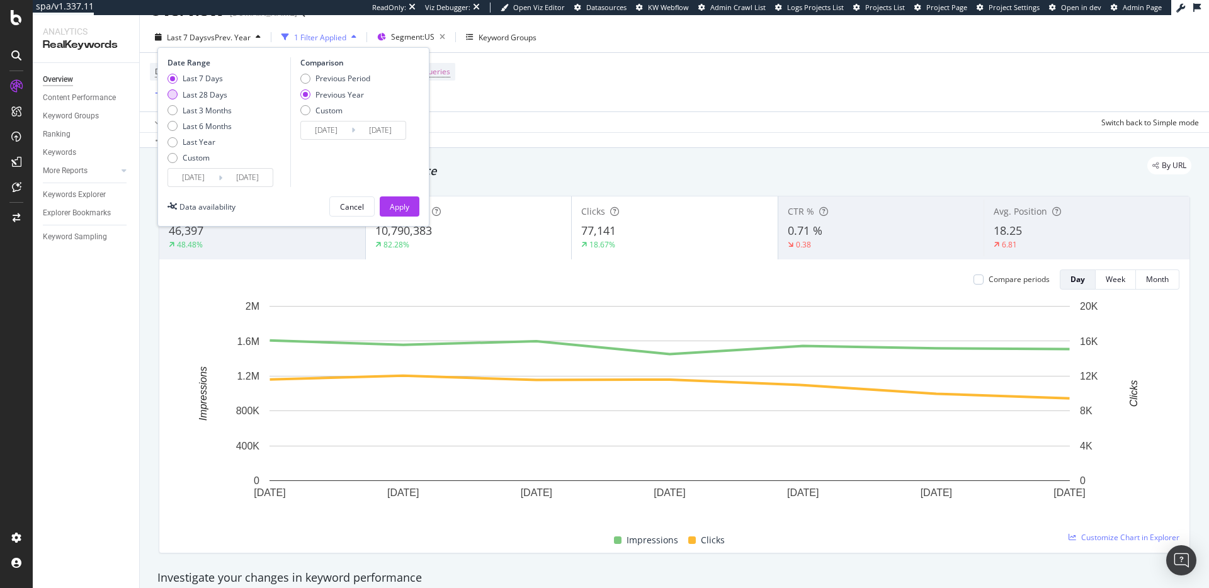
click at [215, 95] on div "Last 28 Days" at bounding box center [205, 94] width 45 height 11
type input "2025/08/04"
type input "2024/08/05"
click at [407, 208] on div "Apply" at bounding box center [400, 206] width 20 height 11
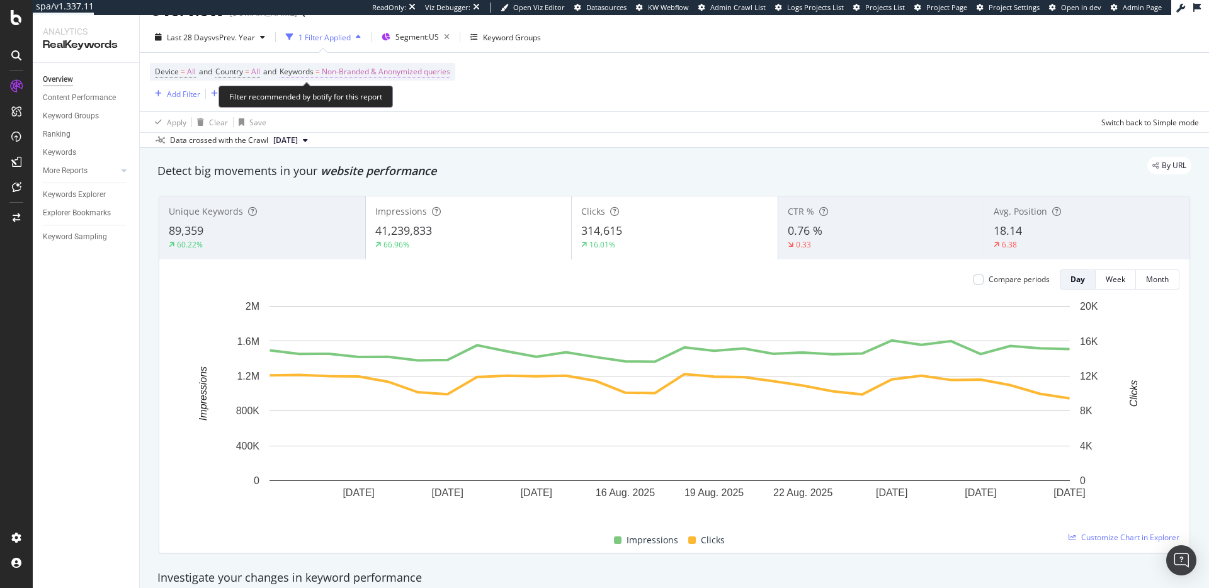
click at [387, 71] on span "Non-Branded & Anonymized queries" at bounding box center [386, 72] width 128 height 18
click at [423, 99] on span "Non-Branded & Anonymized queries" at bounding box center [364, 101] width 133 height 11
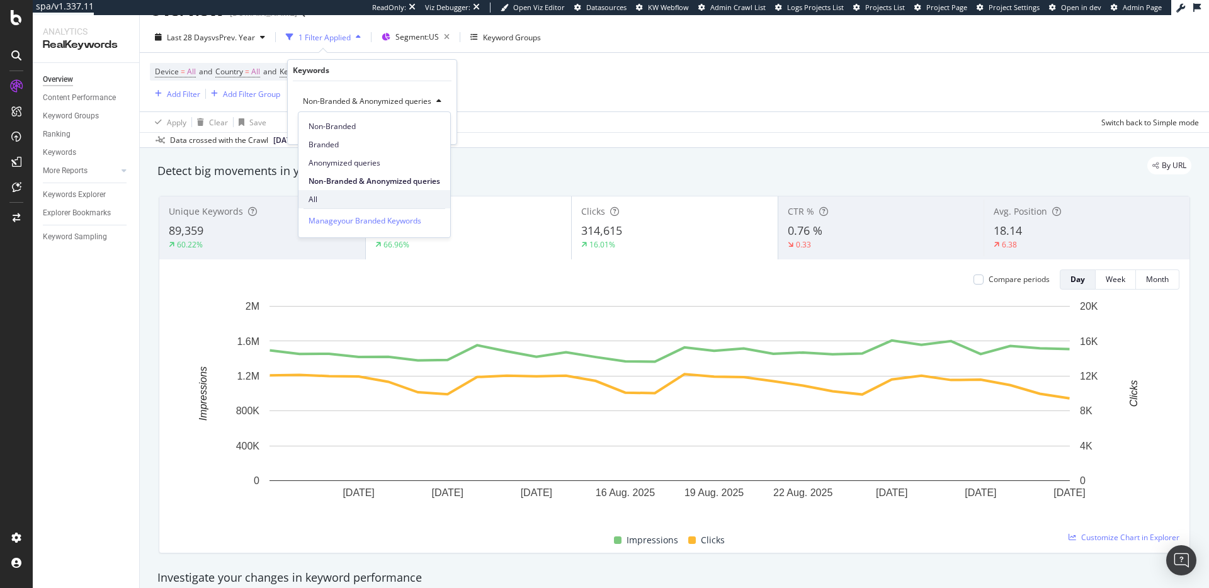
click at [317, 194] on span "All" at bounding box center [374, 199] width 132 height 11
click at [419, 129] on div "Apply" at bounding box center [427, 128] width 20 height 11
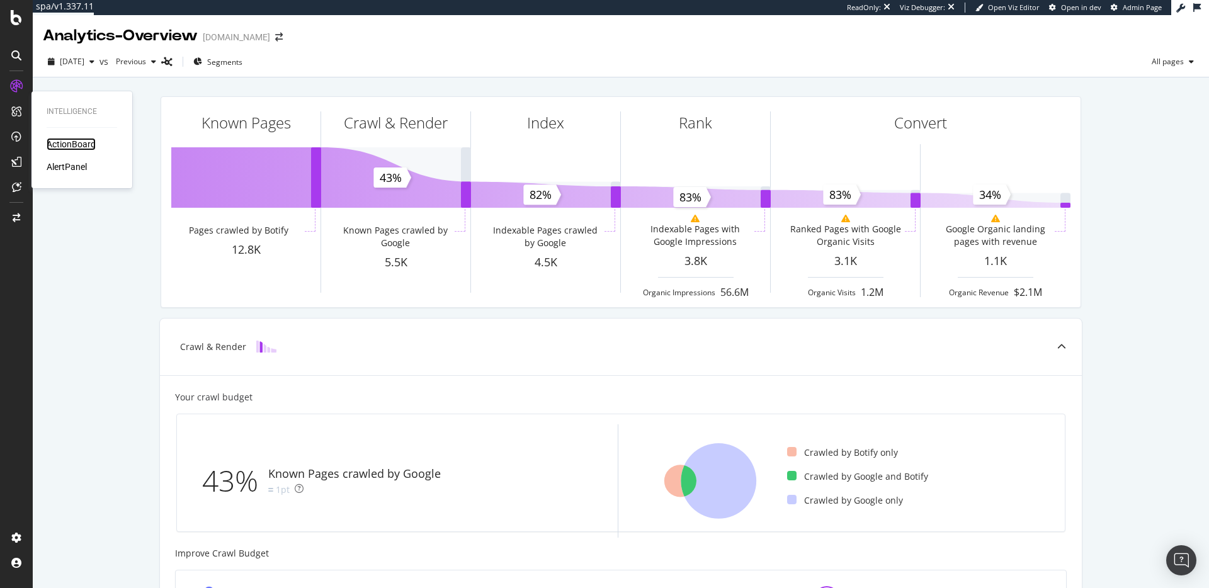
click at [77, 145] on div "ActionBoard" at bounding box center [71, 144] width 49 height 13
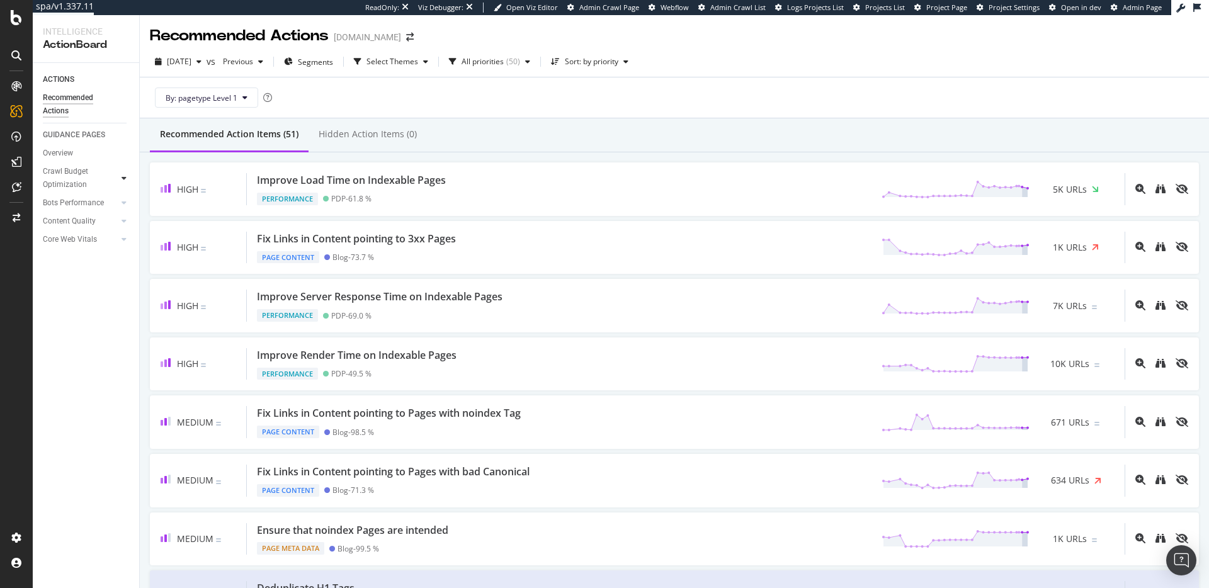
click at [118, 178] on div at bounding box center [124, 178] width 13 height 13
click at [71, 230] on div "Sitemaps" at bounding box center [64, 234] width 32 height 13
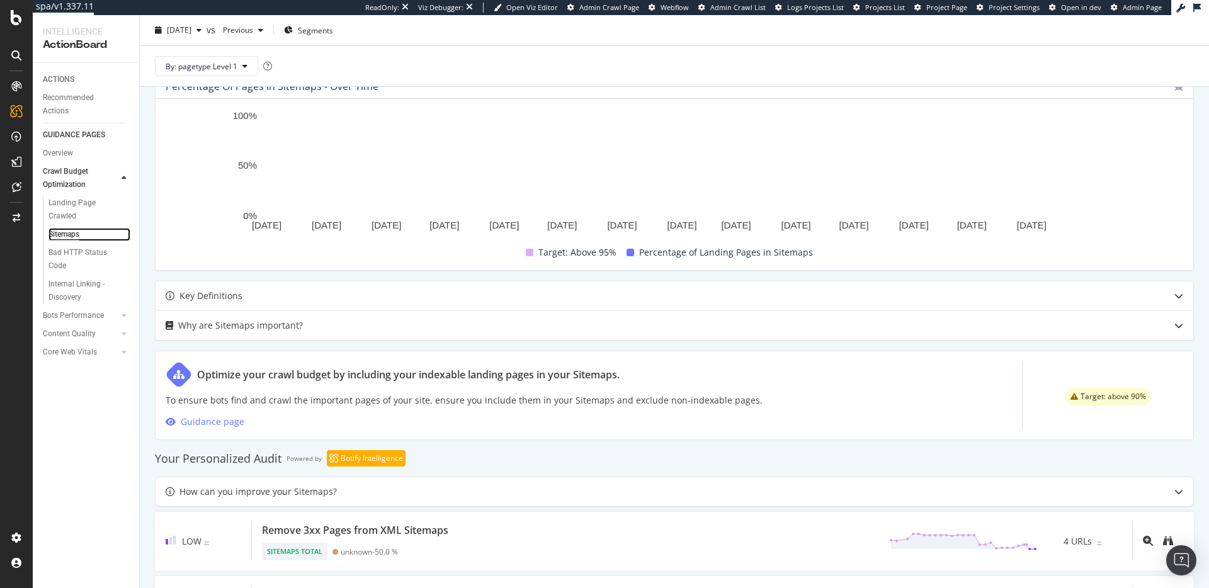
scroll to position [570, 0]
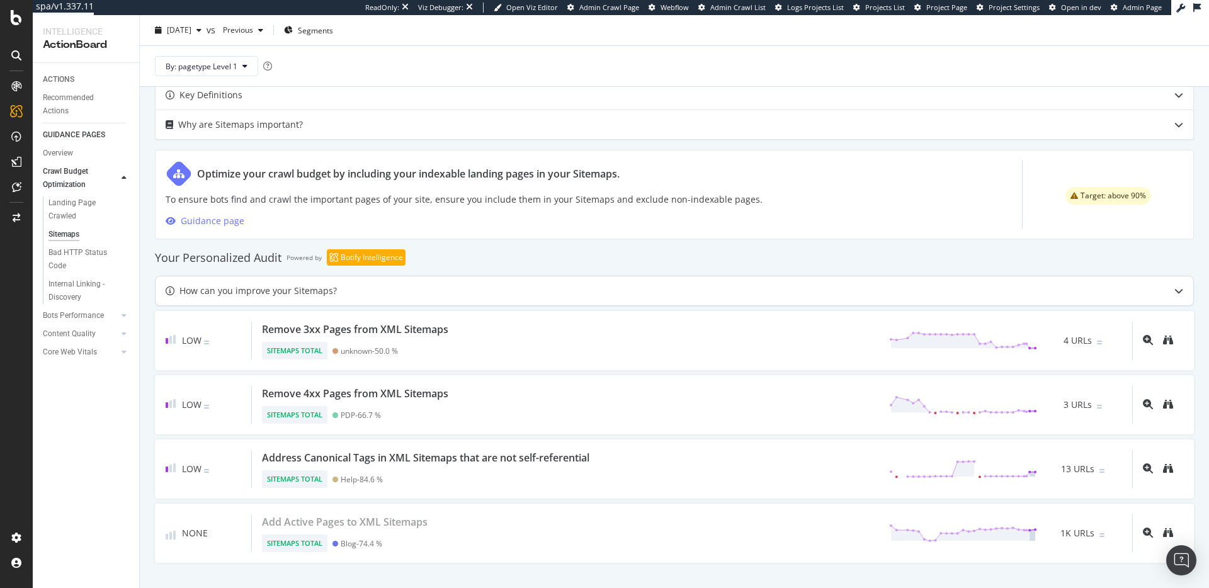
click at [1174, 290] on icon at bounding box center [1178, 290] width 9 height 9
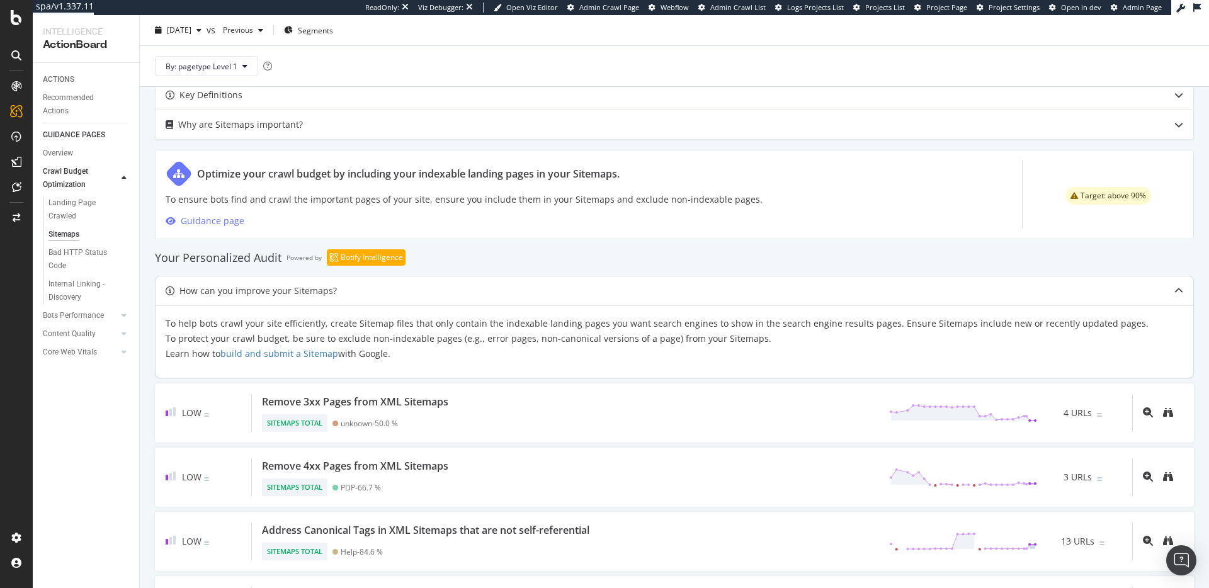
click at [1174, 288] on icon at bounding box center [1178, 290] width 9 height 9
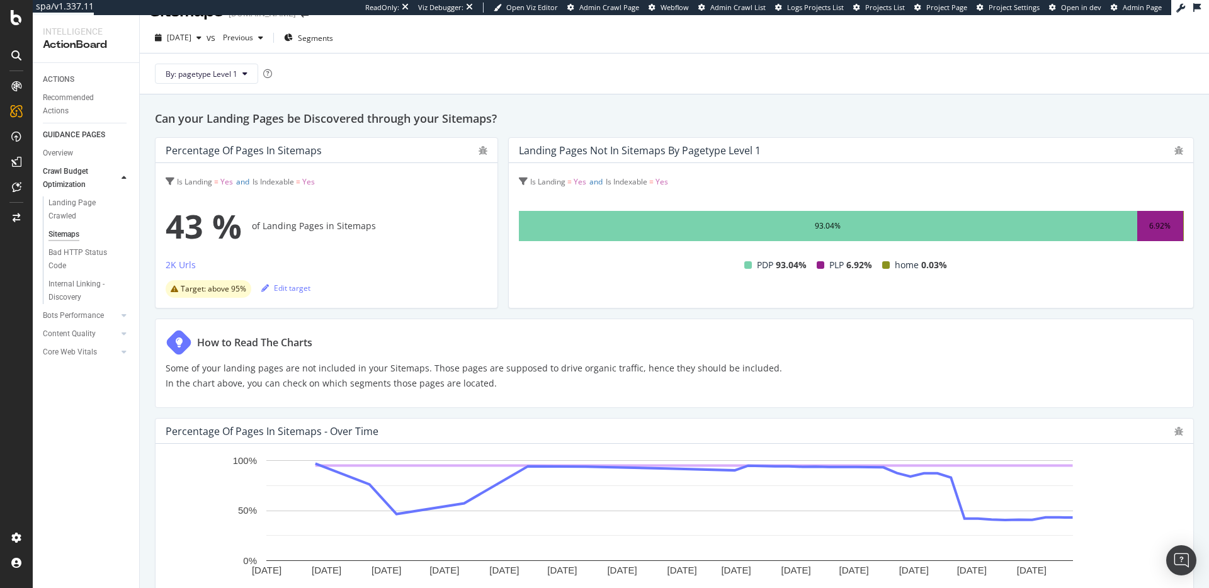
scroll to position [0, 0]
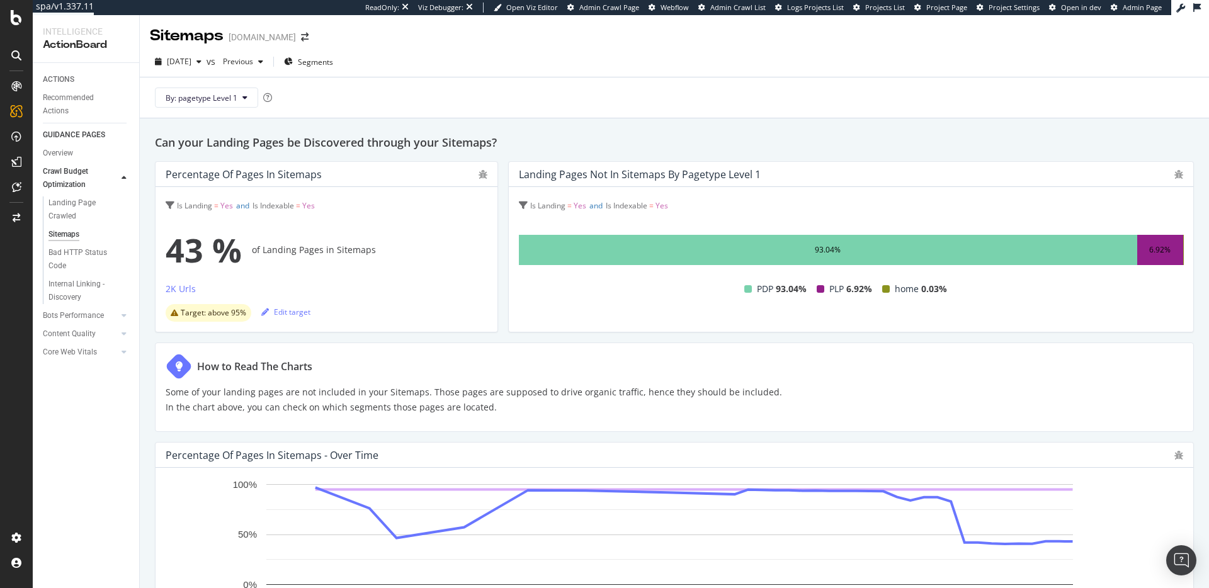
click at [225, 86] on div "By: pagetype Level 1" at bounding box center [674, 97] width 1049 height 40
click at [229, 98] on span "By: pagetype Level 1" at bounding box center [202, 98] width 72 height 11
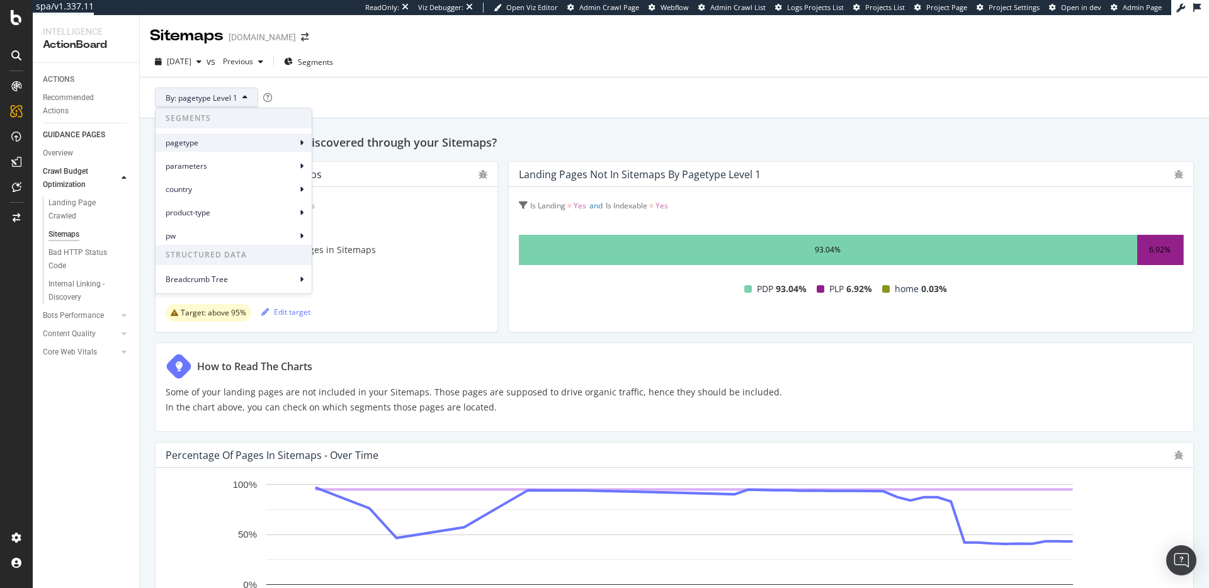
click at [213, 137] on span "pagetype" at bounding box center [231, 142] width 131 height 11
click at [349, 194] on span "pagetype Level 3" at bounding box center [356, 195] width 59 height 11
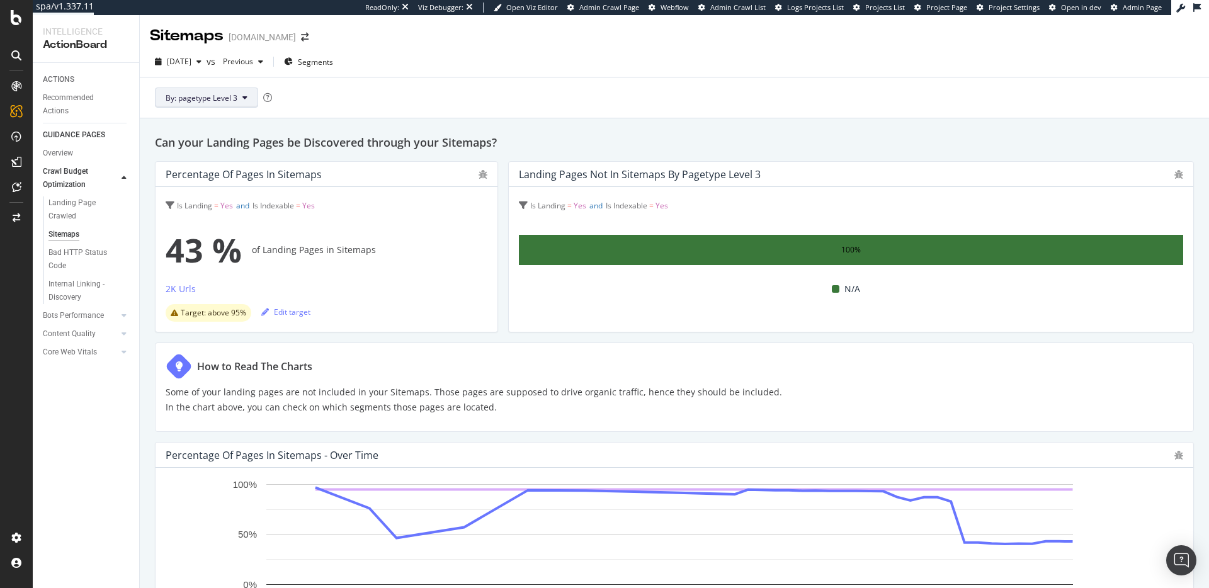
click at [220, 96] on span "By: pagetype Level 3" at bounding box center [202, 98] width 72 height 11
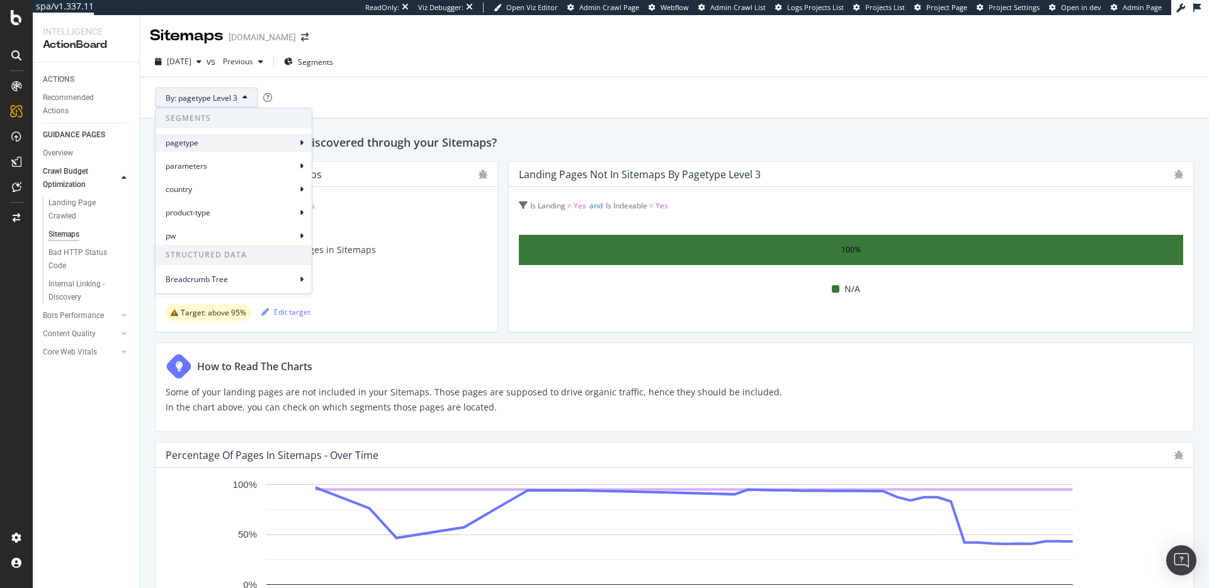
click at [230, 145] on span "pagetype" at bounding box center [231, 142] width 131 height 11
click at [289, 140] on span "pagetype" at bounding box center [231, 142] width 131 height 11
click at [336, 147] on span "pagetype Level 1" at bounding box center [356, 148] width 59 height 11
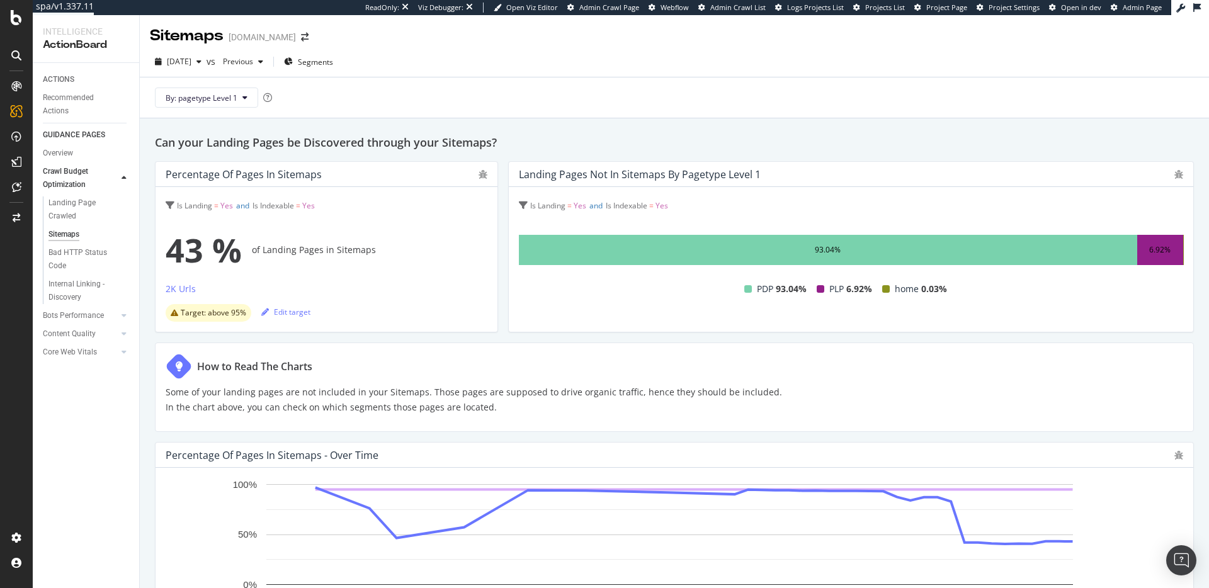
click at [897, 251] on div "93.04%" at bounding box center [828, 250] width 618 height 30
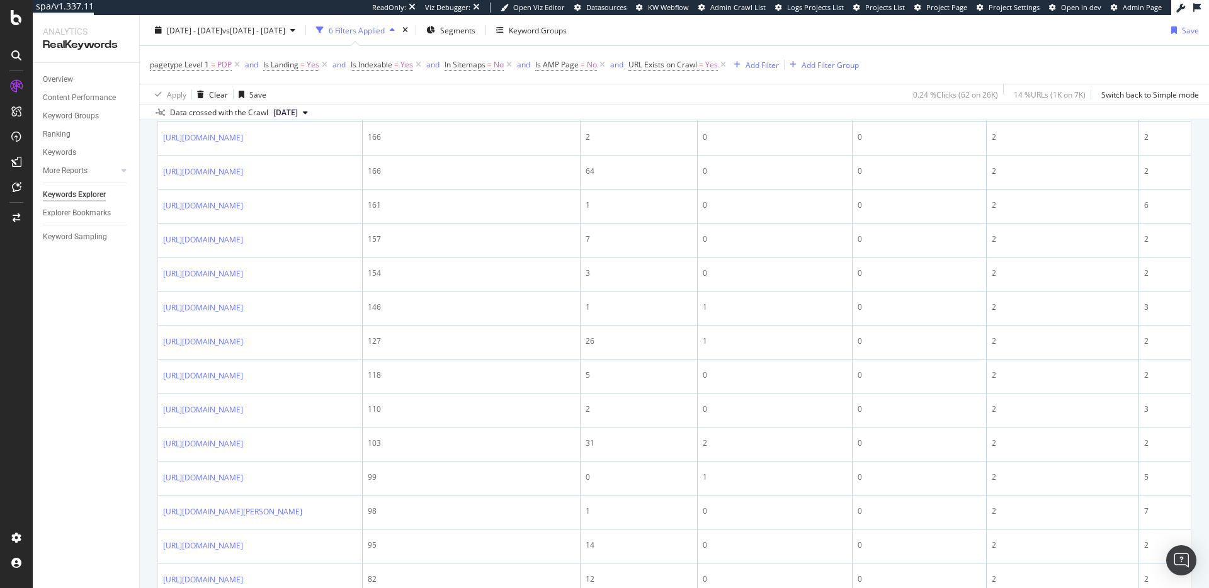
scroll to position [1005, 0]
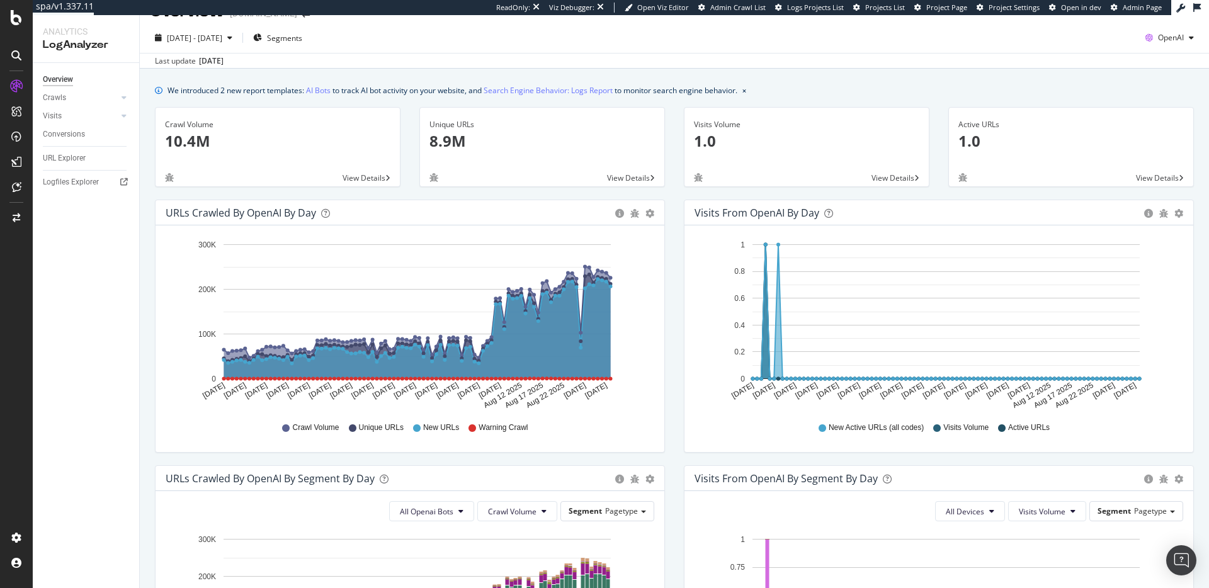
scroll to position [32, 0]
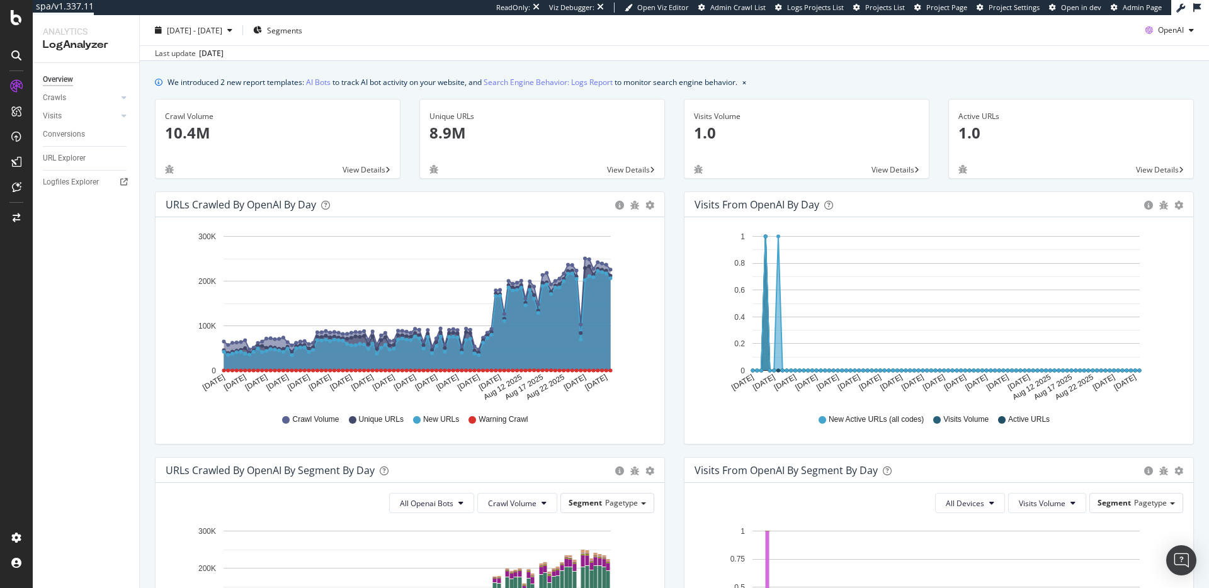
click at [498, 27] on div "[DATE] - [DATE] Segments OpenAI" at bounding box center [674, 32] width 1069 height 25
click at [55, 147] on div "ActionBoard" at bounding box center [71, 144] width 49 height 13
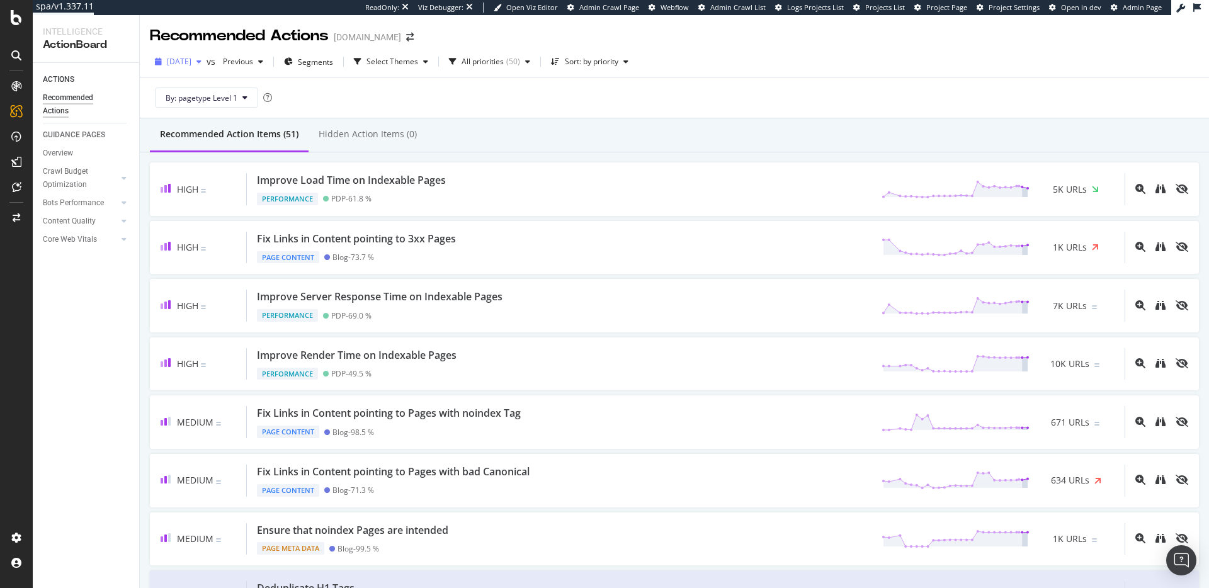
click at [189, 59] on span "[DATE]" at bounding box center [179, 61] width 25 height 11
click at [558, 104] on div "By: pagetype Level 1" at bounding box center [674, 97] width 1049 height 40
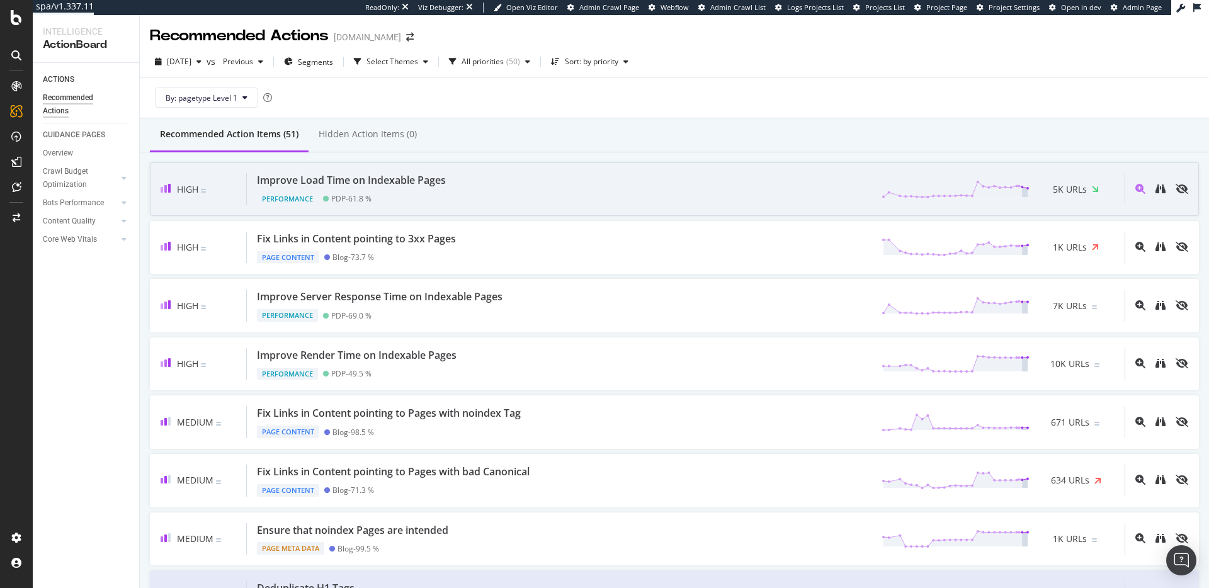
click at [563, 185] on div "Improve Load Time on Indexable Pages Performance PDP - 61.8 % 5K URLs" at bounding box center [686, 189] width 878 height 32
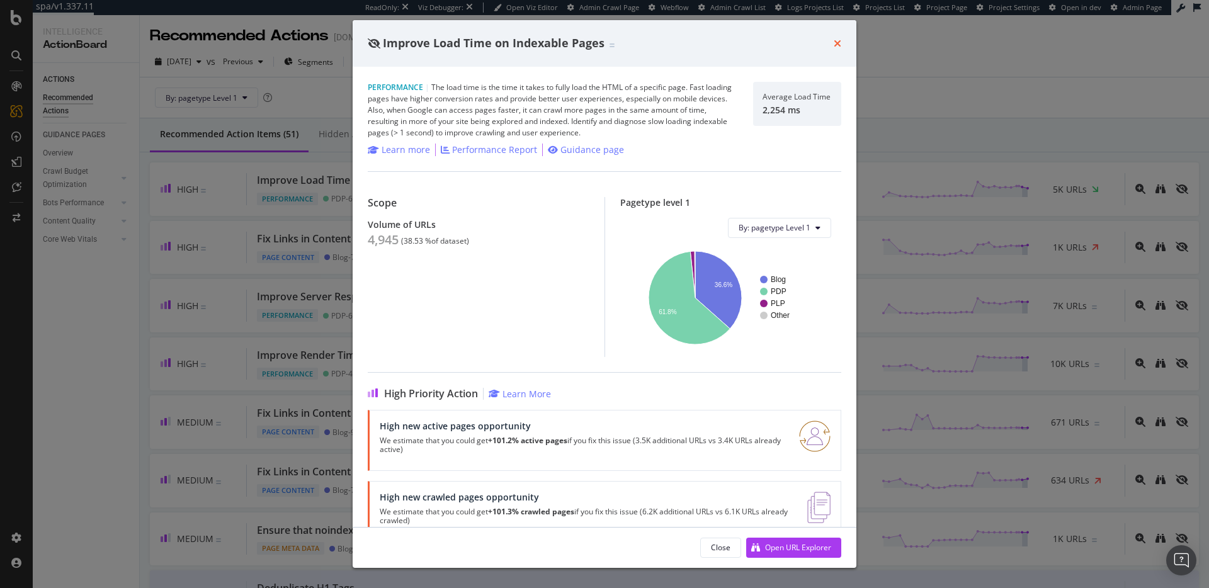
click at [836, 38] on icon "times" at bounding box center [838, 43] width 8 height 10
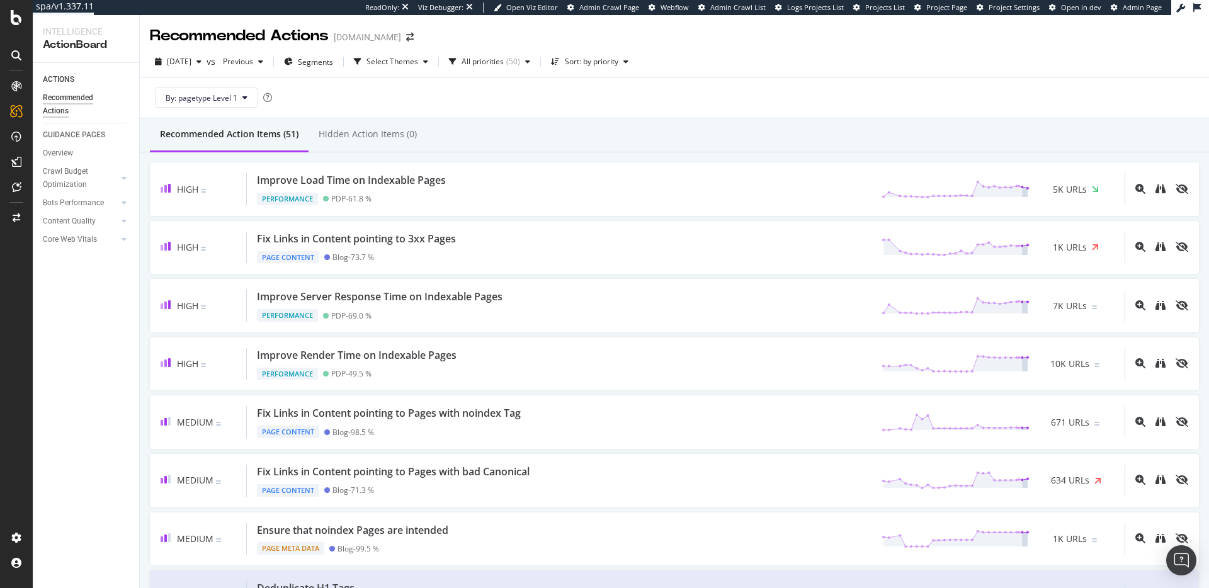
click at [850, 42] on div "Recommended Actions www.zennioptical.com" at bounding box center [674, 30] width 1069 height 31
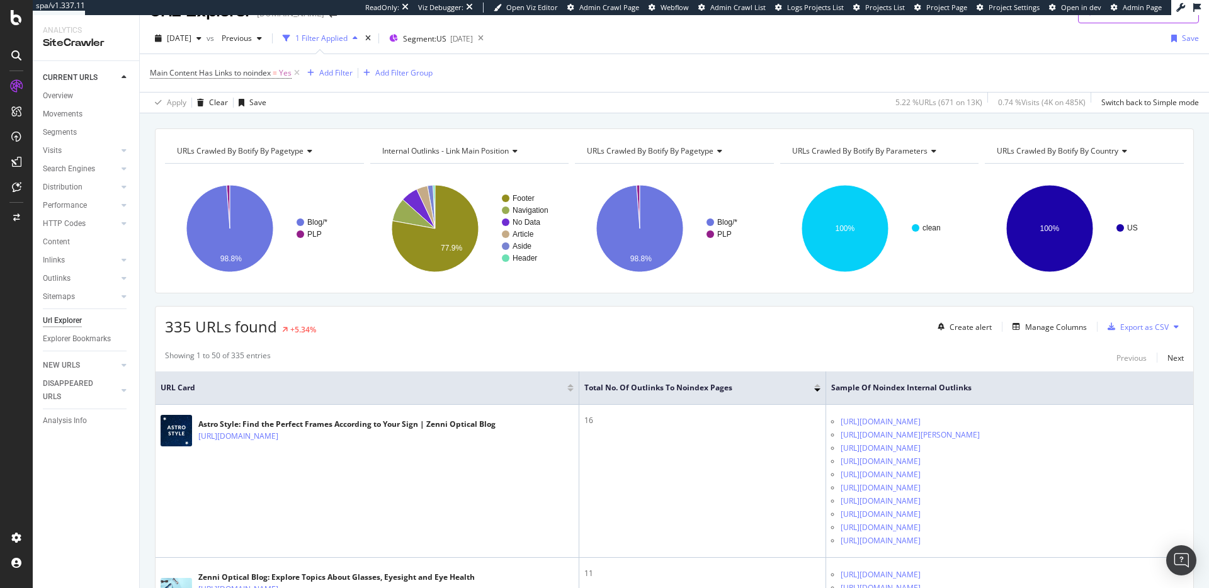
scroll to position [40, 0]
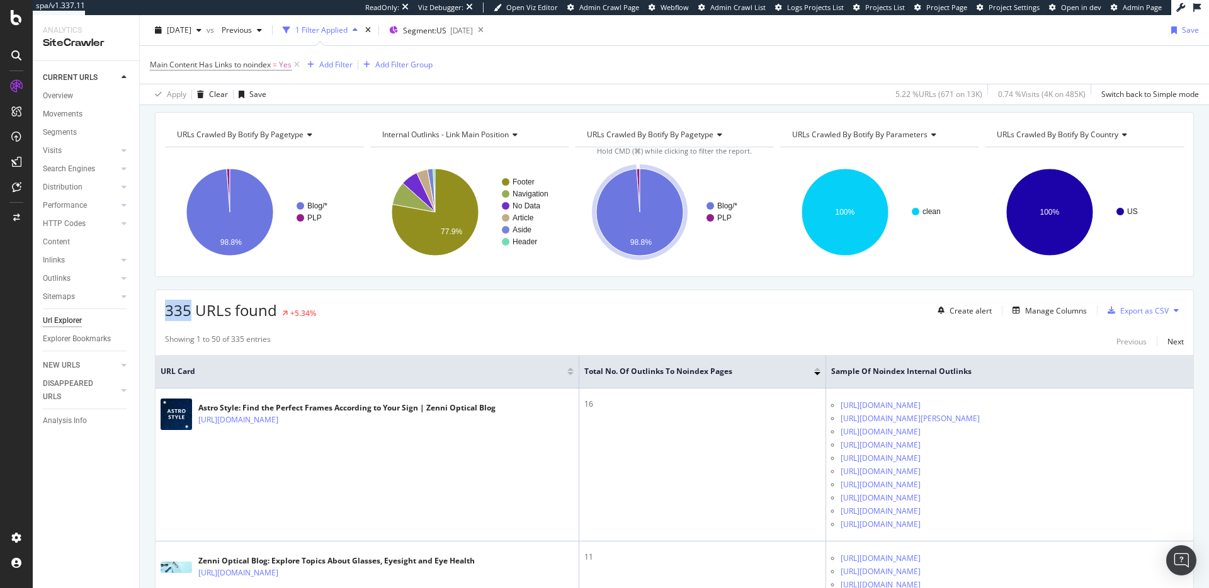
drag, startPoint x: 164, startPoint y: 307, endPoint x: 188, endPoint y: 307, distance: 23.3
click at [188, 307] on span "335 URLs found" at bounding box center [221, 310] width 112 height 21
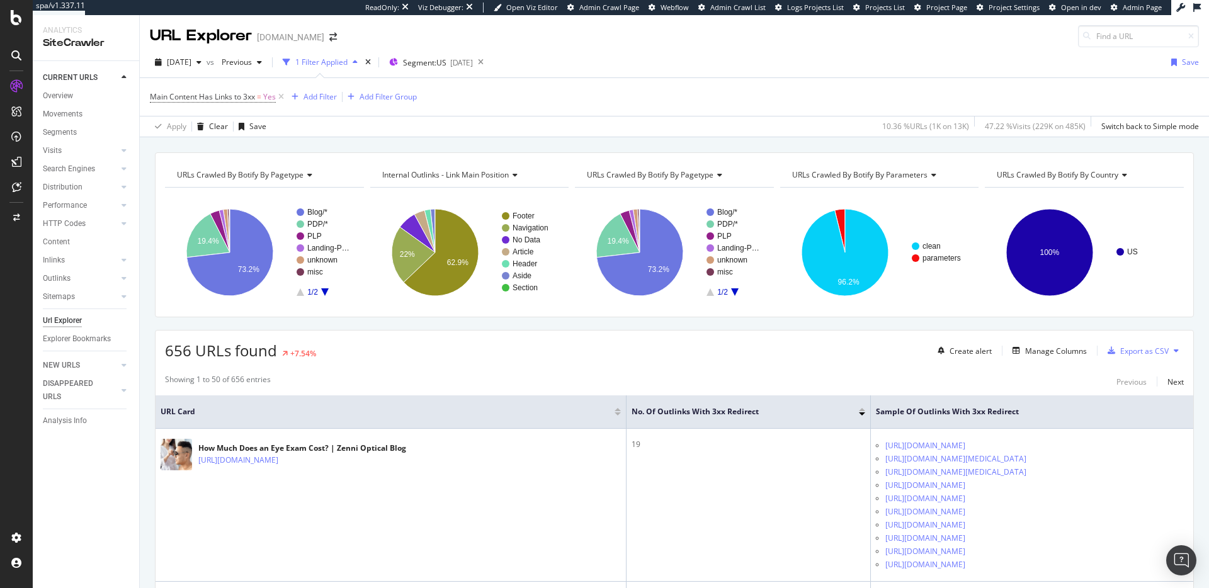
click at [669, 346] on div "656 URLs found +7.54% Create alert Manage Columns Export as CSV" at bounding box center [675, 346] width 1038 height 31
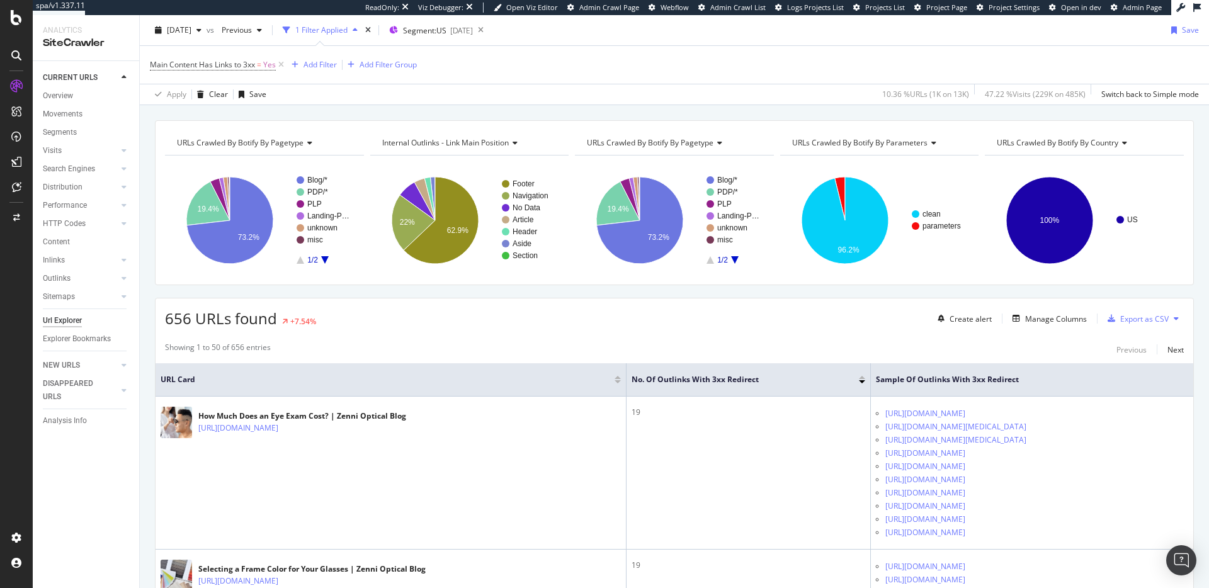
scroll to position [25, 0]
